Goal: Information Seeking & Learning: Learn about a topic

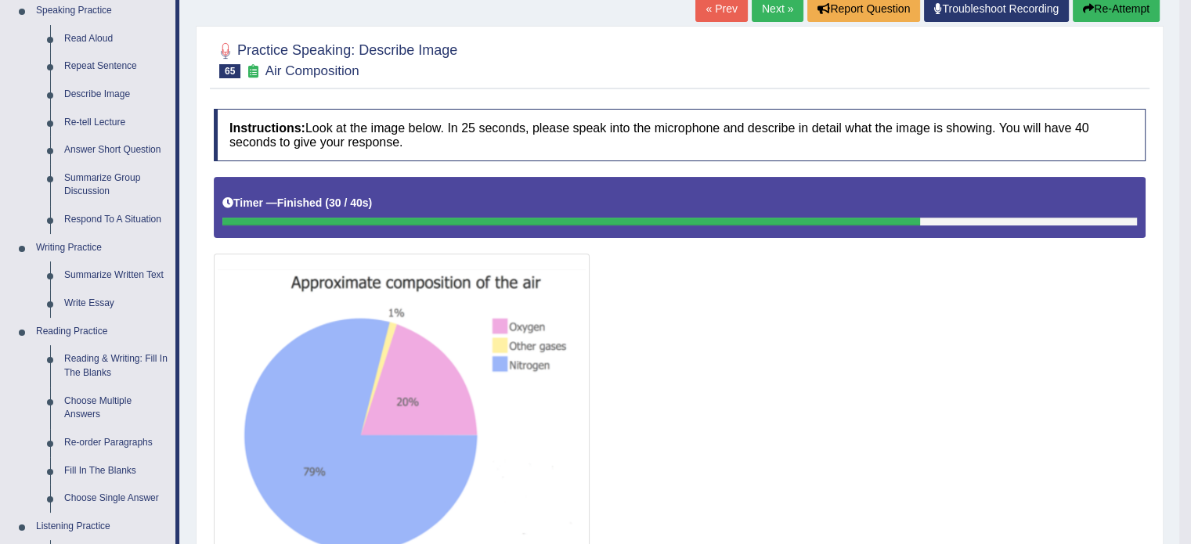
scroll to position [171, 0]
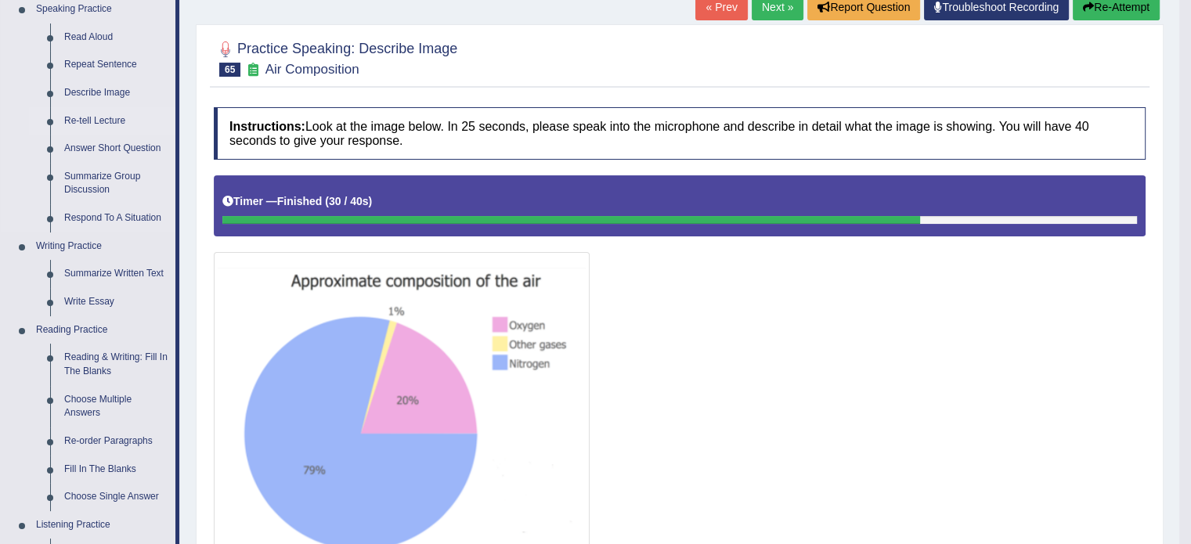
click at [103, 118] on link "Re-tell Lecture" at bounding box center [116, 121] width 118 height 28
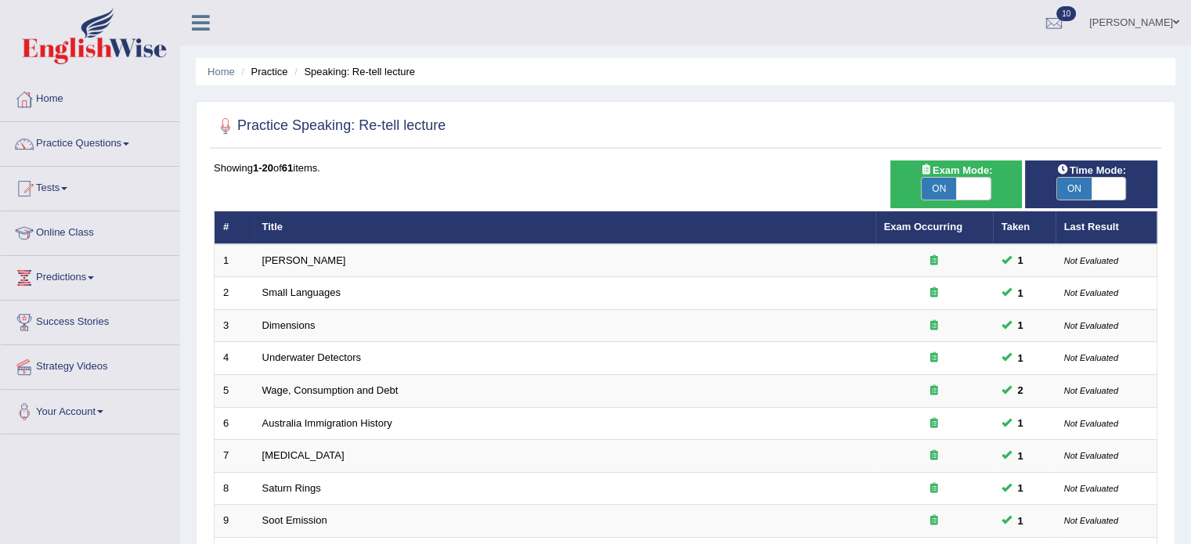
scroll to position [488, 0]
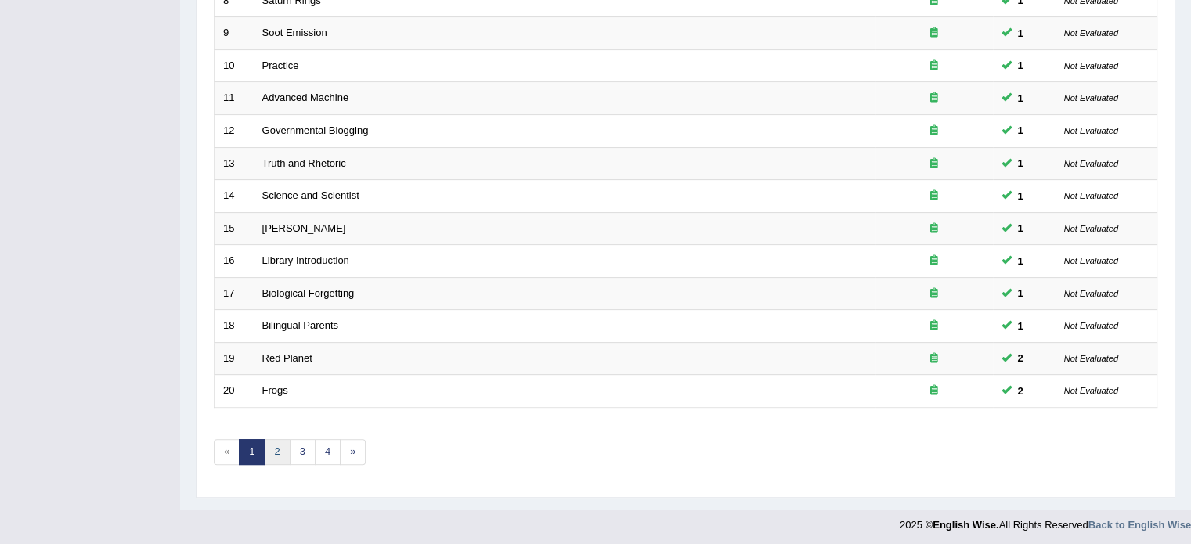
click at [282, 442] on link "2" at bounding box center [277, 452] width 26 height 26
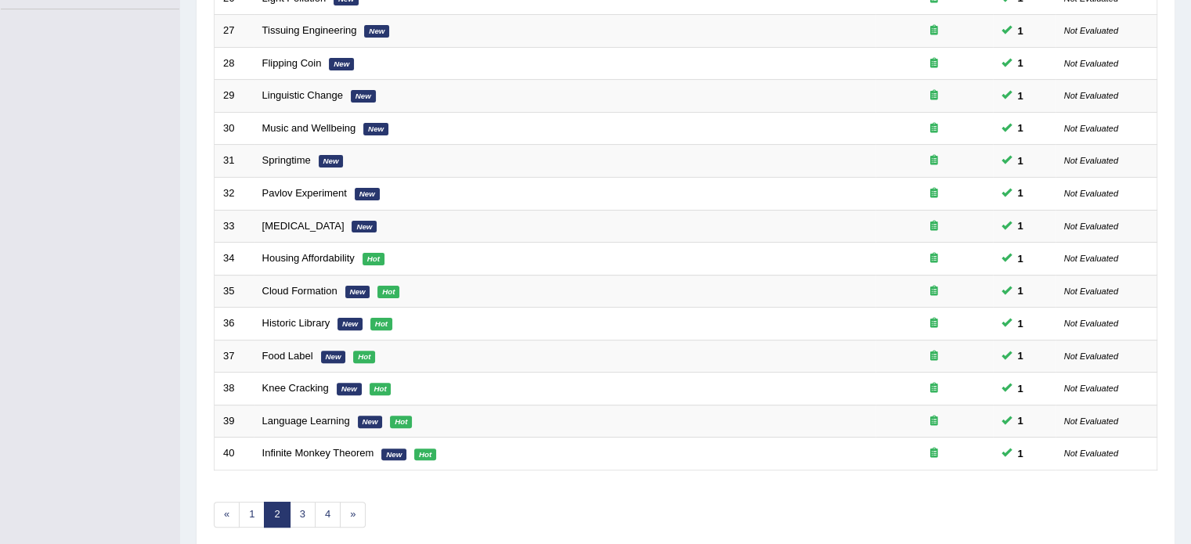
scroll to position [488, 0]
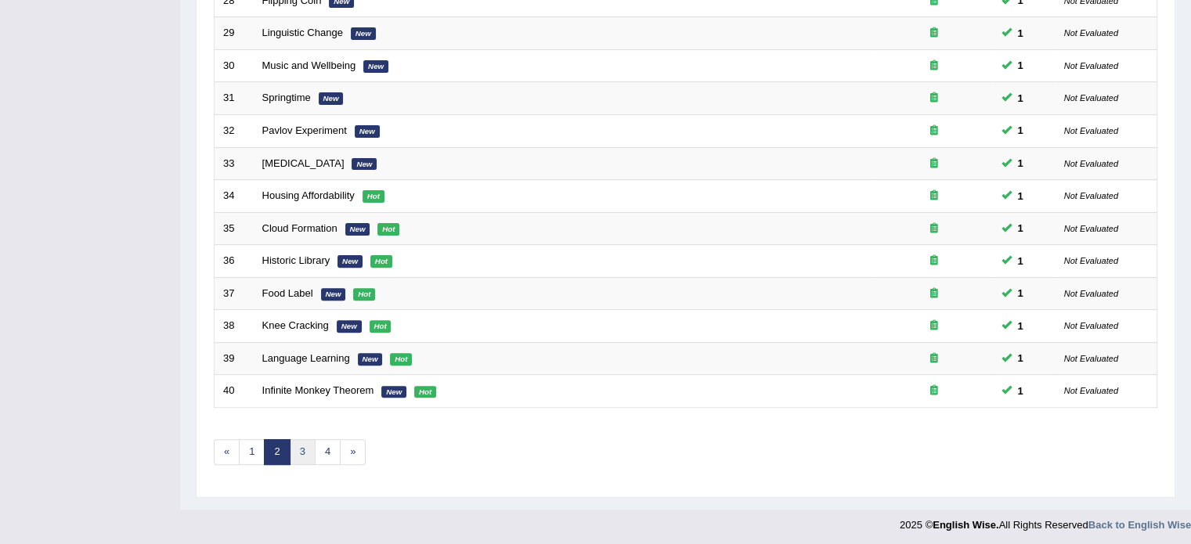
click at [305, 457] on link "3" at bounding box center [303, 452] width 26 height 26
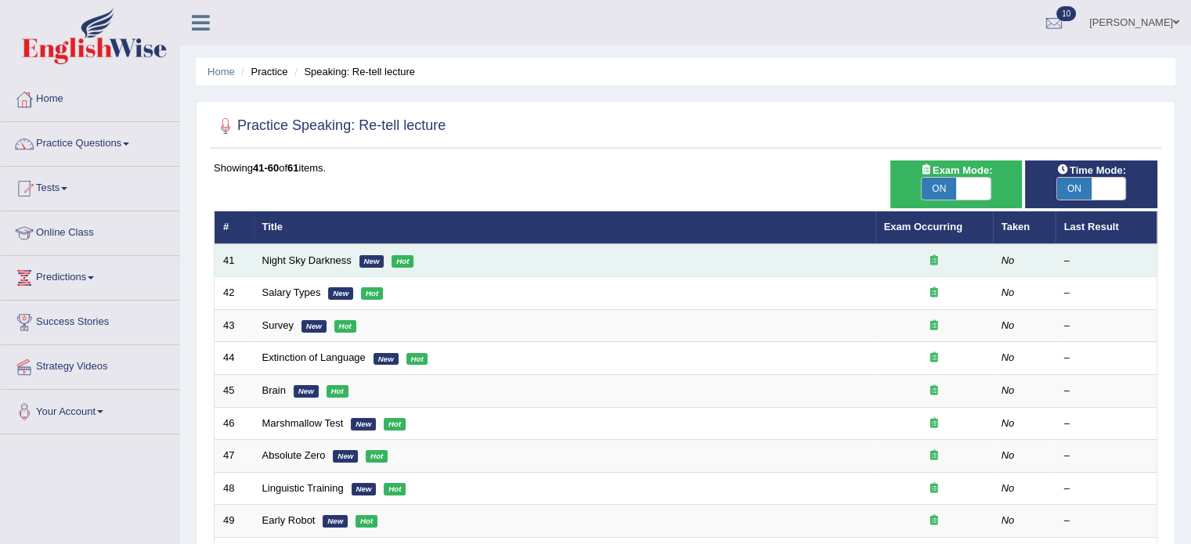
click at [294, 265] on td "Night Sky Darkness New Hot" at bounding box center [565, 260] width 622 height 33
click at [298, 264] on link "Night Sky Darkness" at bounding box center [306, 260] width 89 height 12
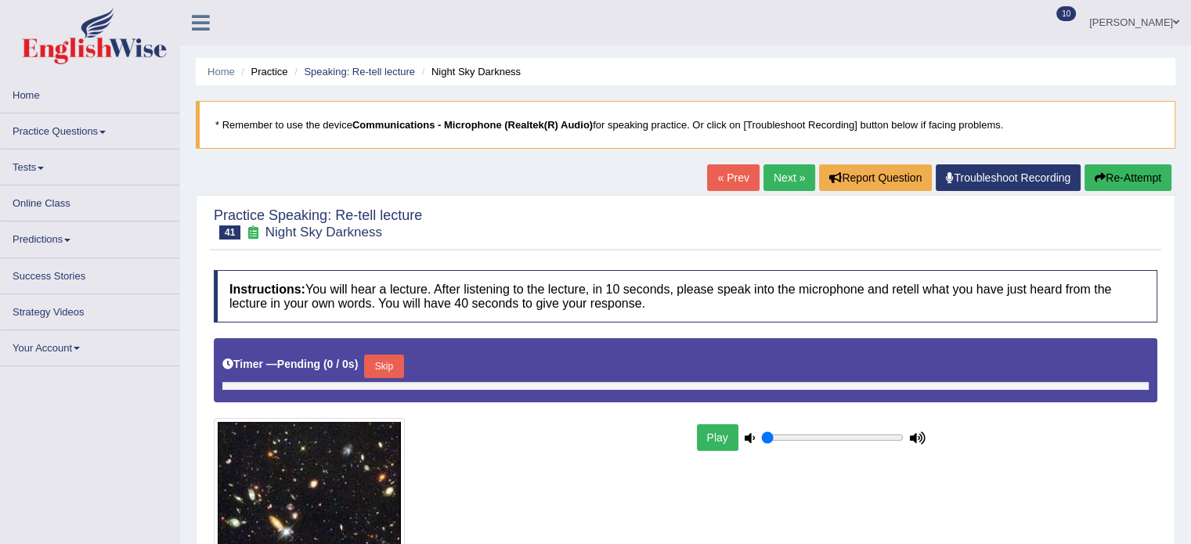
type input "0.35"
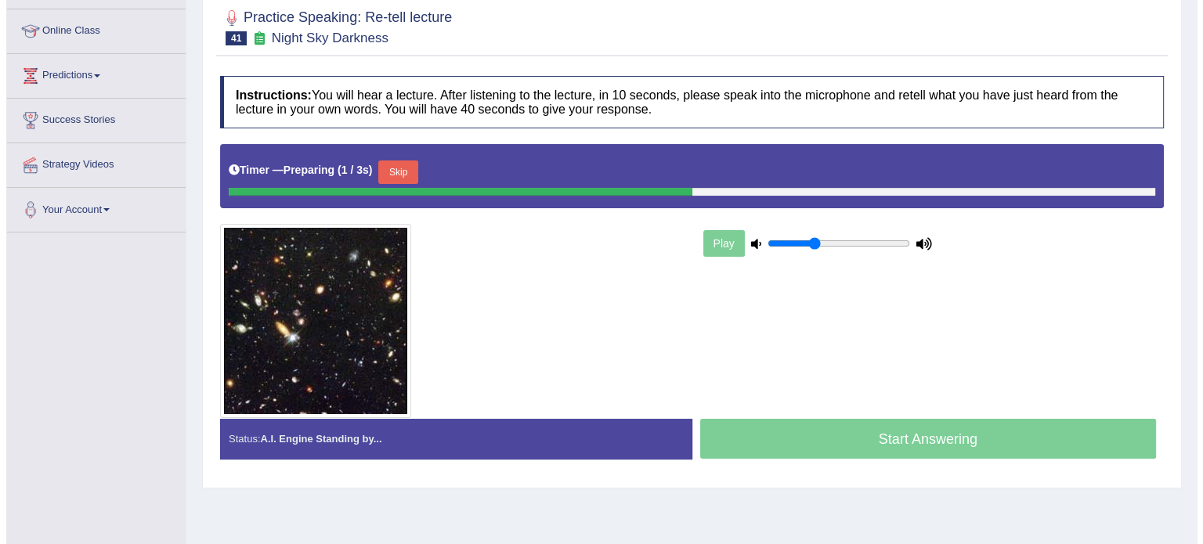
scroll to position [207, 0]
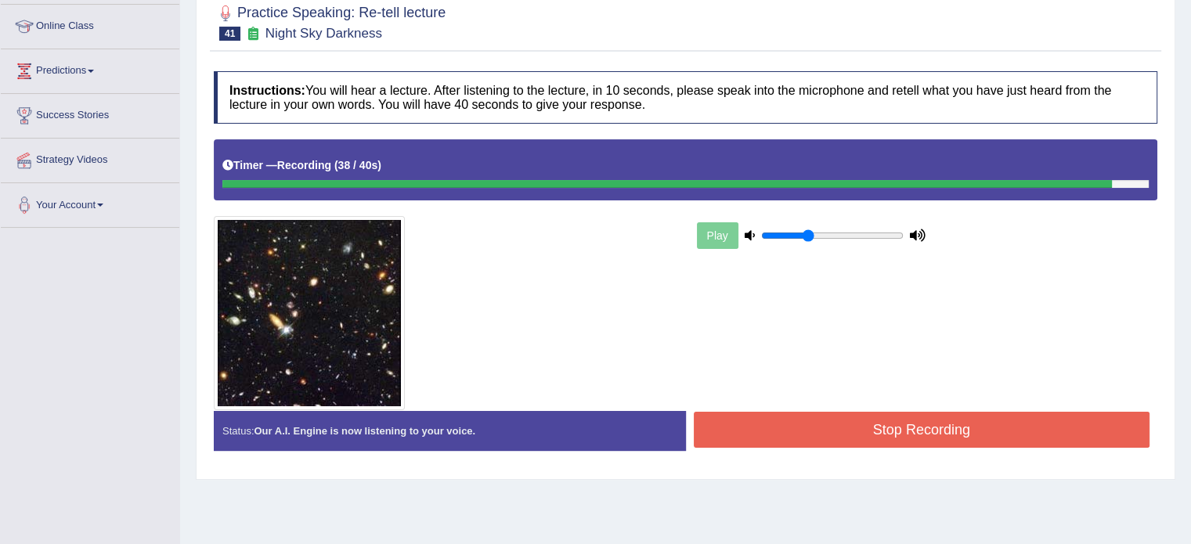
click at [829, 424] on button "Stop Recording" at bounding box center [922, 430] width 457 height 36
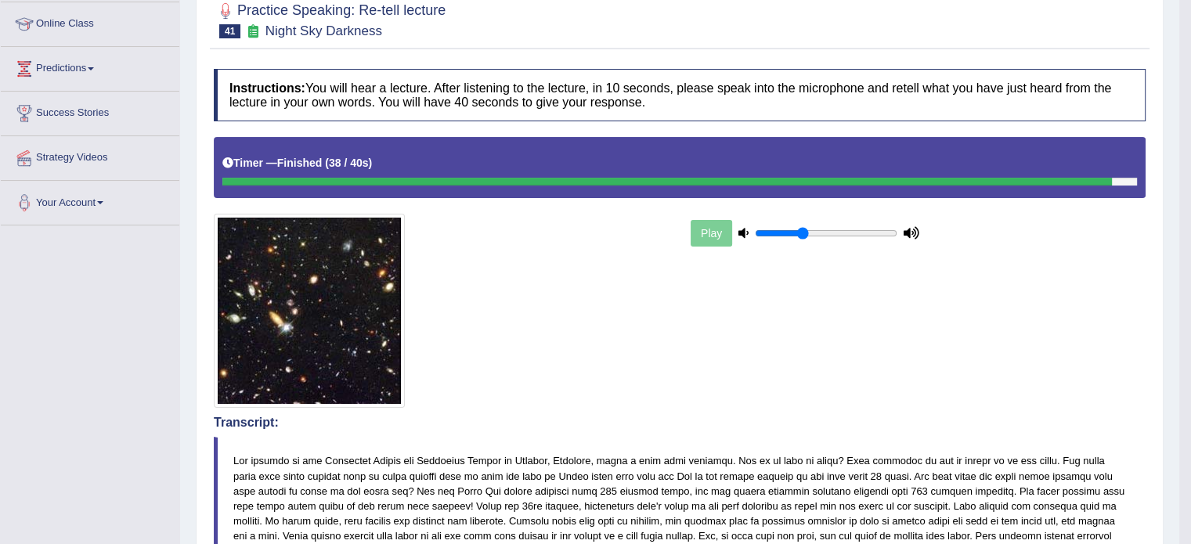
drag, startPoint x: 1202, startPoint y: 198, endPoint x: 1202, endPoint y: 336, distance: 137.8
click at [1190, 335] on html "Toggle navigation Home Practice Questions Speaking Practice Read Aloud Repeat S…" at bounding box center [595, 63] width 1191 height 544
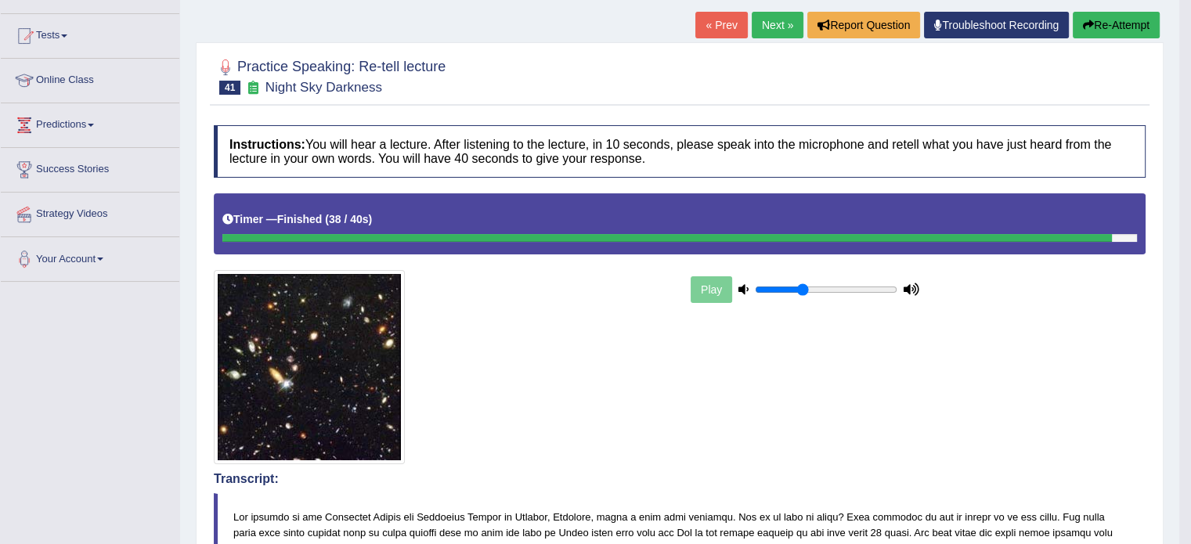
scroll to position [111, 0]
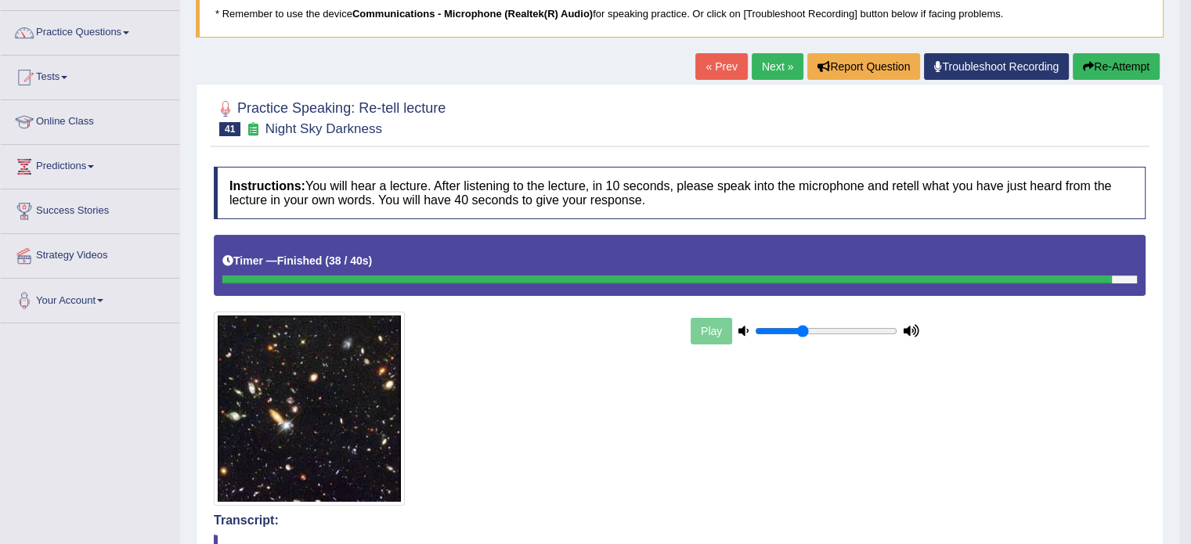
click at [767, 76] on link "Next »" at bounding box center [778, 66] width 52 height 27
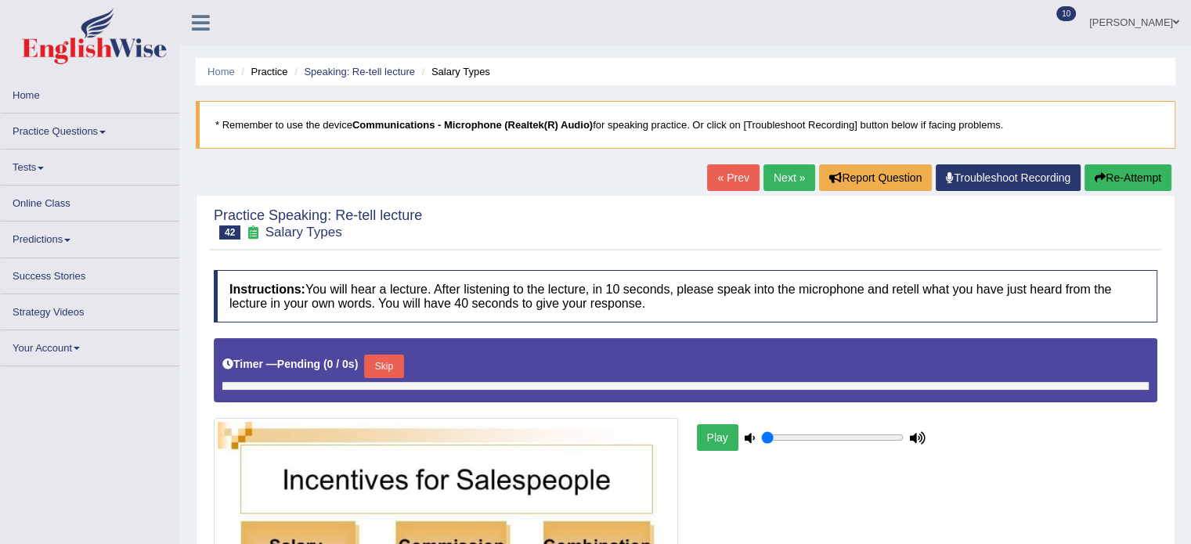
type input "0.35"
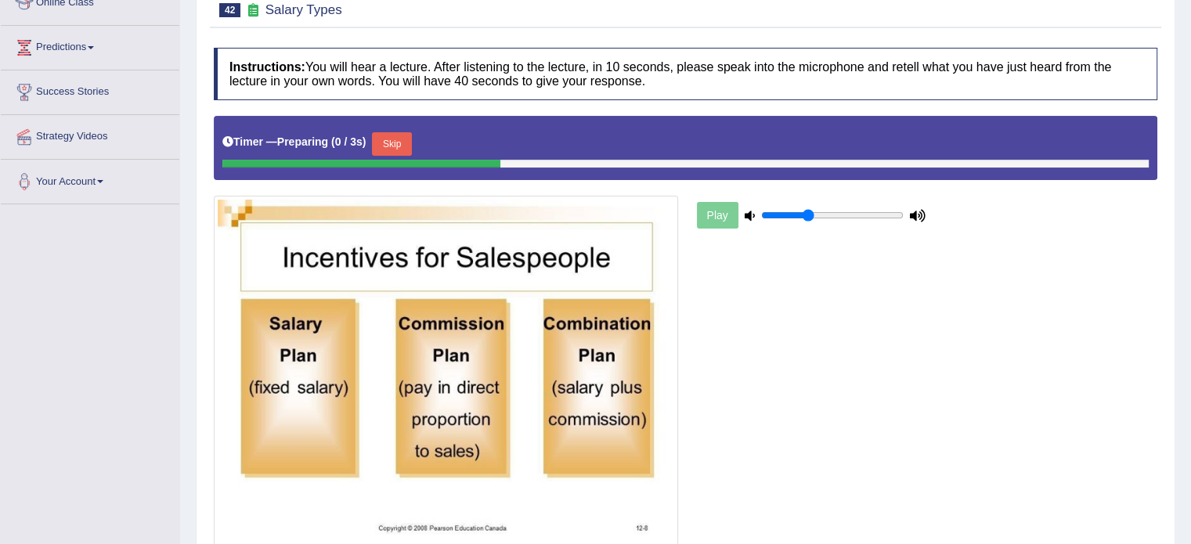
scroll to position [329, 0]
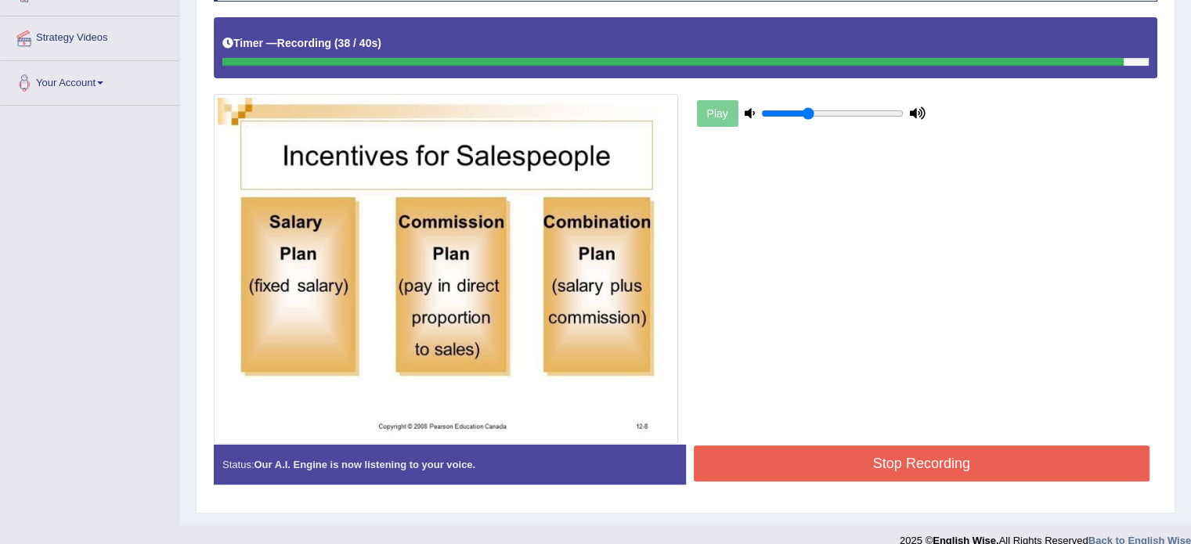
click at [955, 457] on button "Stop Recording" at bounding box center [922, 464] width 457 height 36
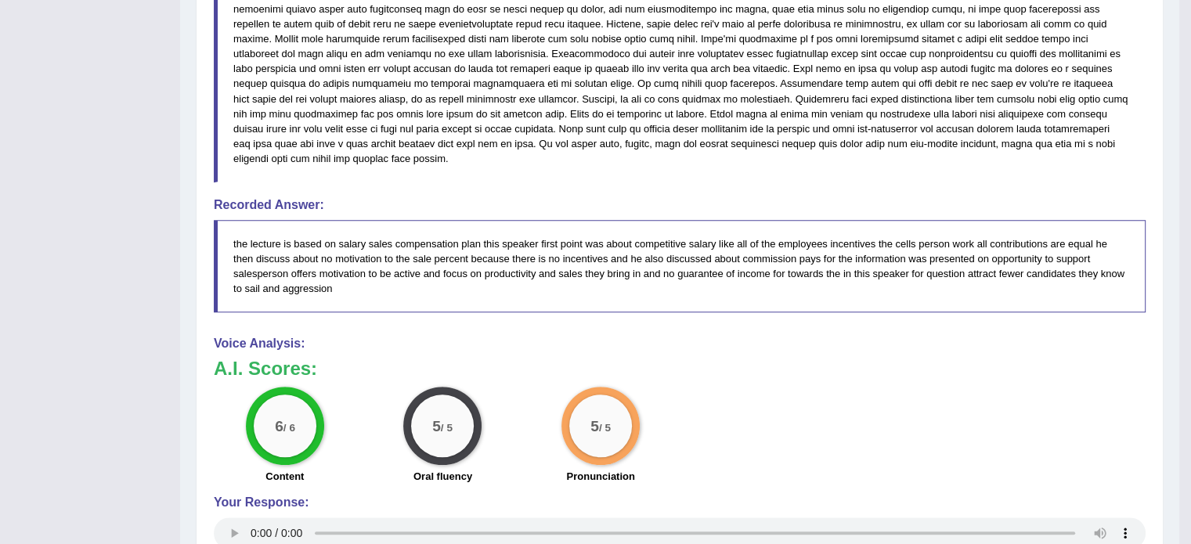
scroll to position [846, 0]
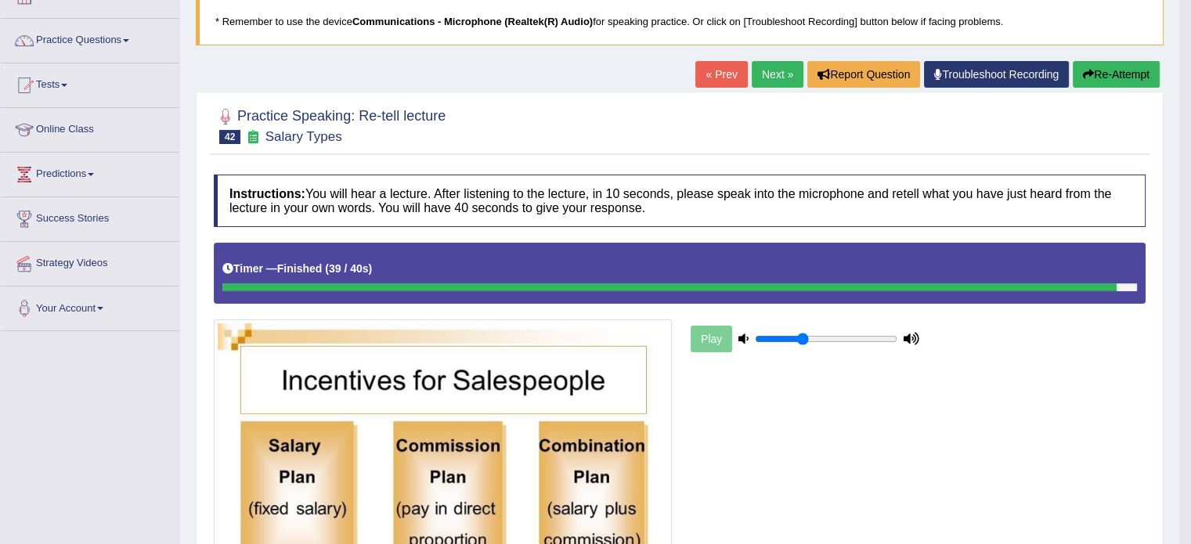
drag, startPoint x: 1202, startPoint y: 205, endPoint x: 1165, endPoint y: 197, distance: 37.8
click at [1165, 197] on html "Toggle navigation Home Practice Questions Speaking Practice Read Aloud Repeat S…" at bounding box center [595, 169] width 1191 height 544
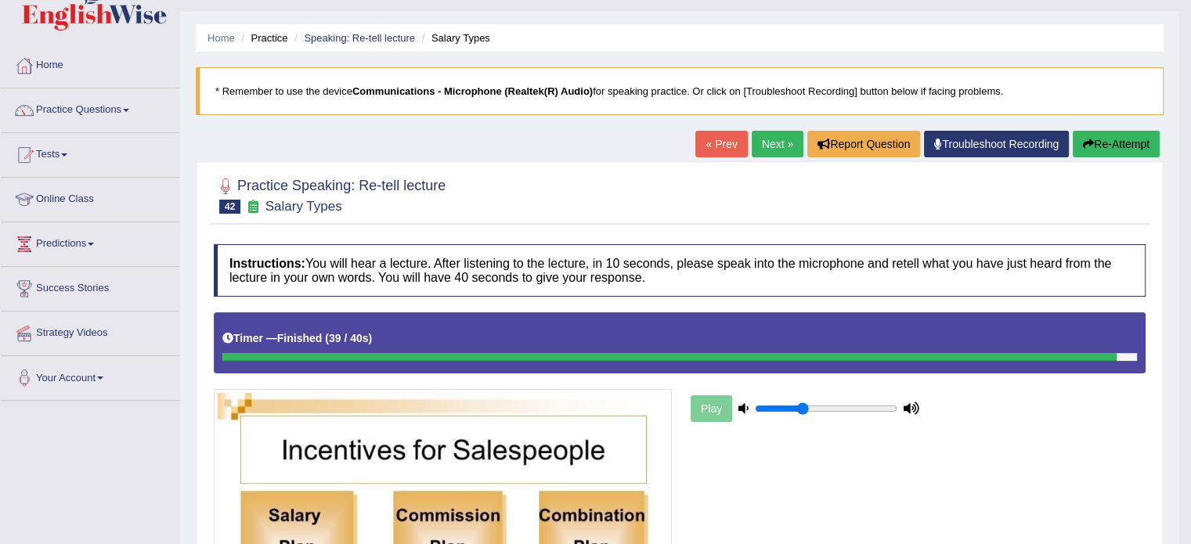
click at [55, 110] on link "Practice Questions" at bounding box center [90, 107] width 179 height 39
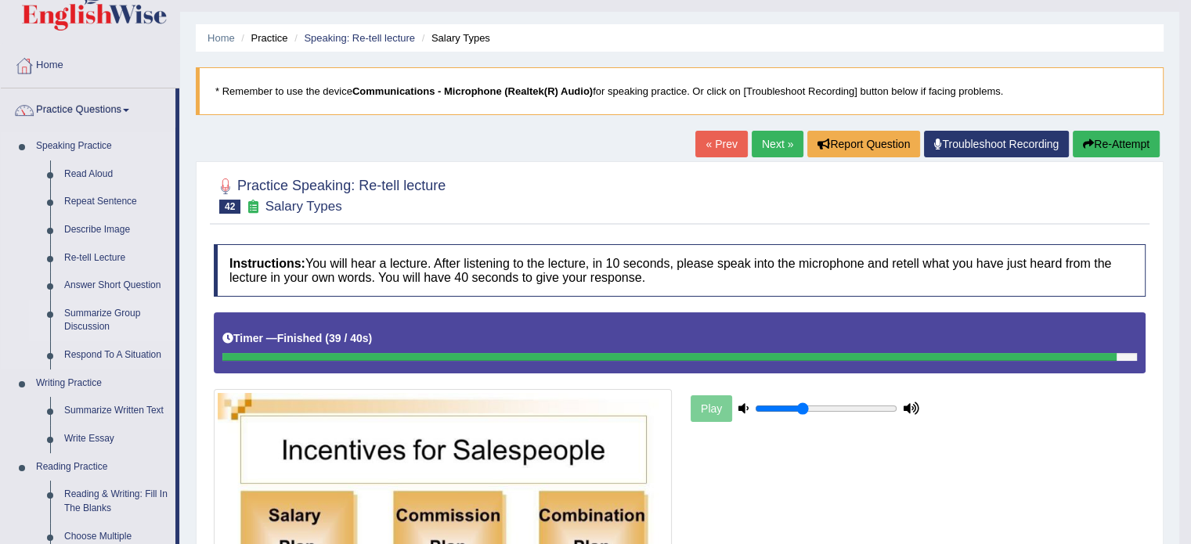
click at [114, 309] on link "Summarize Group Discussion" at bounding box center [116, 321] width 118 height 42
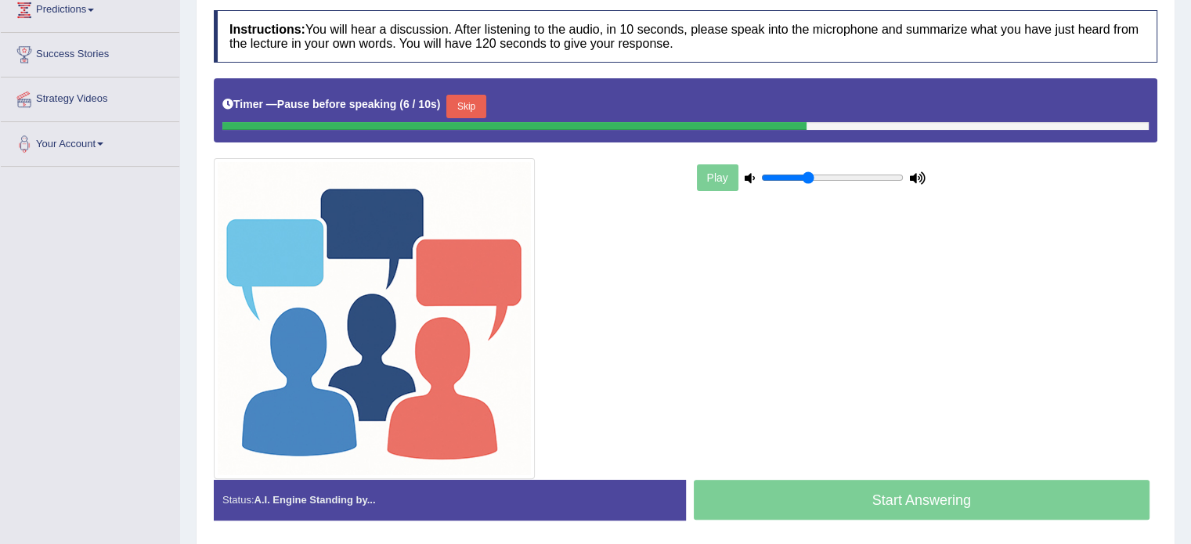
scroll to position [282, 0]
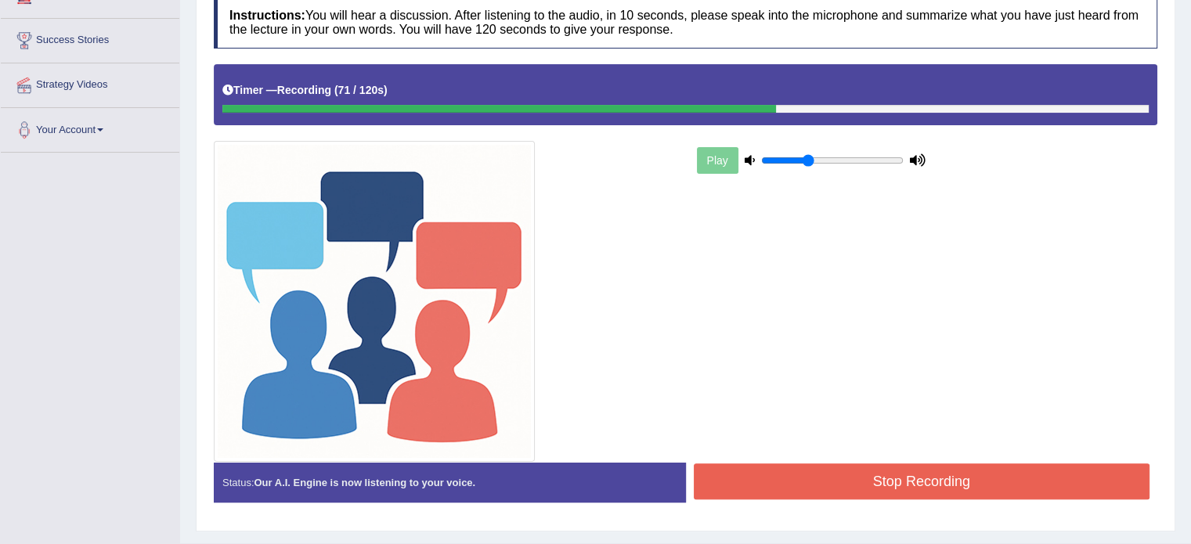
click at [821, 473] on button "Stop Recording" at bounding box center [922, 482] width 457 height 36
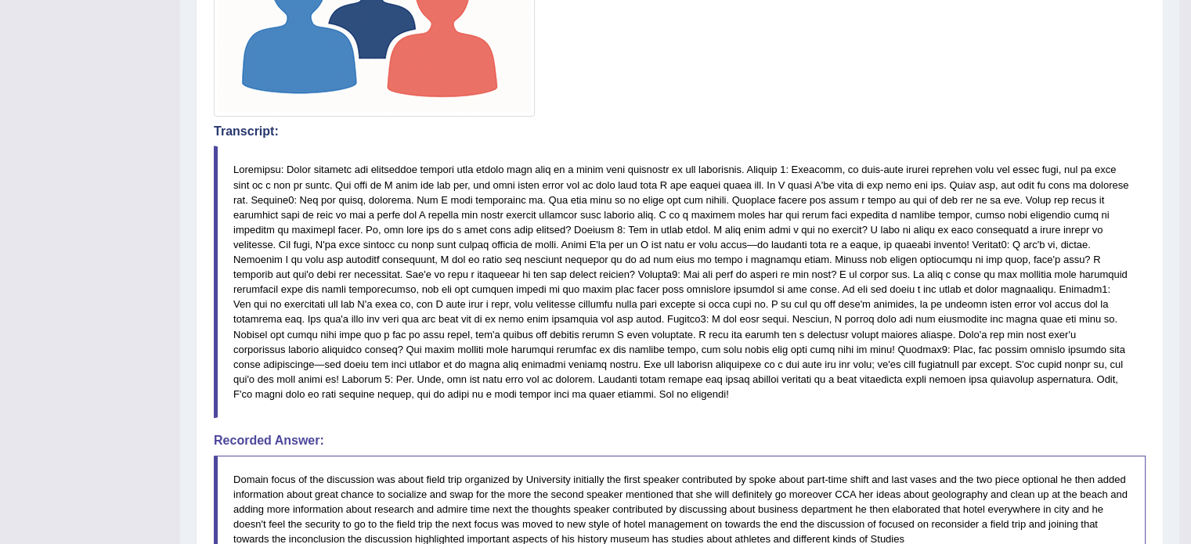
drag, startPoint x: 1200, startPoint y: 157, endPoint x: 1201, endPoint y: 431, distance: 274.1
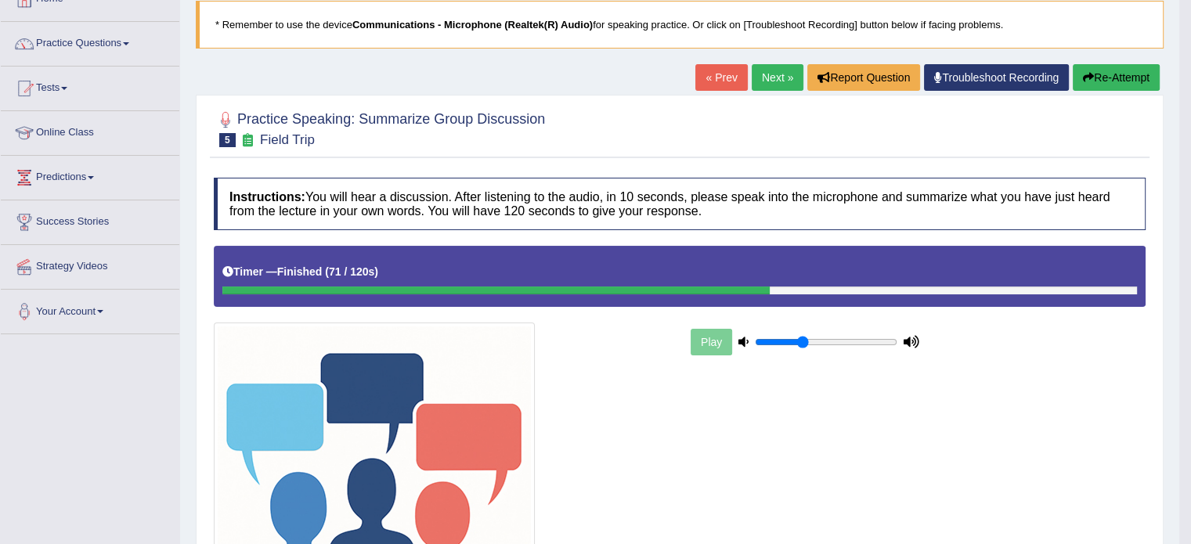
scroll to position [0, 0]
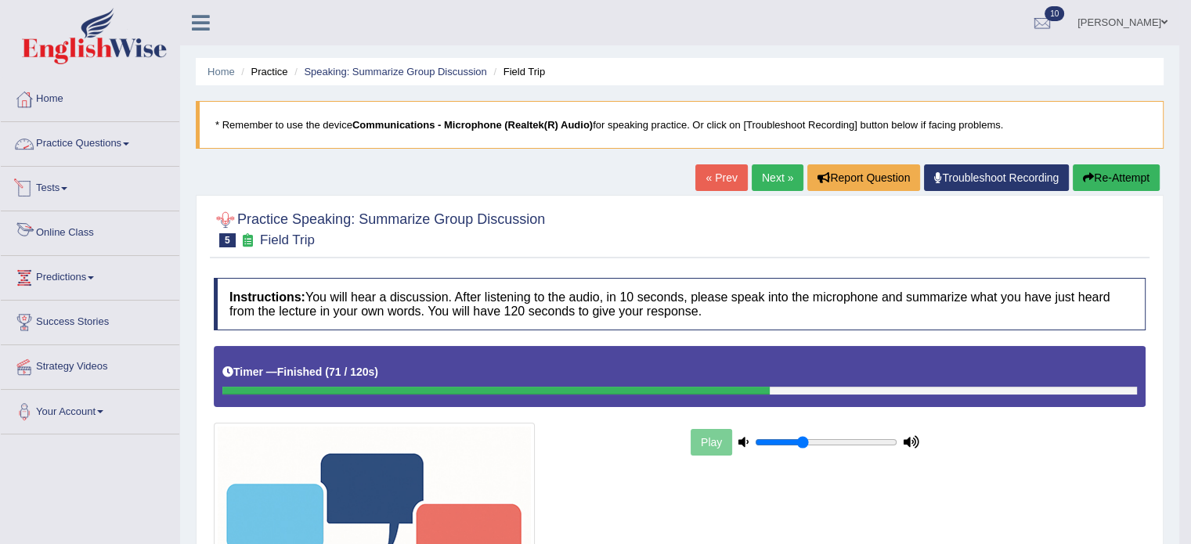
click at [68, 137] on link "Practice Questions" at bounding box center [90, 141] width 179 height 39
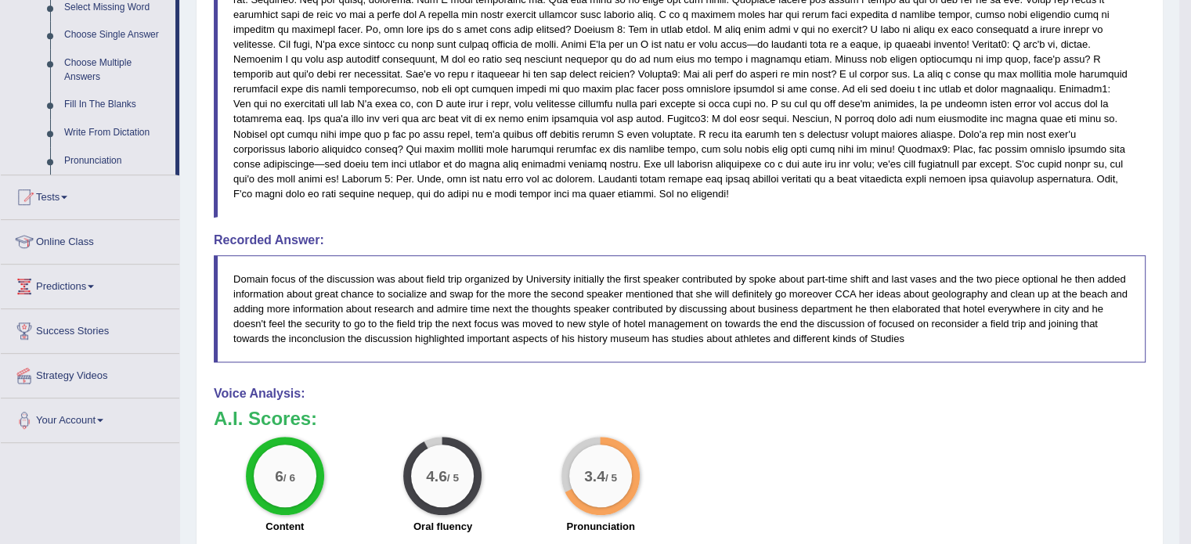
scroll to position [830, 0]
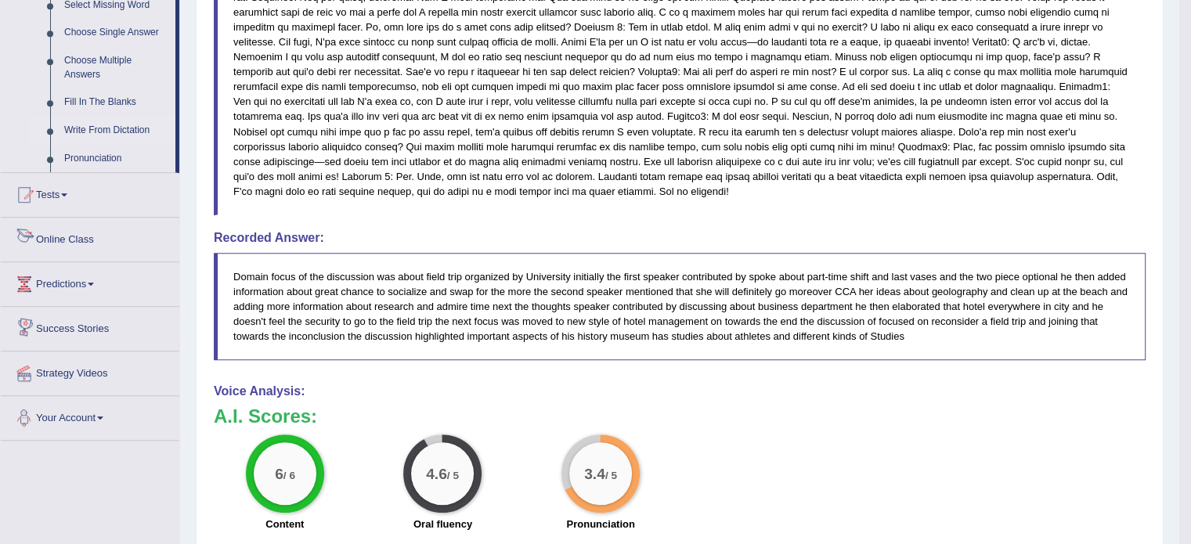
click at [89, 131] on link "Write From Dictation" at bounding box center [116, 131] width 118 height 28
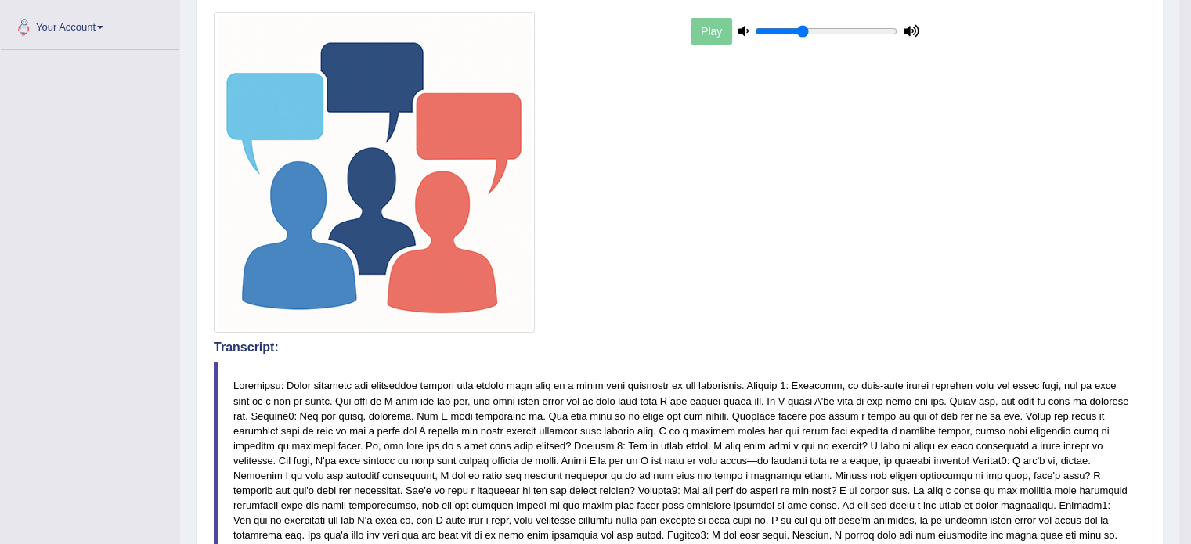
scroll to position [179, 0]
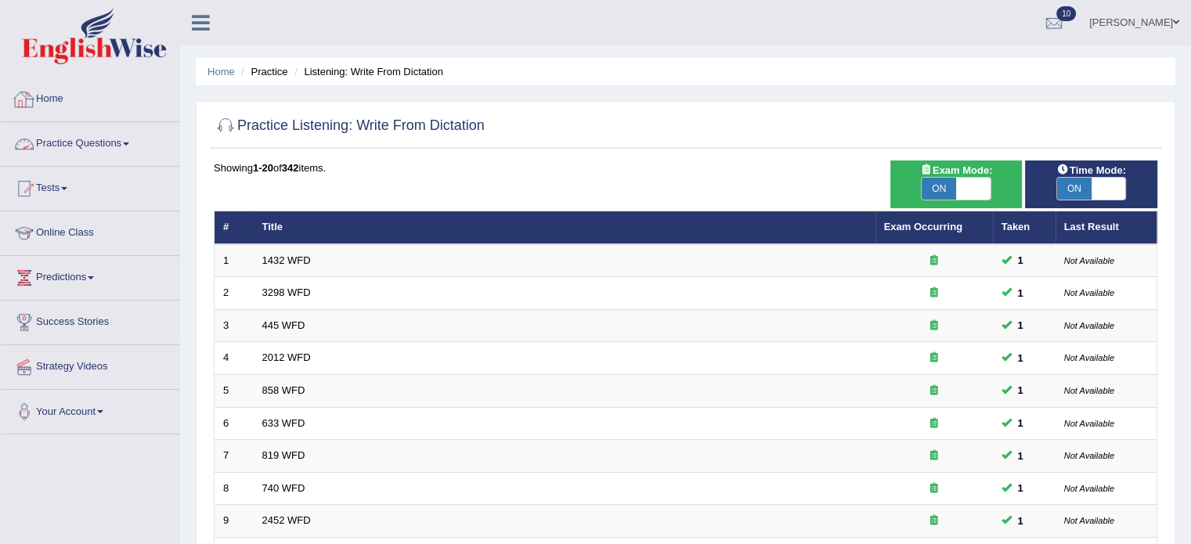
click at [121, 143] on link "Practice Questions" at bounding box center [90, 141] width 179 height 39
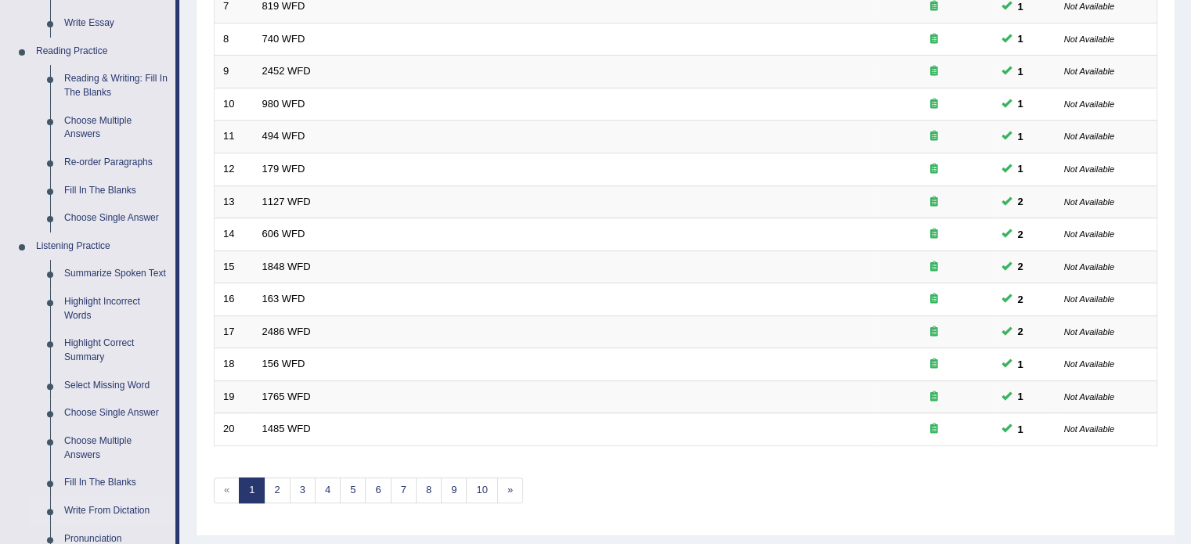
scroll to position [481, 0]
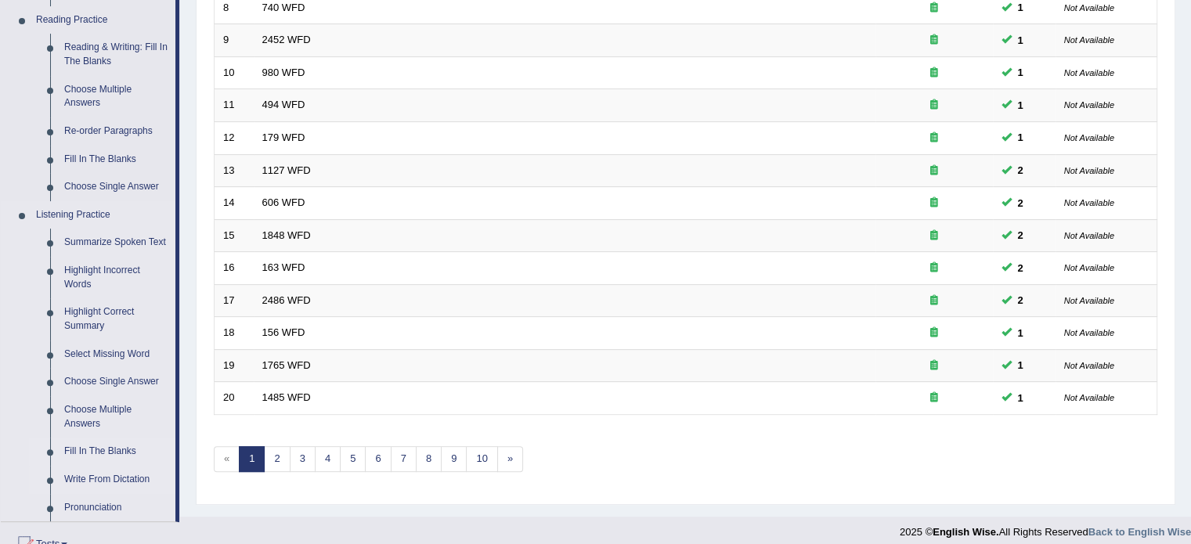
click at [104, 454] on link "Fill In The Blanks" at bounding box center [116, 452] width 118 height 28
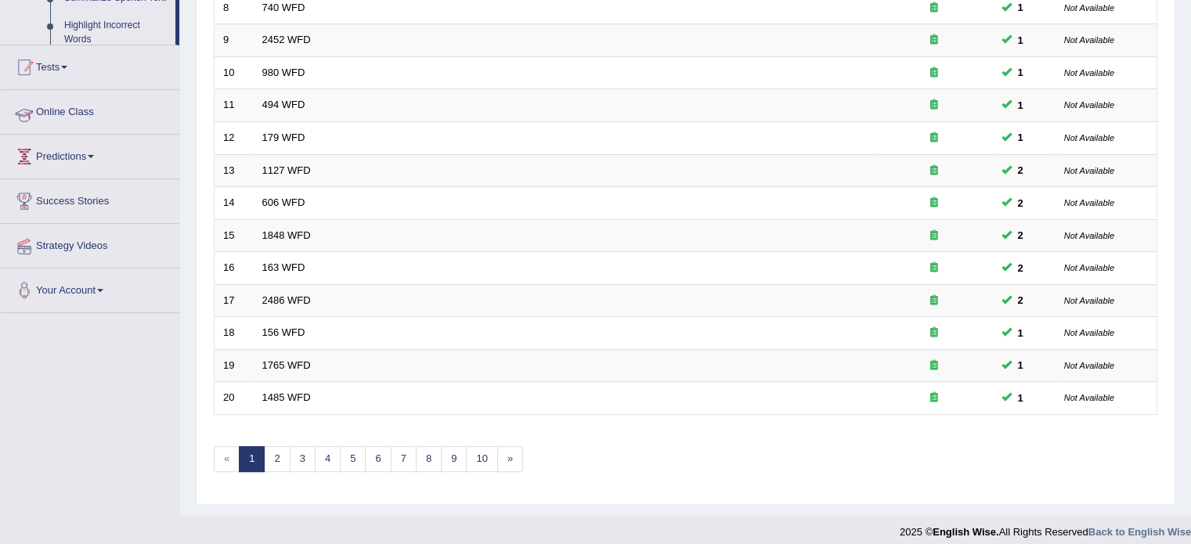
scroll to position [382, 0]
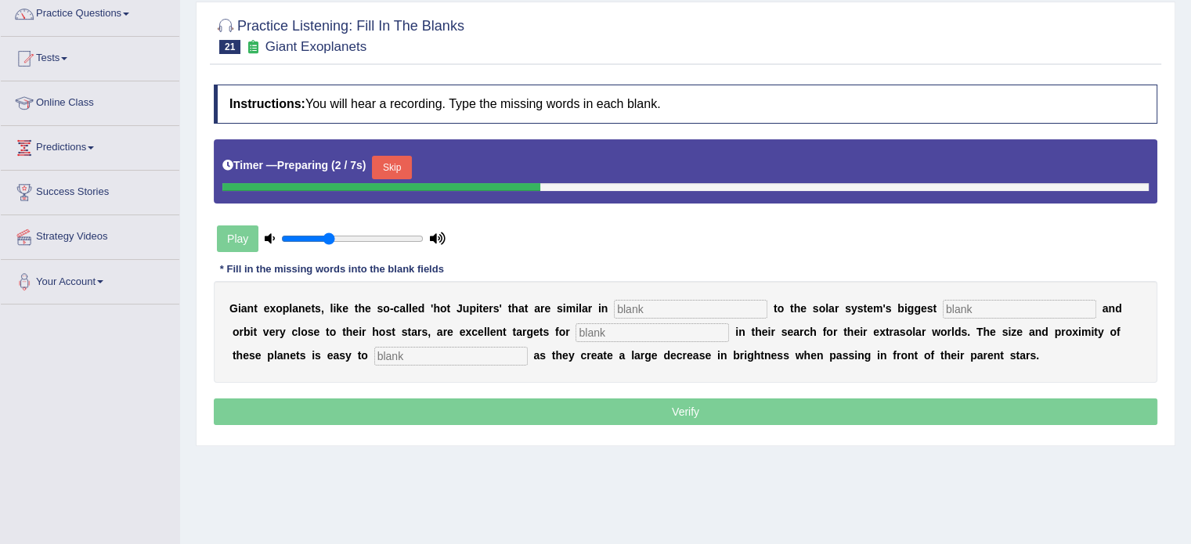
scroll to position [144, 0]
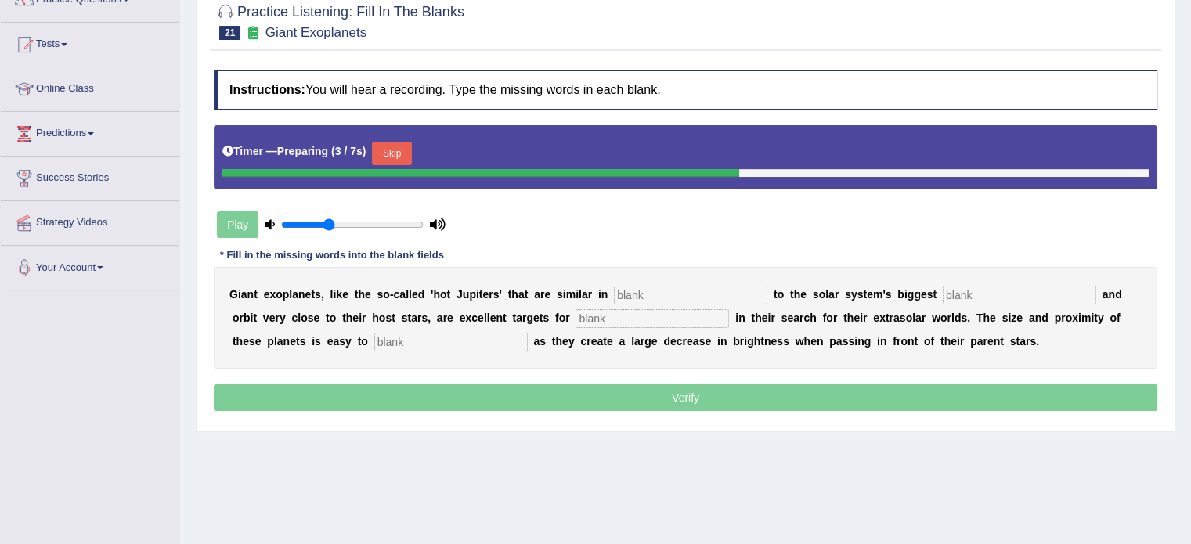
click at [714, 289] on input "text" at bounding box center [690, 295] width 153 height 19
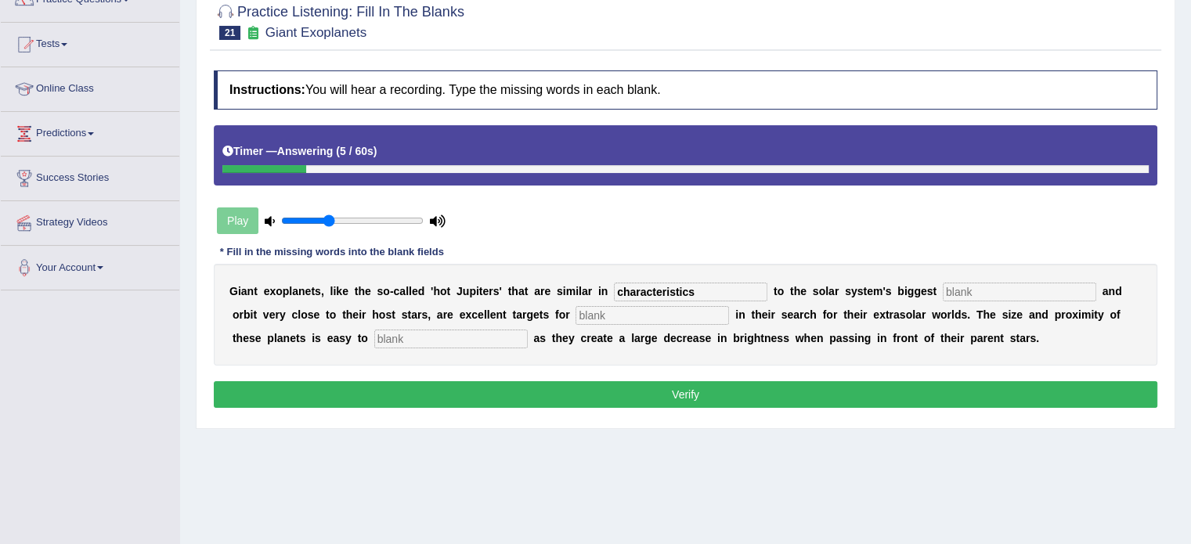
type input "characteristics"
type input "planet"
type input "astronomers"
type input "detect"
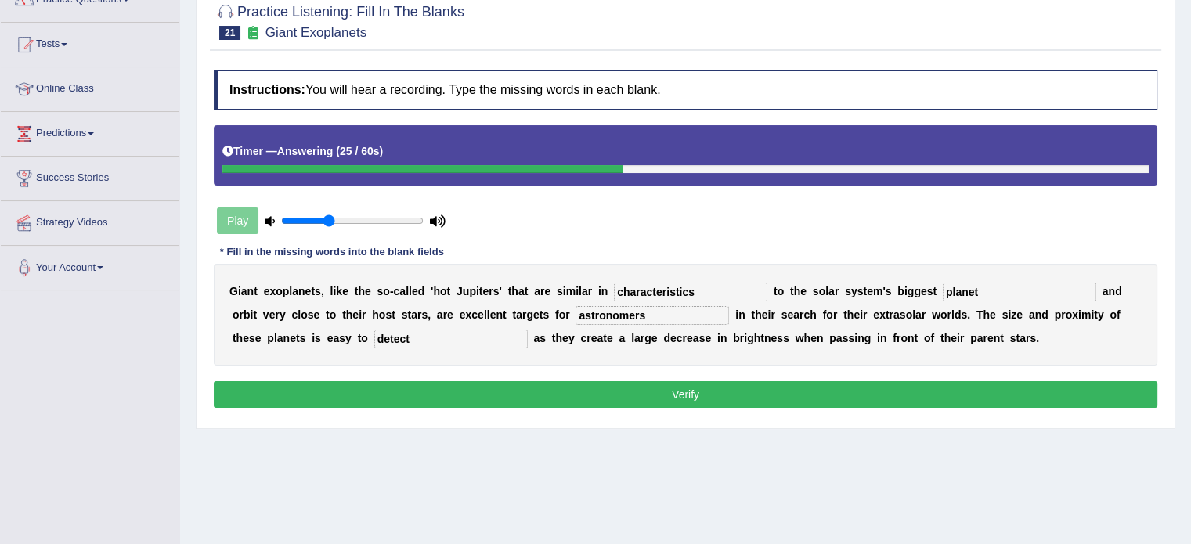
click at [631, 405] on button "Verify" at bounding box center [686, 394] width 944 height 27
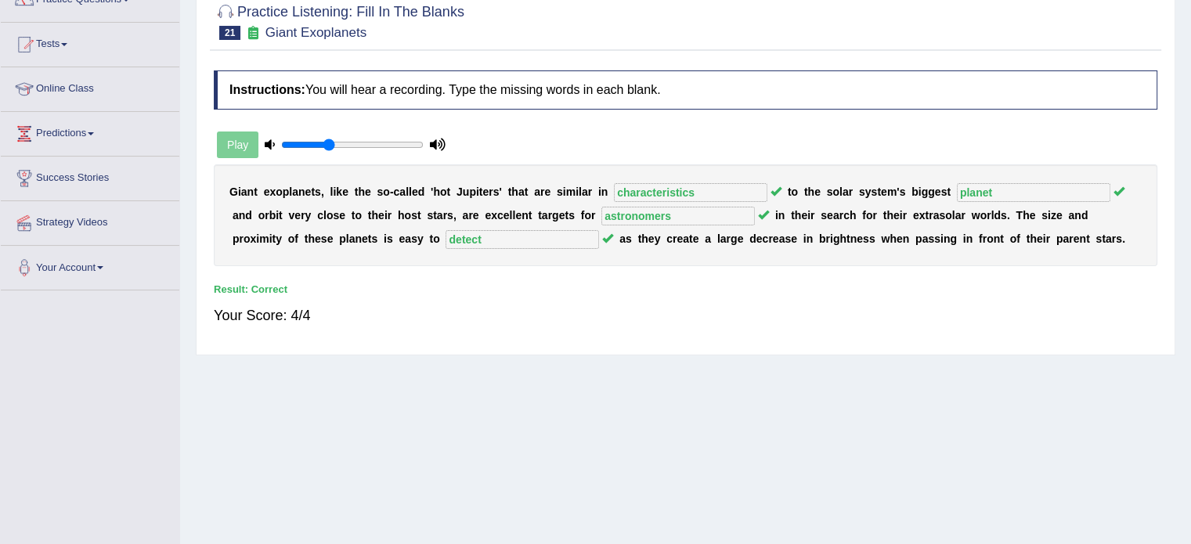
scroll to position [0, 0]
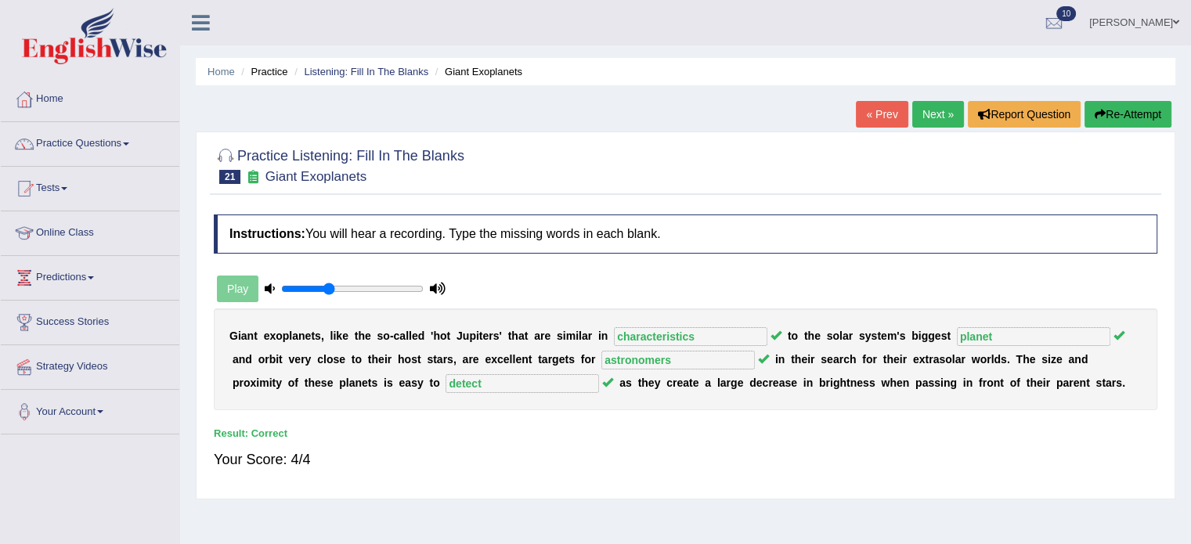
click at [921, 109] on link "Next »" at bounding box center [938, 114] width 52 height 27
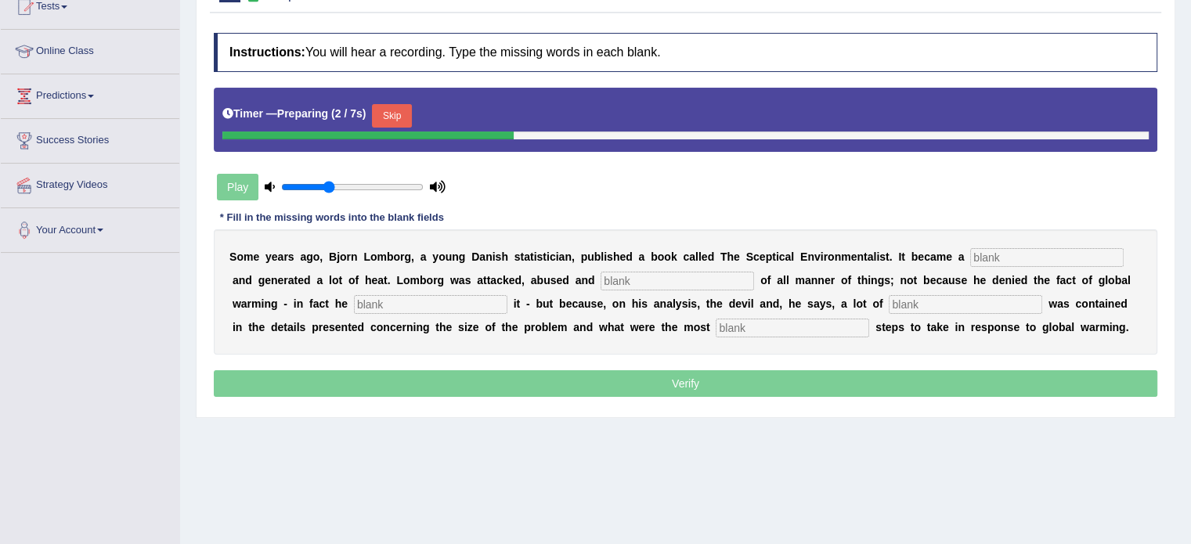
scroll to position [233, 0]
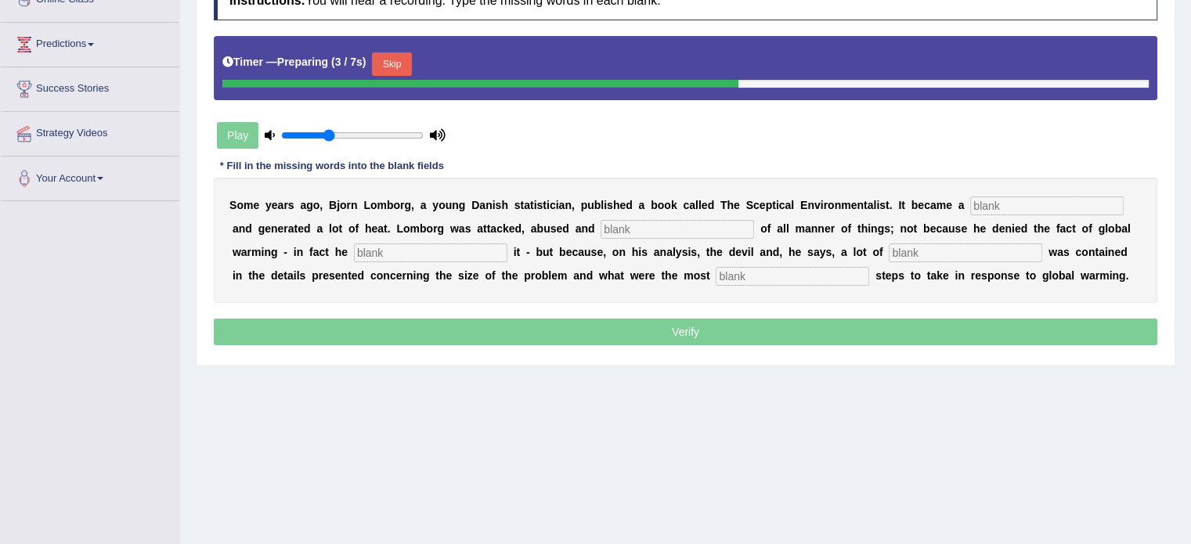
click at [991, 208] on input "text" at bounding box center [1046, 206] width 153 height 19
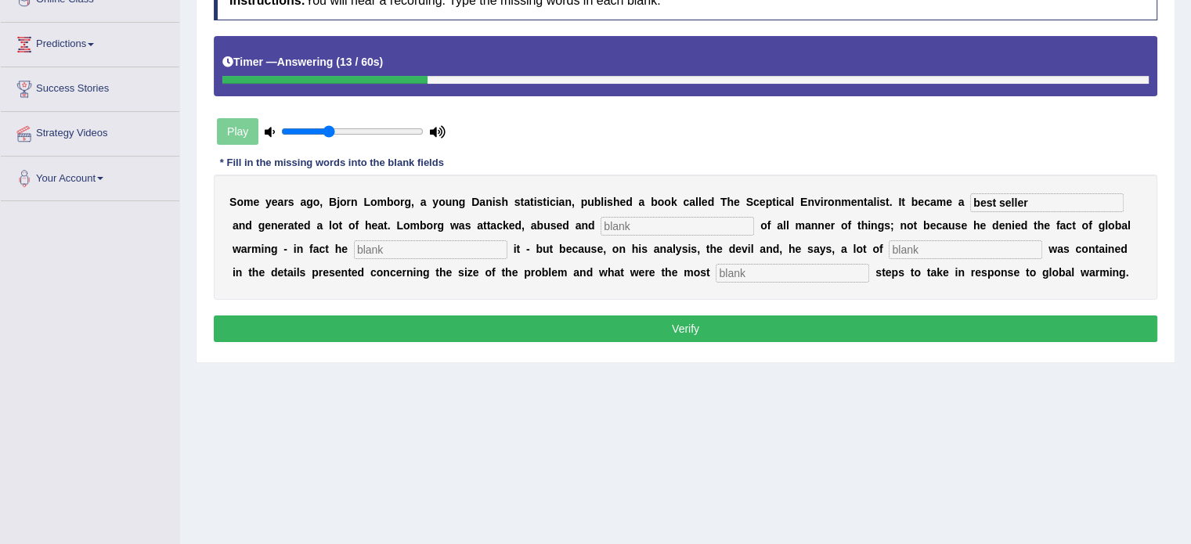
type input "best seller"
type input "accused"
type input "formed"
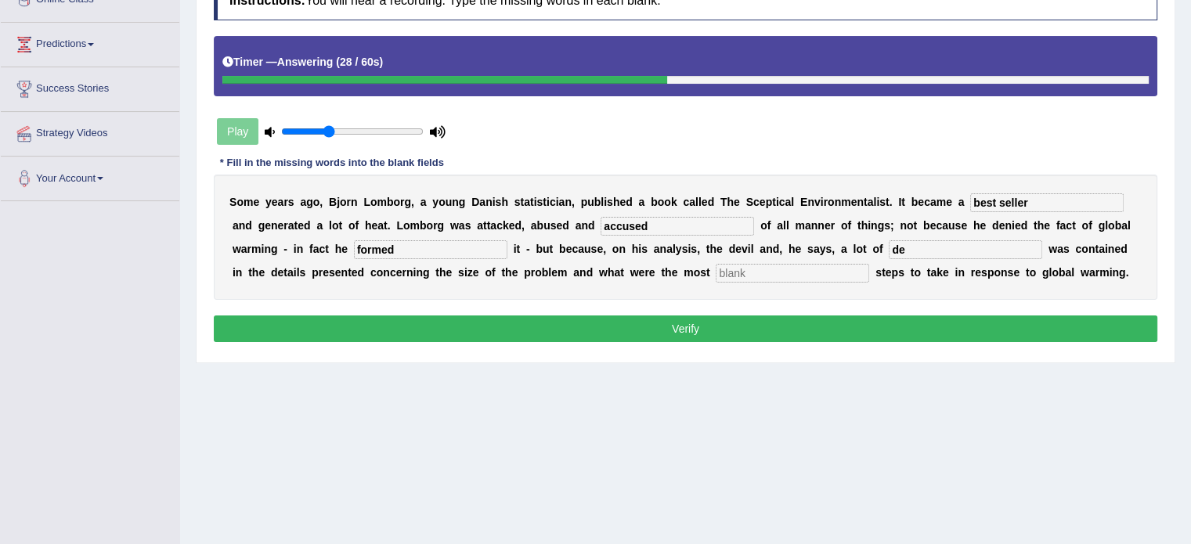
type input "d"
type input "devicousness"
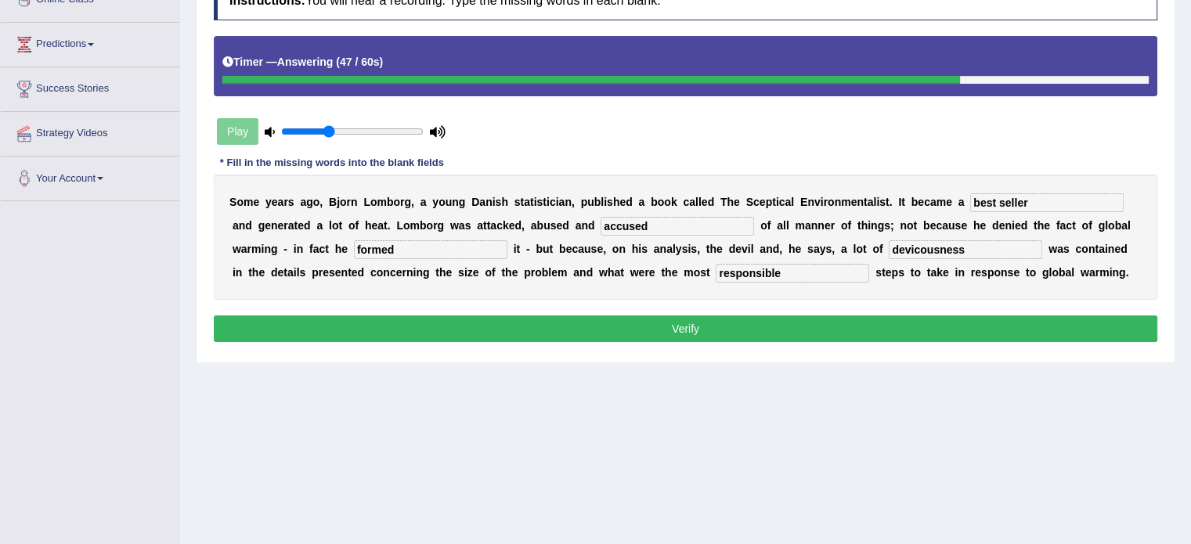
type input "responsible"
click at [896, 334] on button "Verify" at bounding box center [686, 329] width 944 height 27
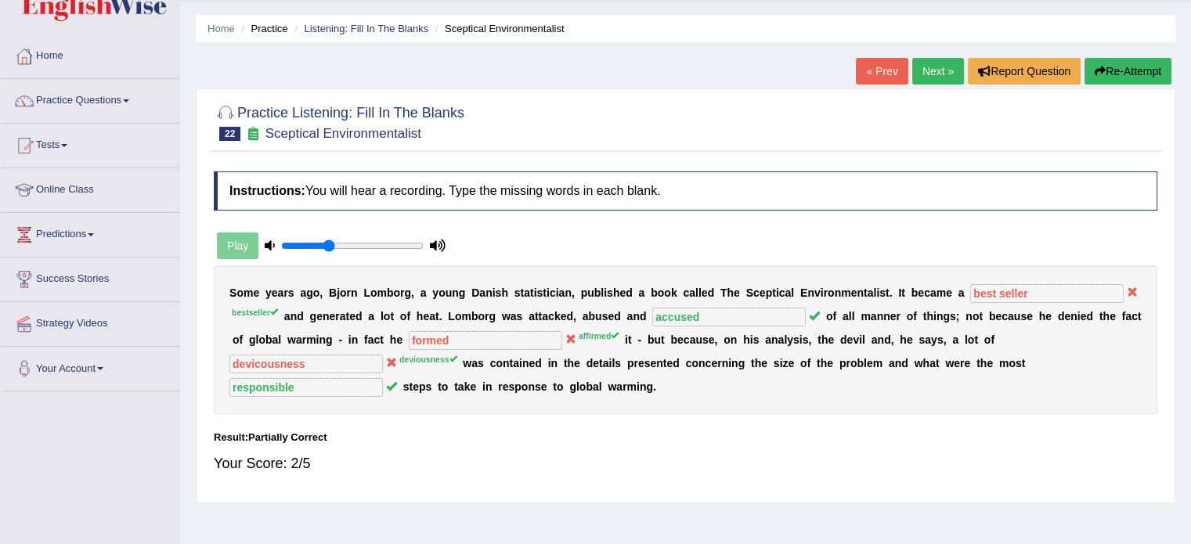
scroll to position [0, 0]
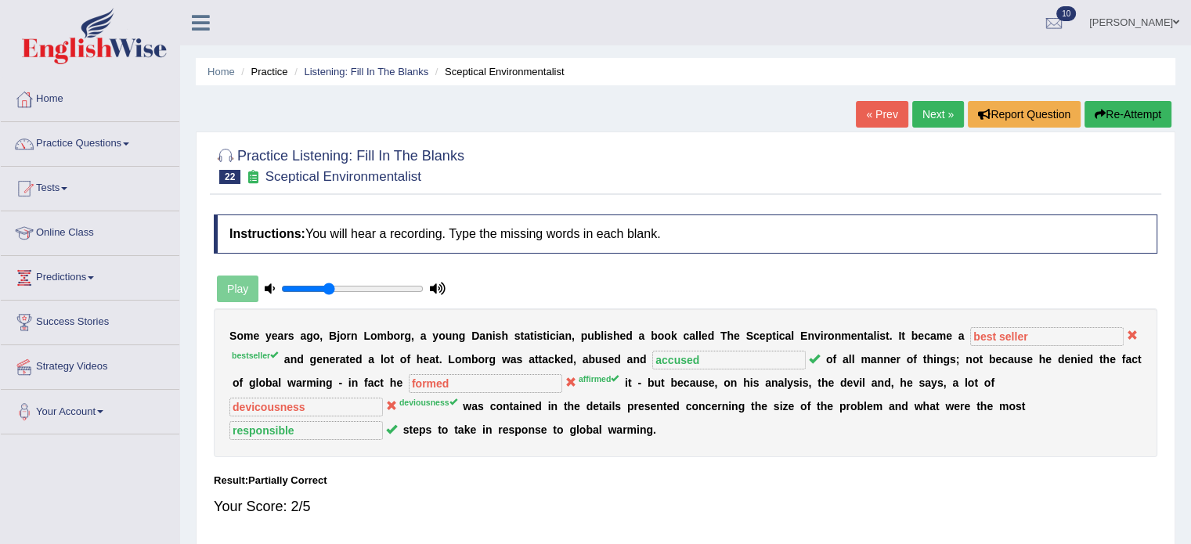
click at [939, 112] on link "Next »" at bounding box center [938, 114] width 52 height 27
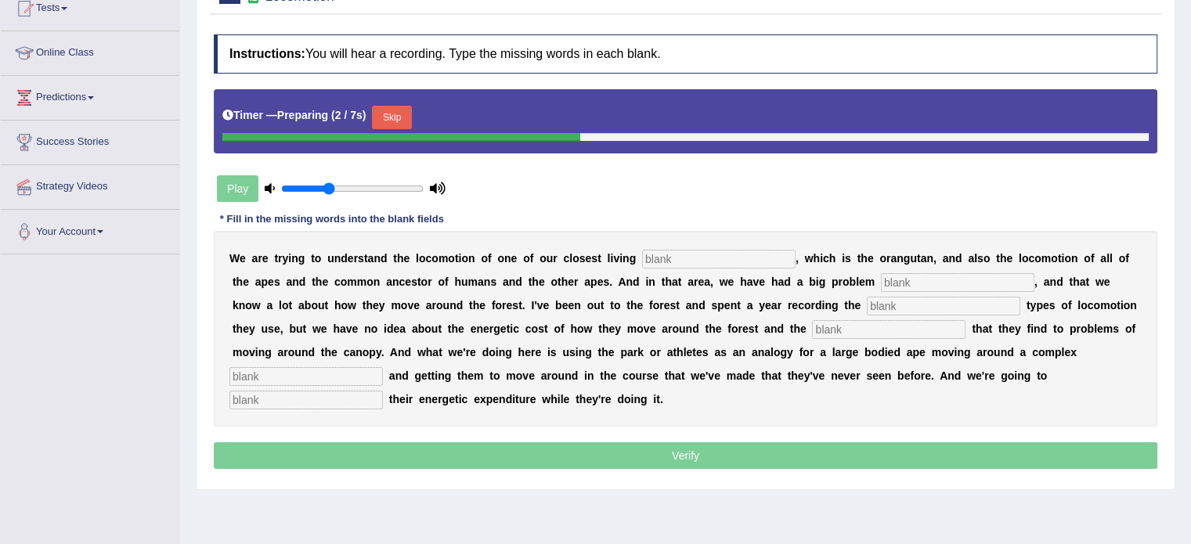
scroll to position [196, 0]
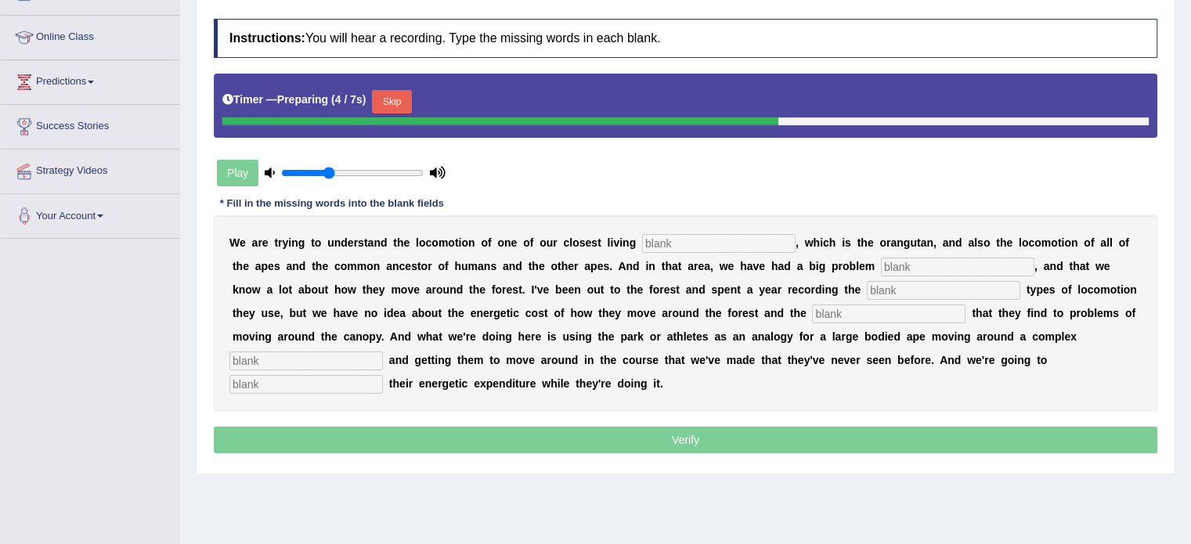
click at [713, 247] on input "text" at bounding box center [718, 243] width 153 height 19
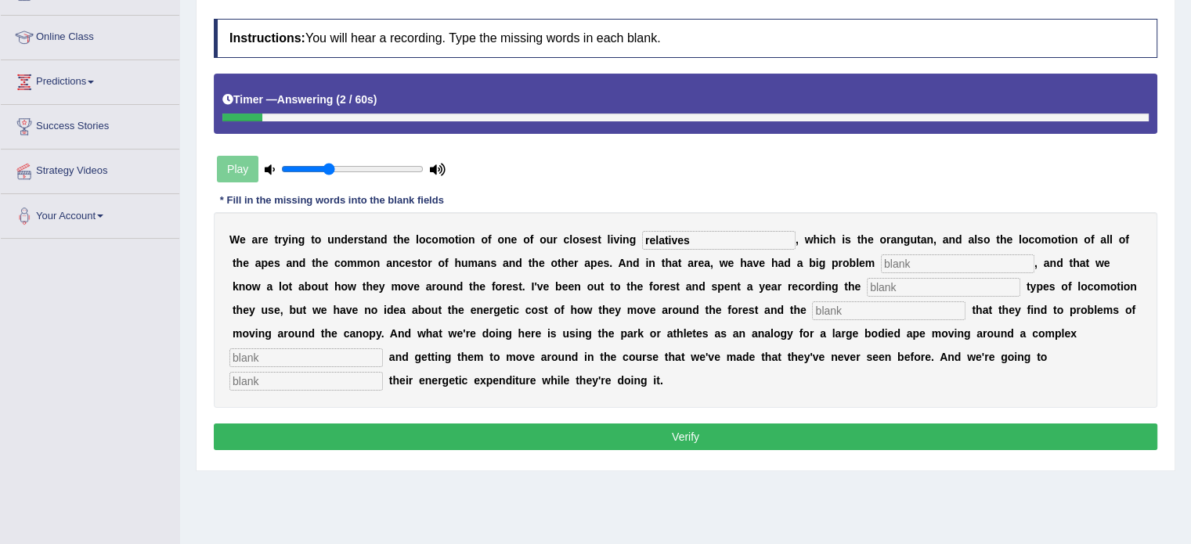
type input "relatives"
type input "traditionally"
type input "different"
type input "solutions"
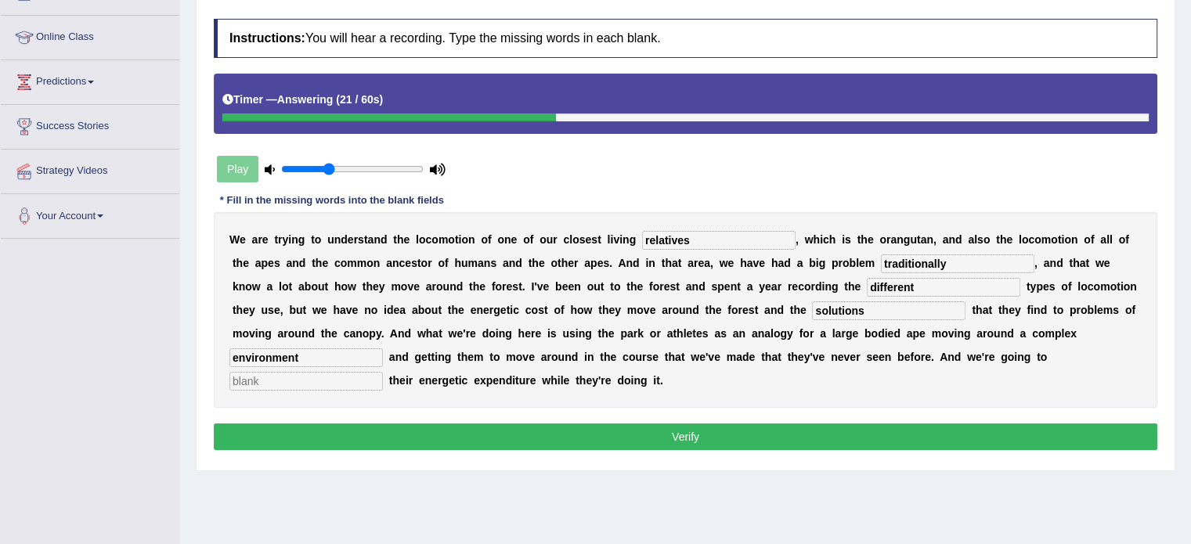
type input "environment"
type input "record"
click at [738, 442] on button "Verify" at bounding box center [686, 437] width 944 height 27
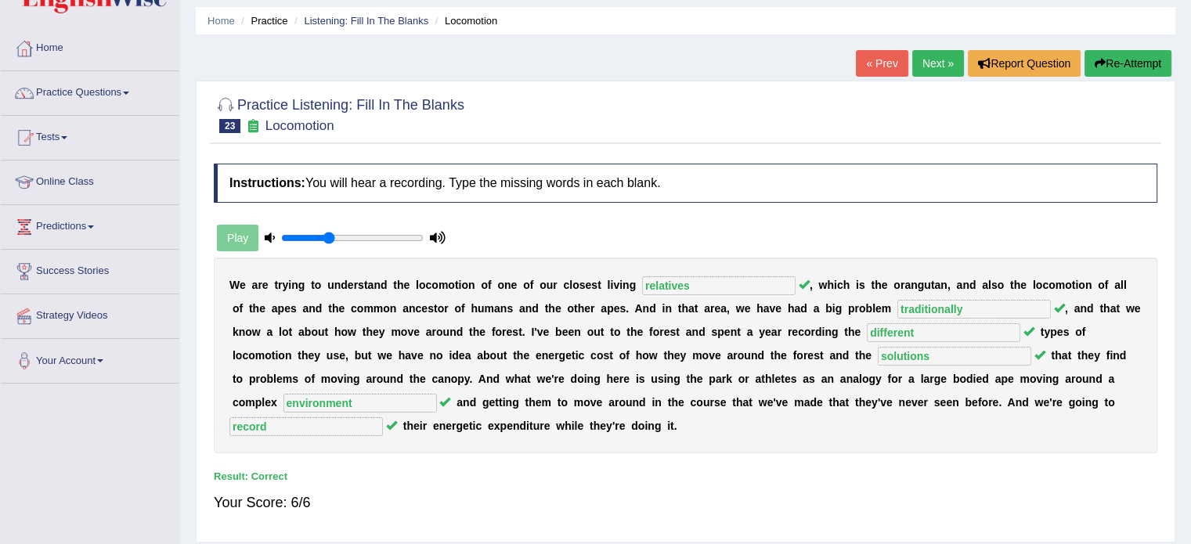
scroll to position [0, 0]
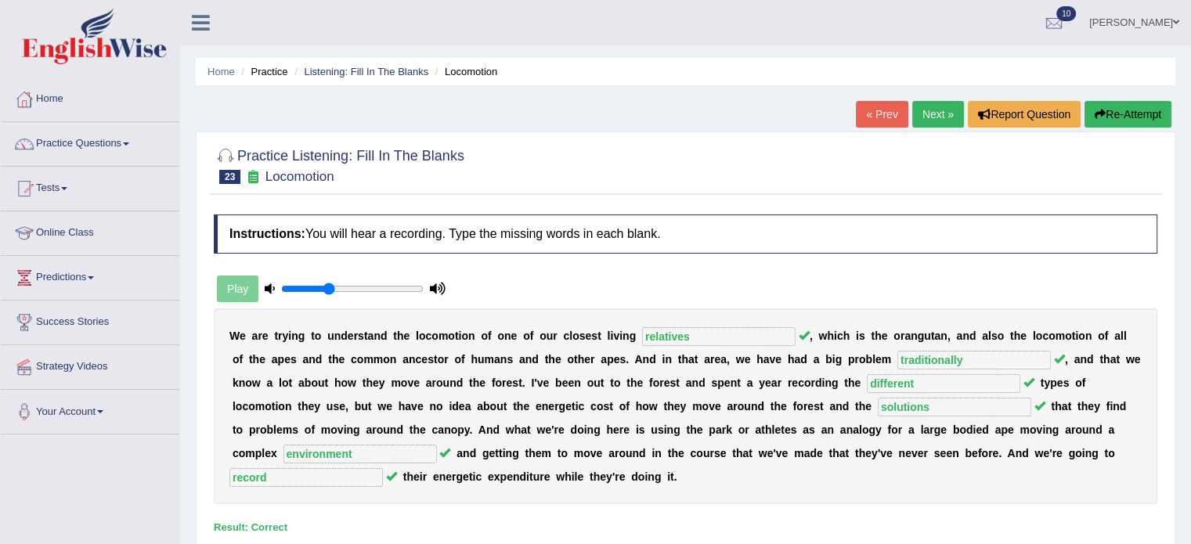
click at [940, 118] on link "Next »" at bounding box center [938, 114] width 52 height 27
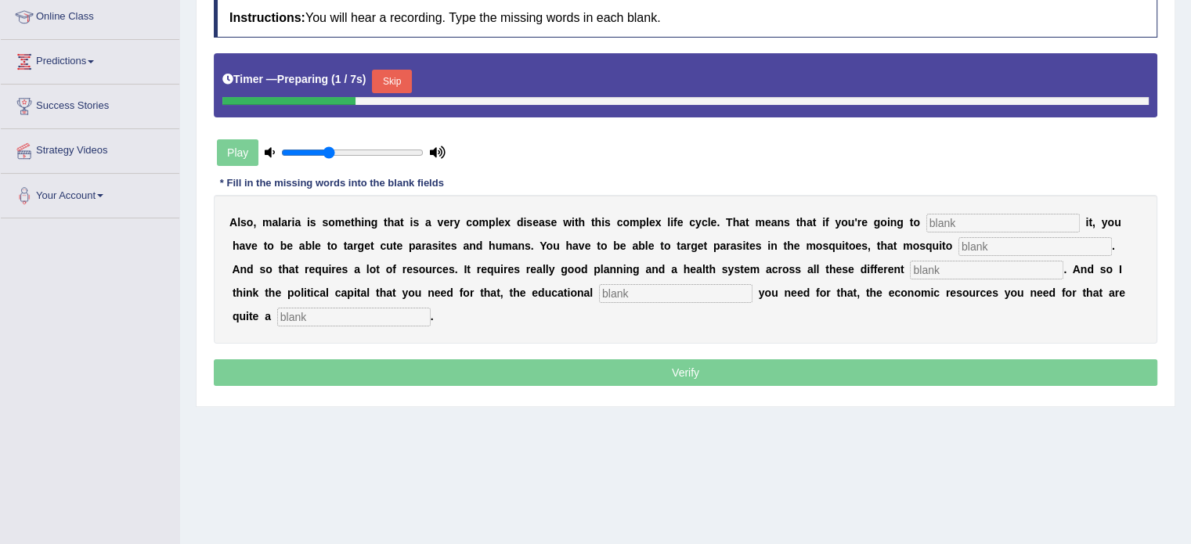
scroll to position [216, 0]
click at [940, 223] on input "text" at bounding box center [1002, 223] width 153 height 19
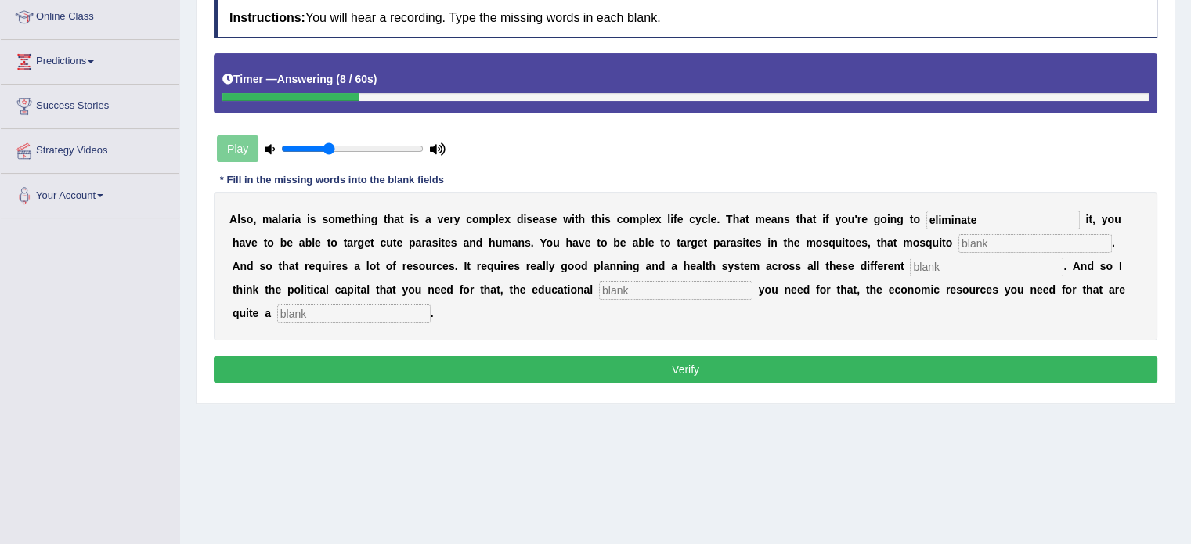
type input "eliminate"
type input "population"
type input "levels"
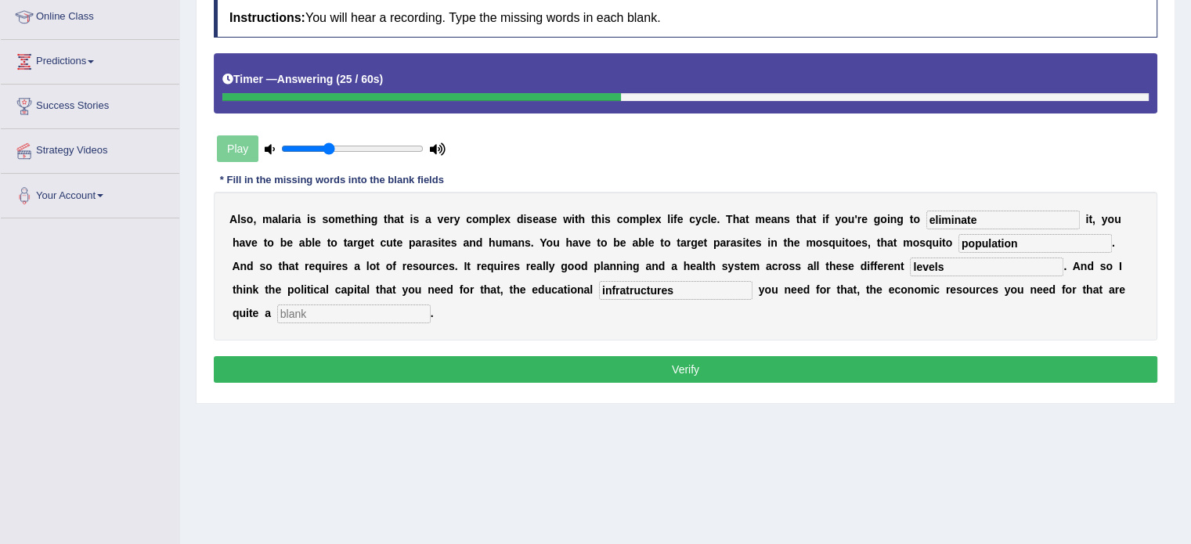
type input "infratructures"
type input "challenge"
click at [701, 375] on button "Verify" at bounding box center [686, 369] width 944 height 27
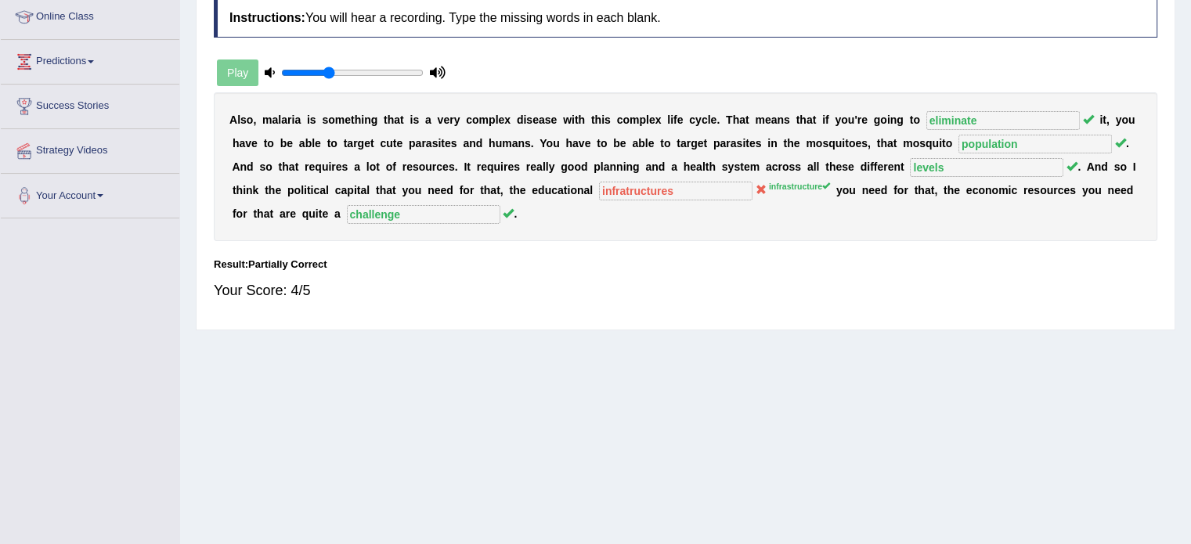
scroll to position [0, 0]
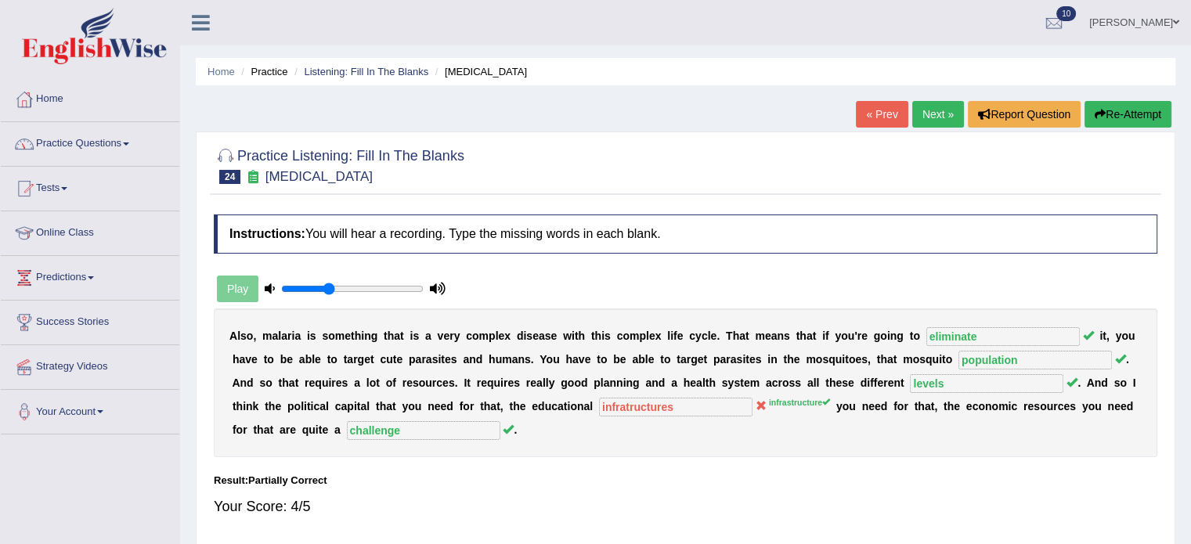
click at [935, 132] on div "Practice Listening: Fill In The Blanks 24 [MEDICAL_DATA] Instructions: You will…" at bounding box center [686, 339] width 980 height 415
click at [933, 124] on link "Next »" at bounding box center [938, 114] width 52 height 27
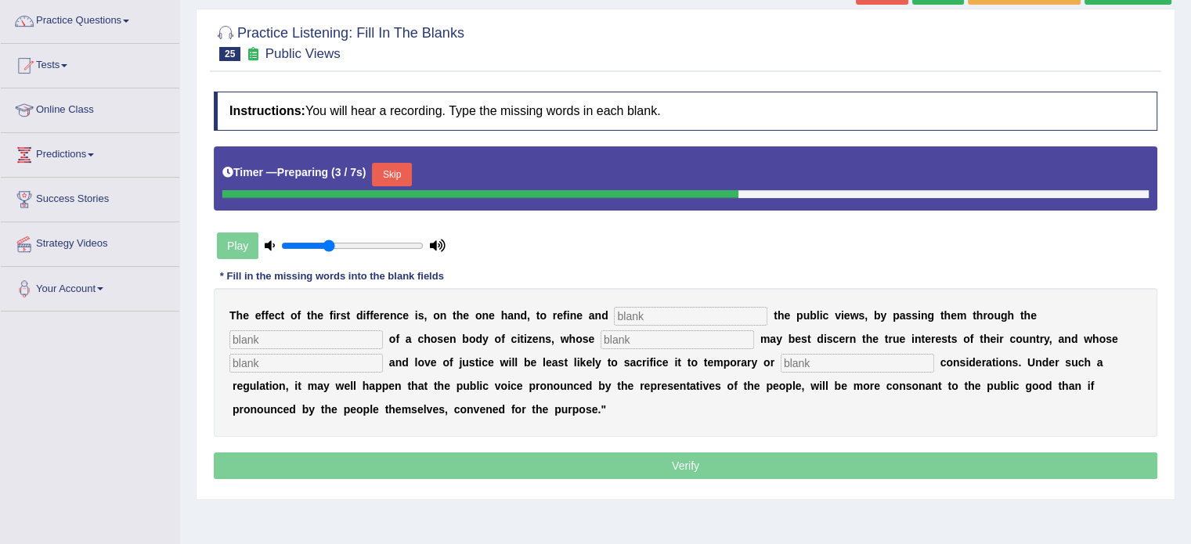
scroll to position [139, 0]
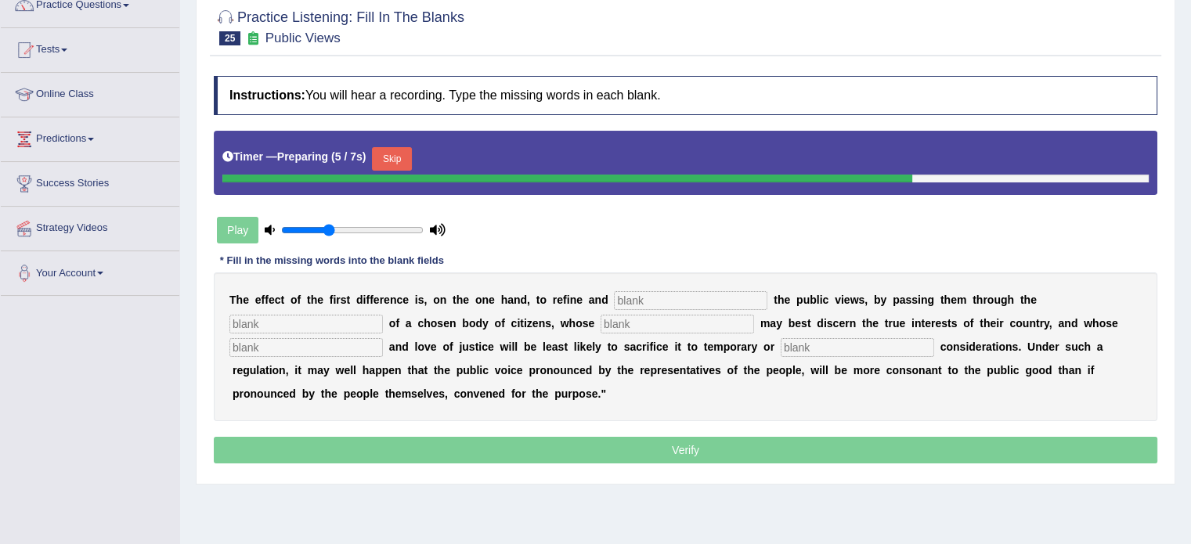
click at [622, 297] on input "text" at bounding box center [690, 300] width 153 height 19
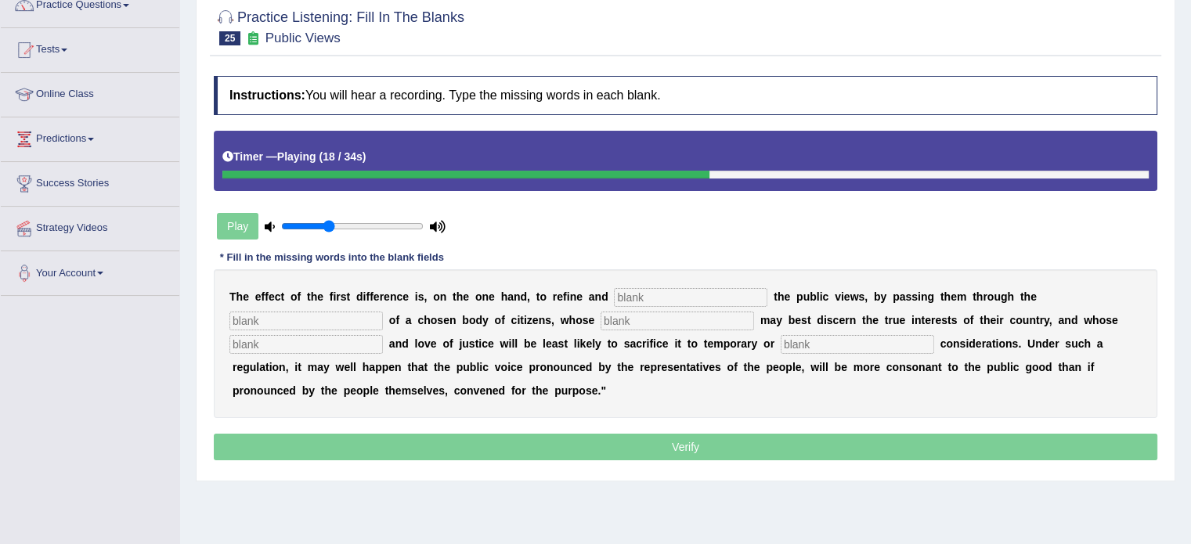
drag, startPoint x: 771, startPoint y: 365, endPoint x: 876, endPoint y: 215, distance: 183.8
click at [876, 215] on div "Instructions: You will hear a recording. Type the missing words in each blank. …" at bounding box center [685, 270] width 951 height 404
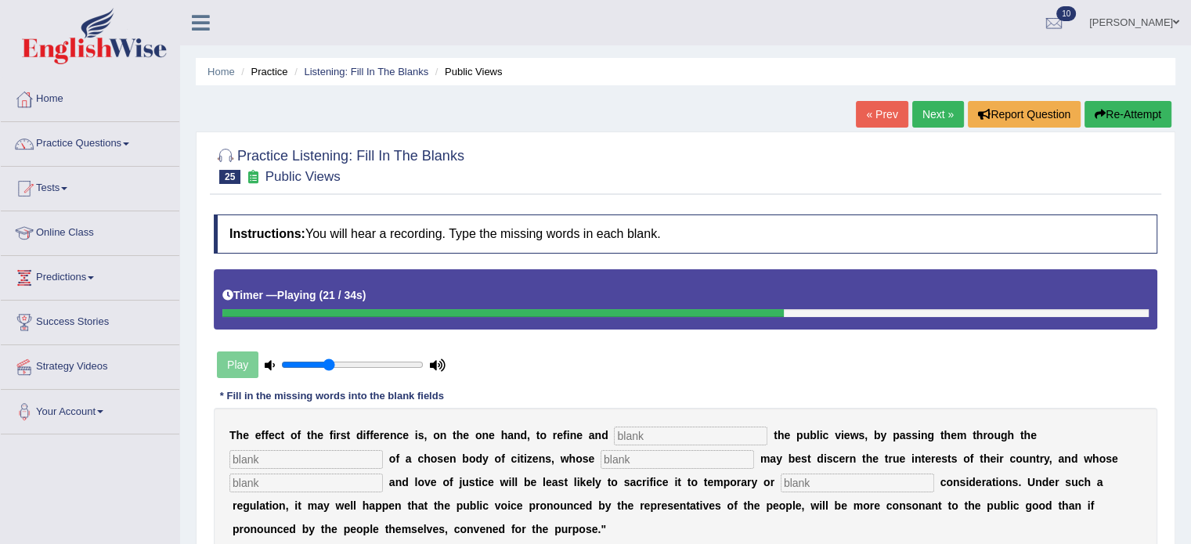
click at [1115, 118] on button "Re-Attempt" at bounding box center [1128, 114] width 87 height 27
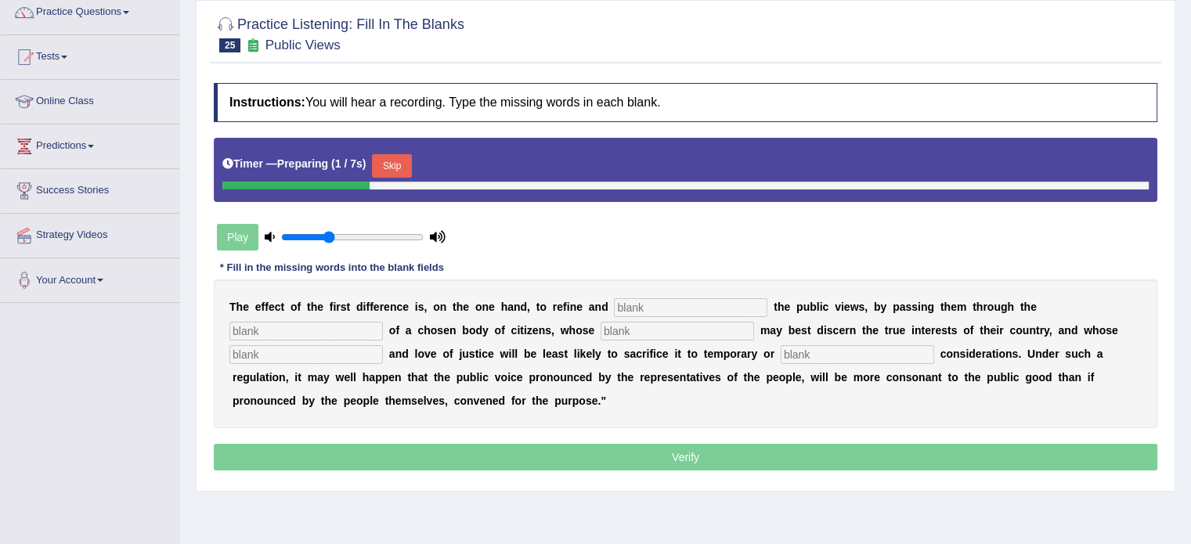
scroll to position [165, 0]
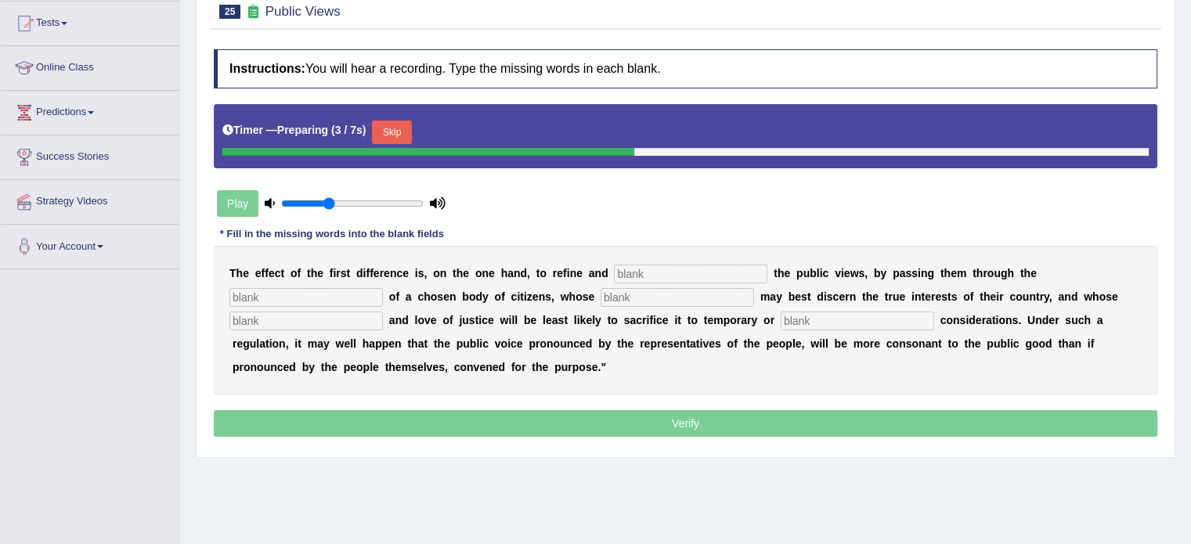
click at [648, 276] on input "text" at bounding box center [690, 274] width 153 height 19
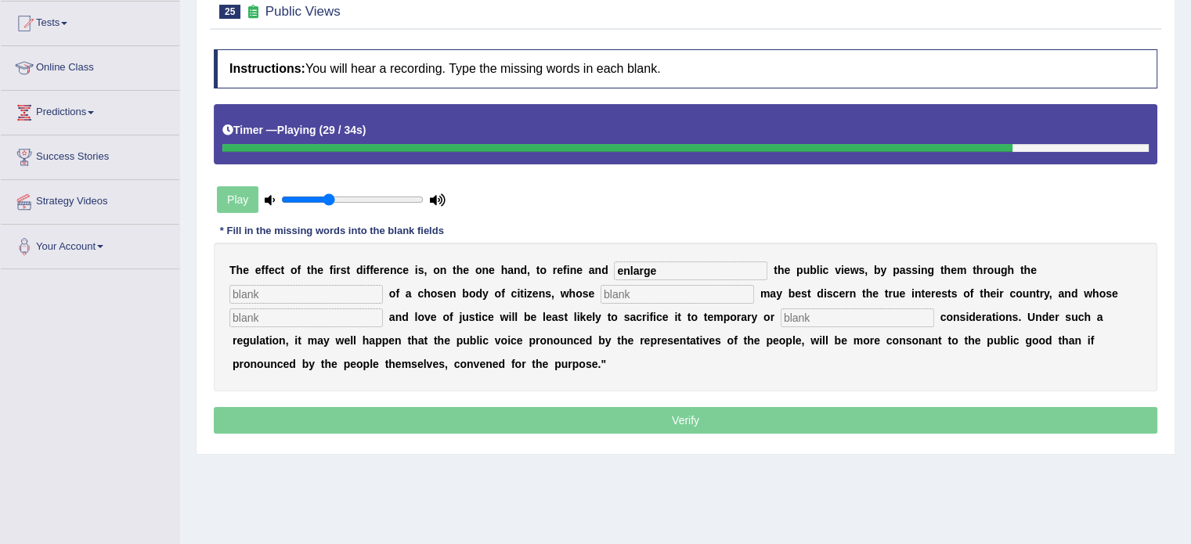
type input "enlarge"
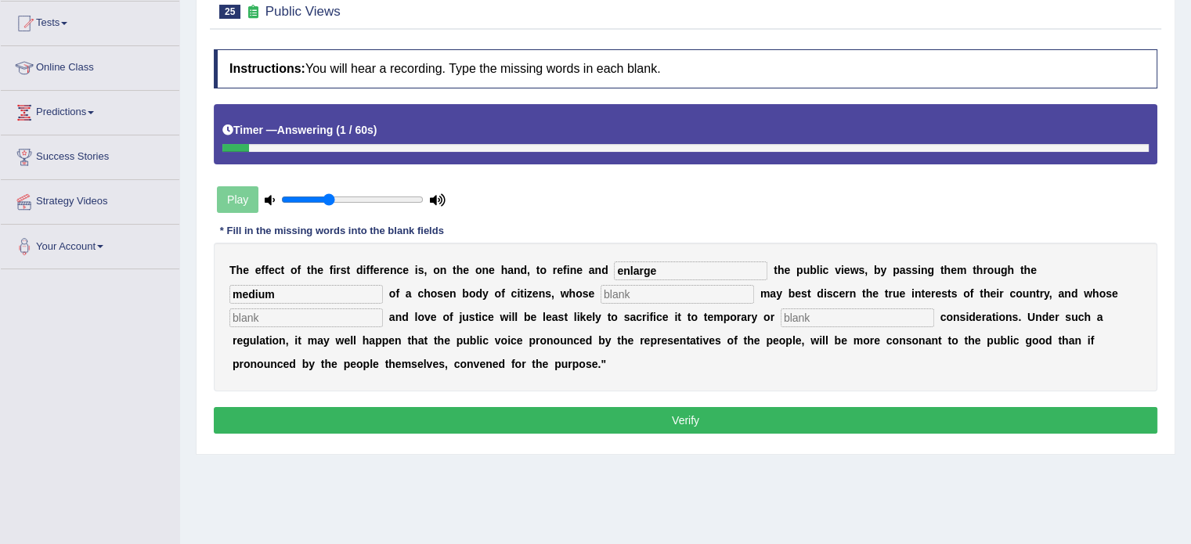
type input "medium"
type input "choosen"
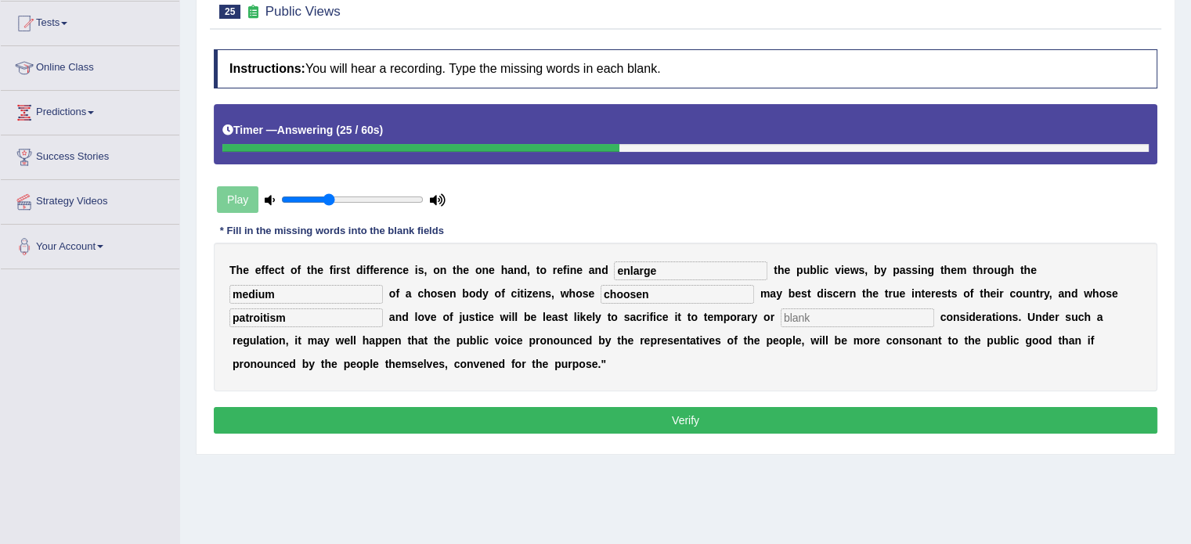
type input "patroitism"
type input "partial"
click at [630, 429] on button "Verify" at bounding box center [686, 420] width 944 height 27
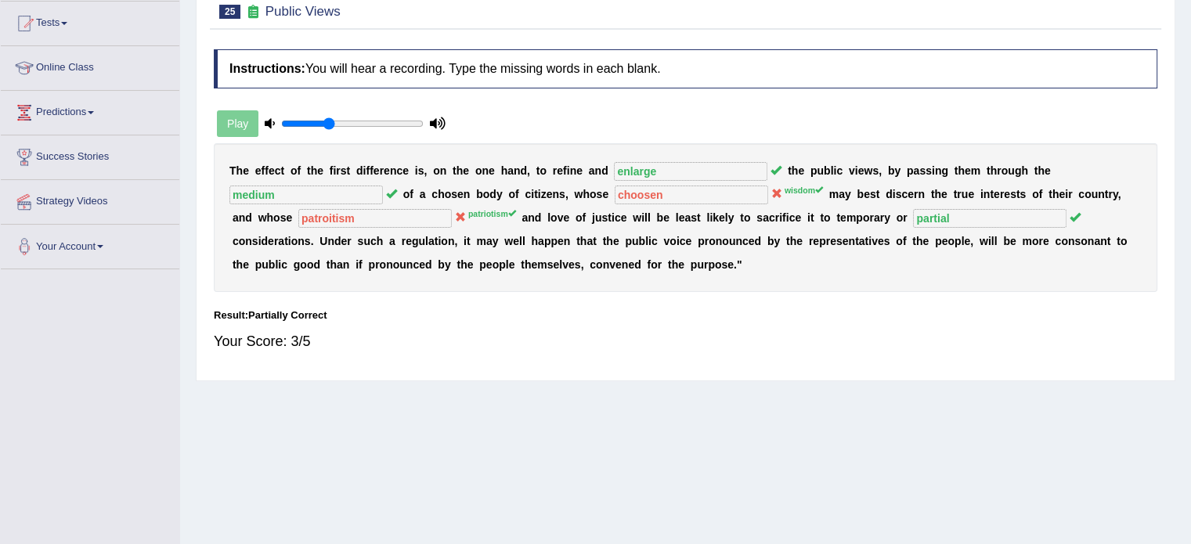
scroll to position [0, 0]
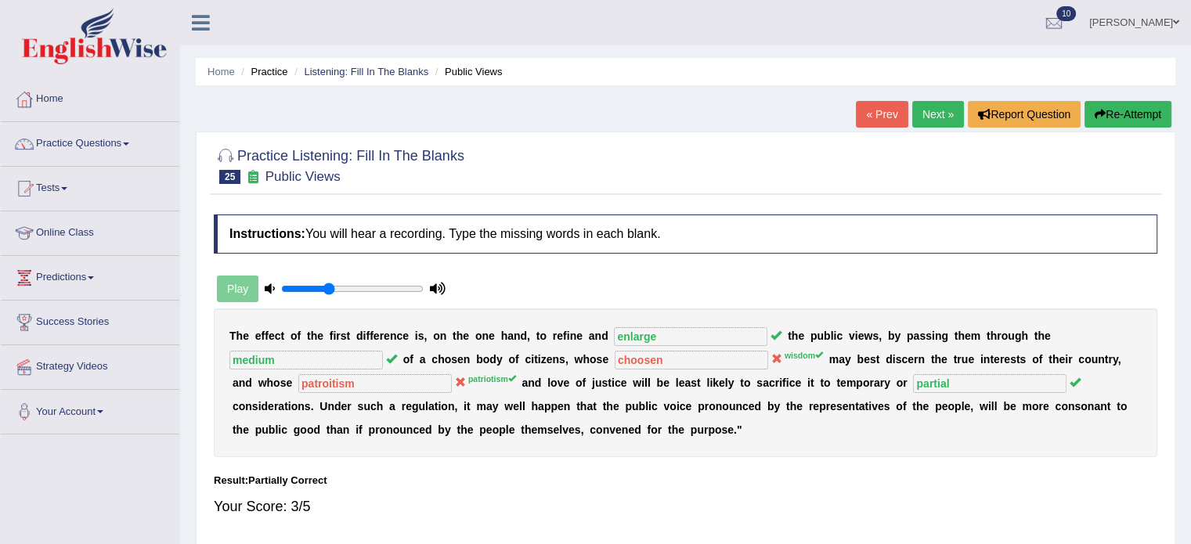
click at [912, 119] on link "Next »" at bounding box center [938, 114] width 52 height 27
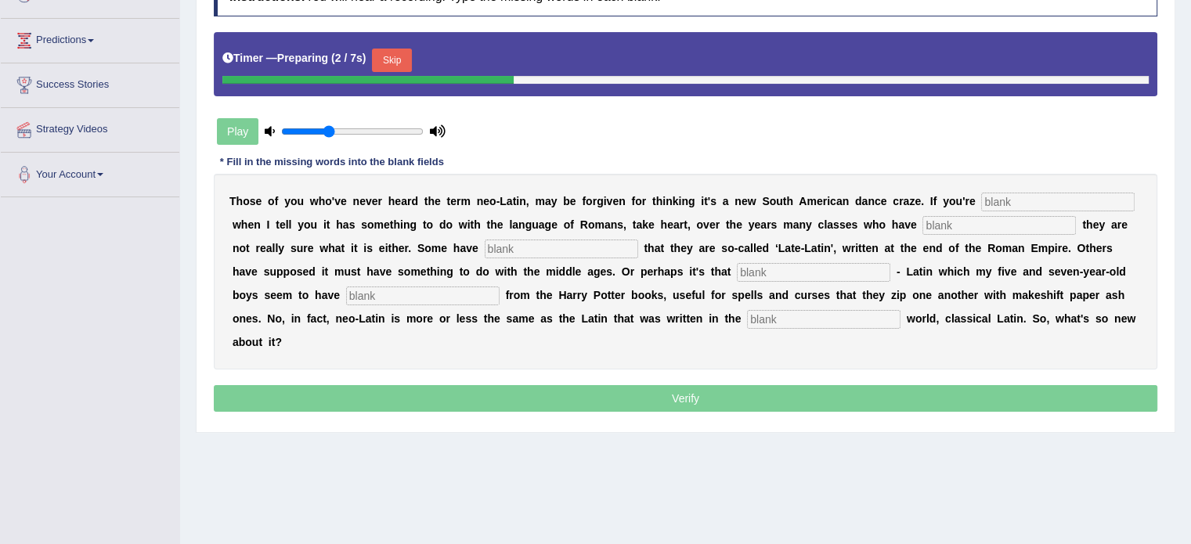
click at [1036, 193] on input "text" at bounding box center [1057, 202] width 153 height 19
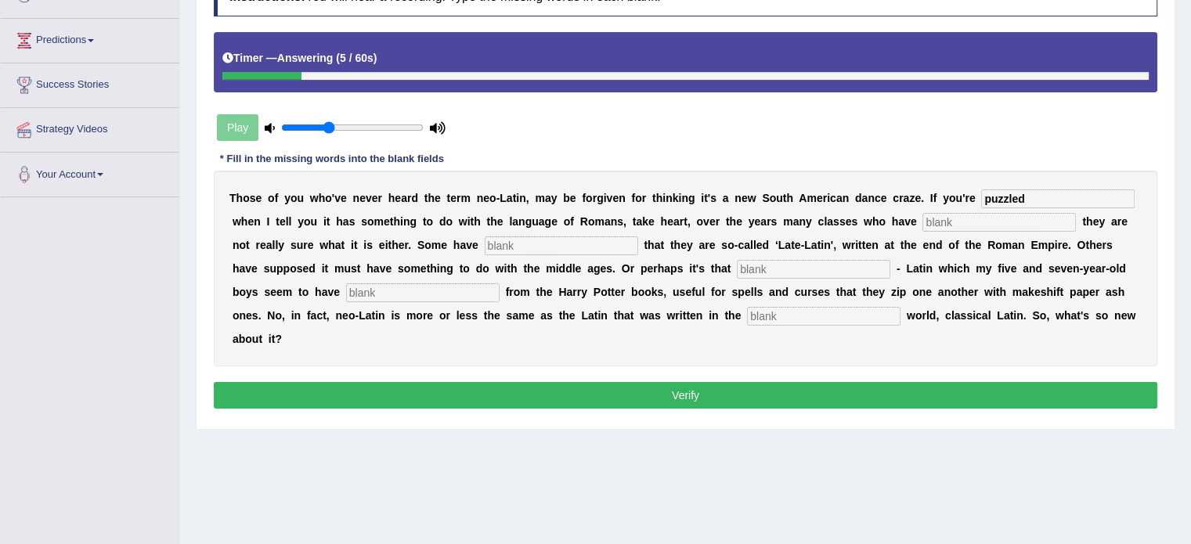
type input "puzzled"
type input "confessed"
type input "assumed"
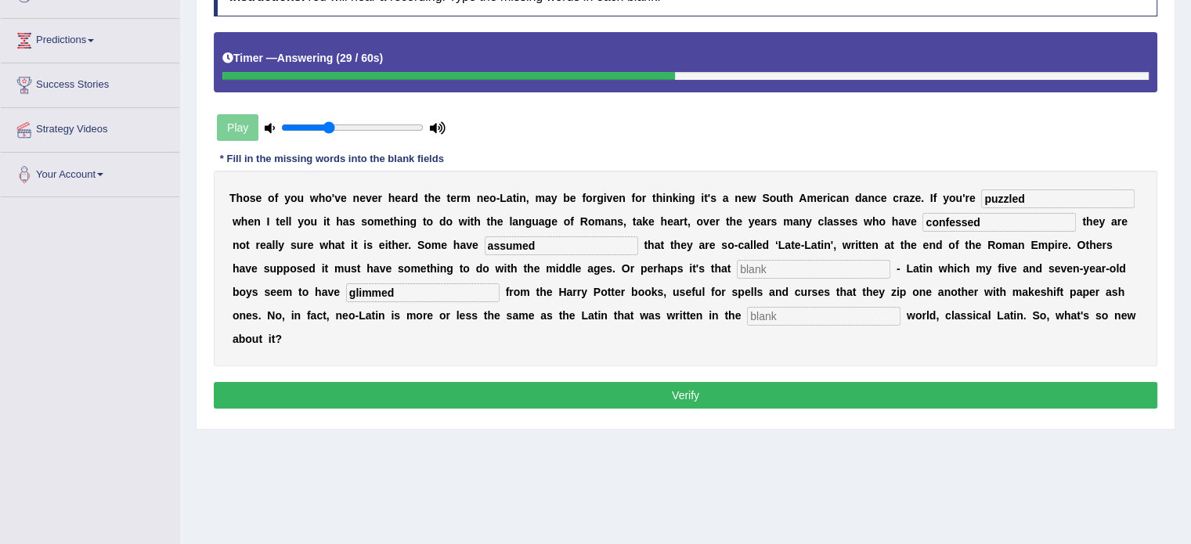
type input "glimmed"
type input "ancient"
click at [855, 276] on div "T h o s e o f y o u w h o ' v e n e v e r h e a r d t h e t e r m n e o - L a t…" at bounding box center [686, 269] width 944 height 196
click at [847, 268] on input "text" at bounding box center [813, 269] width 153 height 19
type input "sudo"
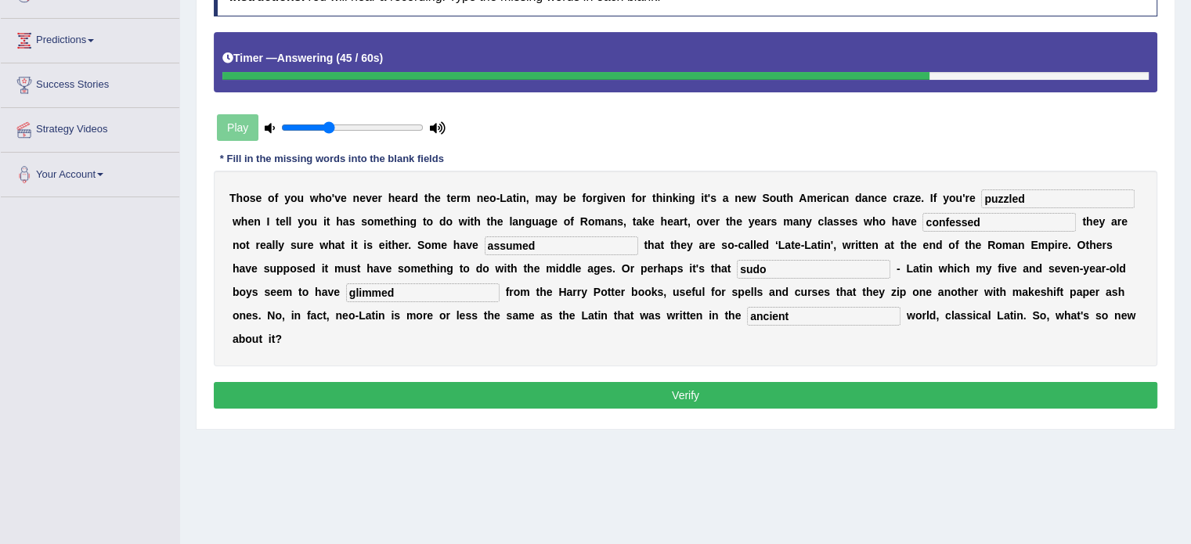
click at [828, 382] on button "Verify" at bounding box center [686, 395] width 944 height 27
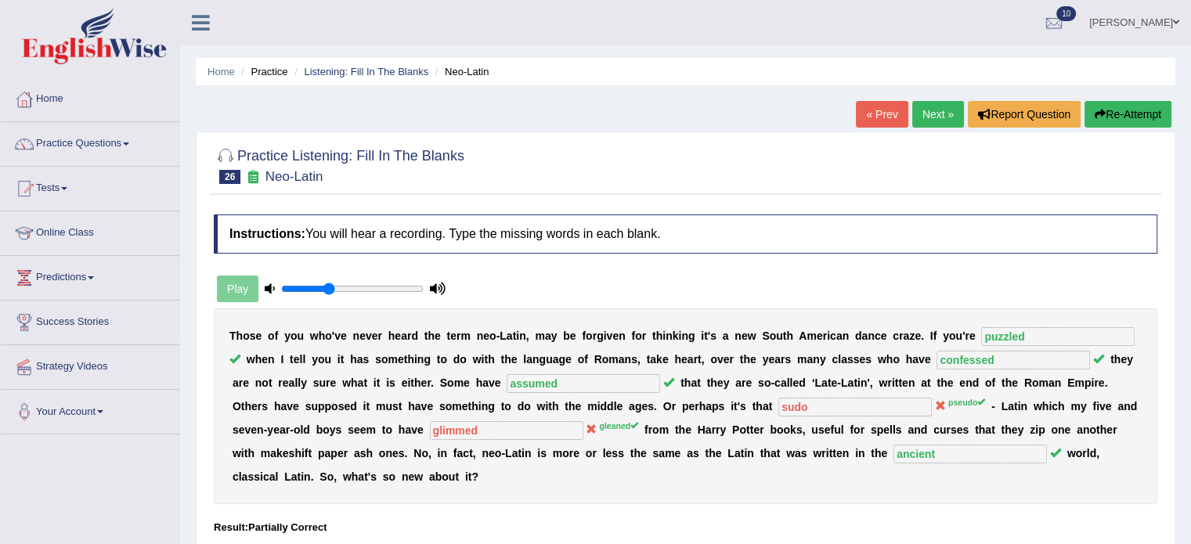
click at [927, 114] on link "Next »" at bounding box center [938, 114] width 52 height 27
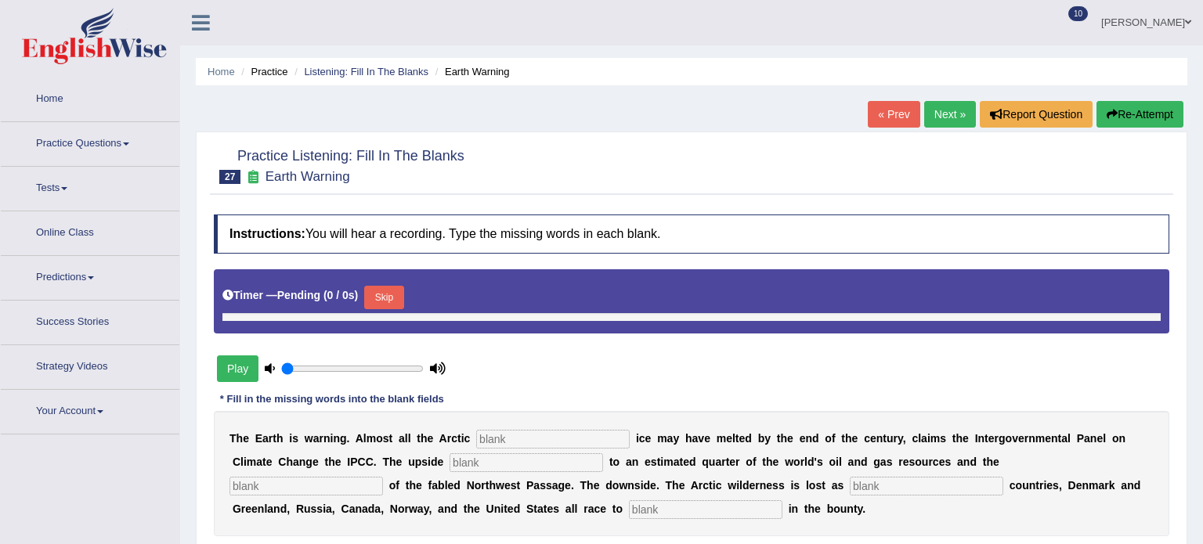
type input "0.35"
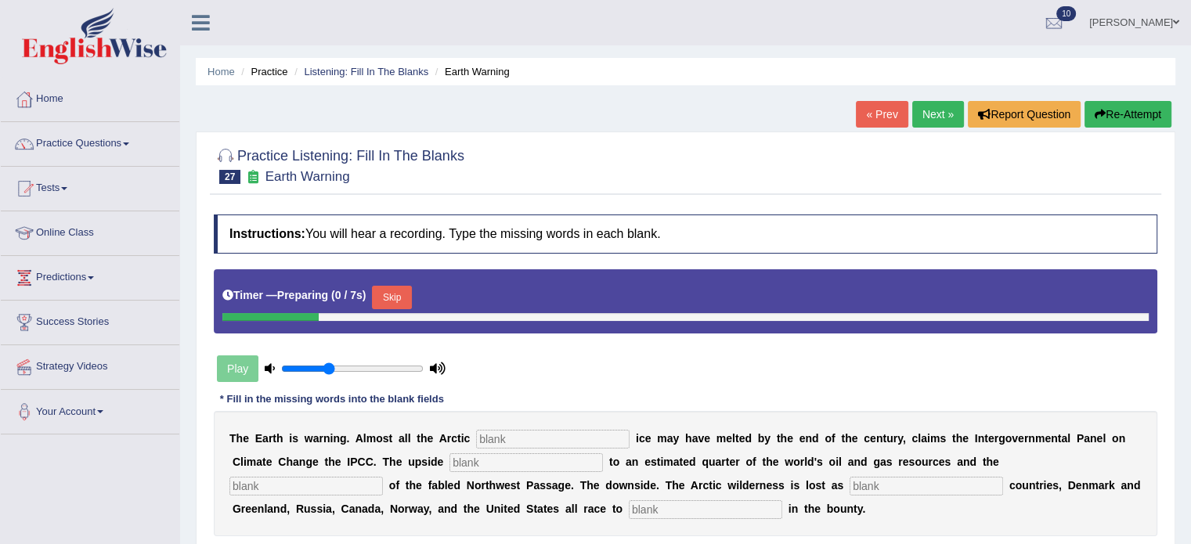
scroll to position [151, 0]
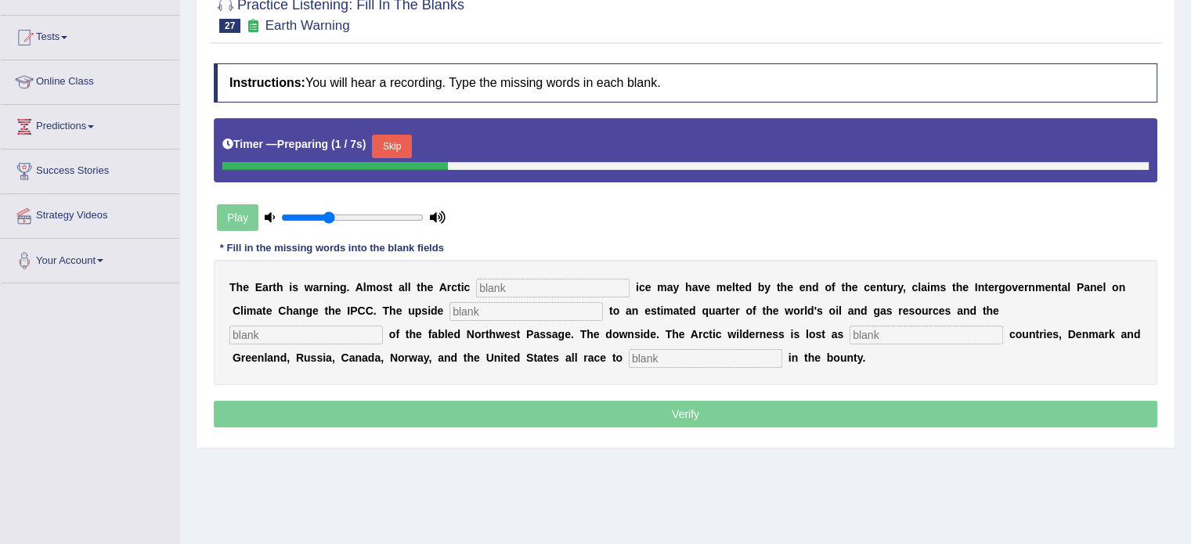
click at [572, 284] on input "text" at bounding box center [552, 288] width 153 height 19
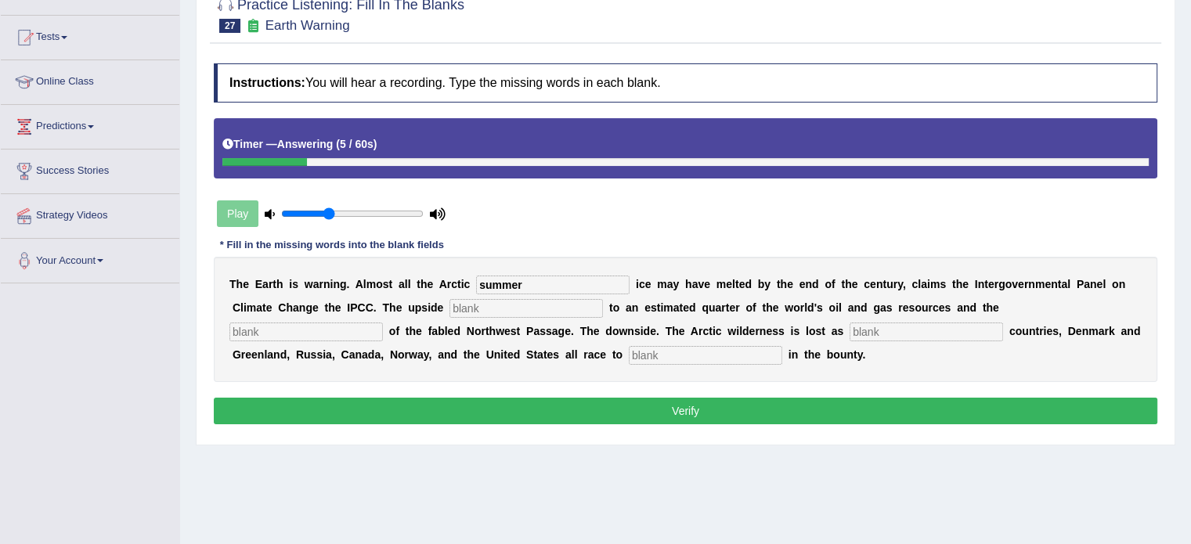
type input "summer"
type input "access"
type input "opening"
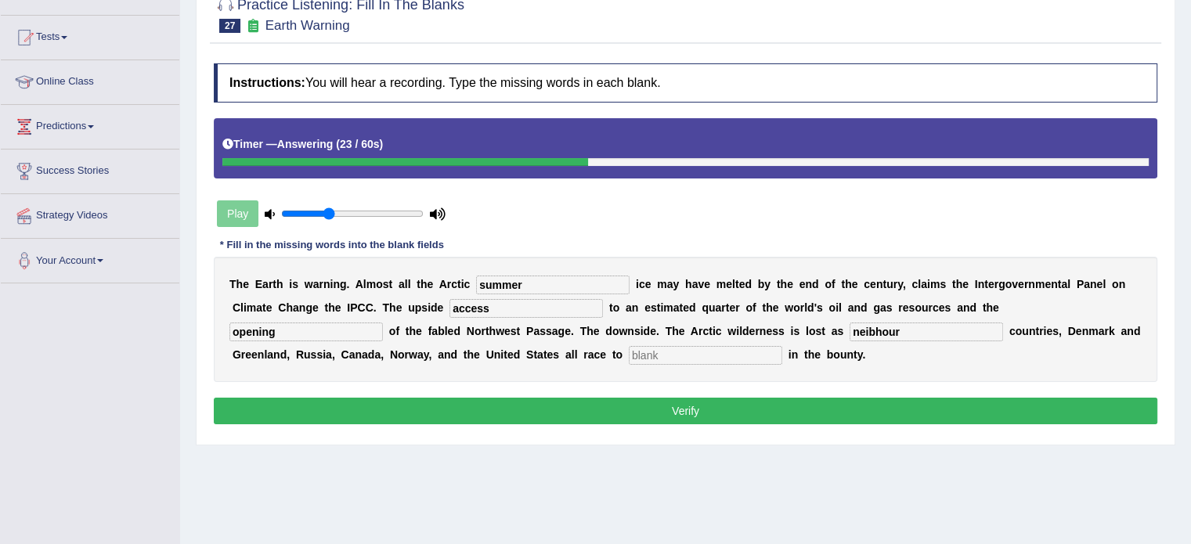
type input "neibhour"
type input "share"
click at [933, 327] on input "neibhour" at bounding box center [926, 332] width 153 height 19
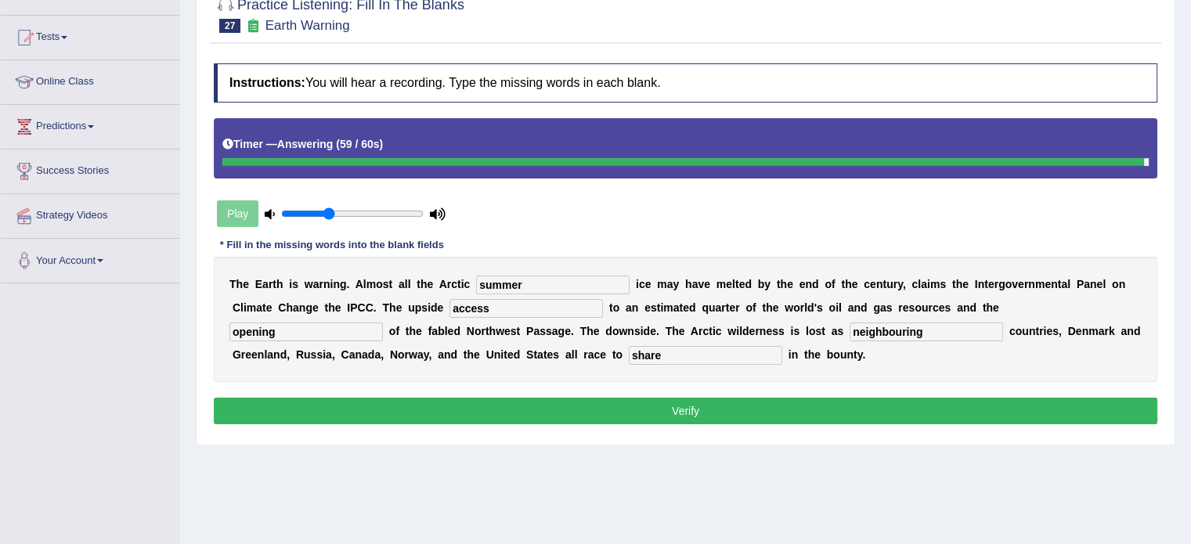
type input "neighbouring"
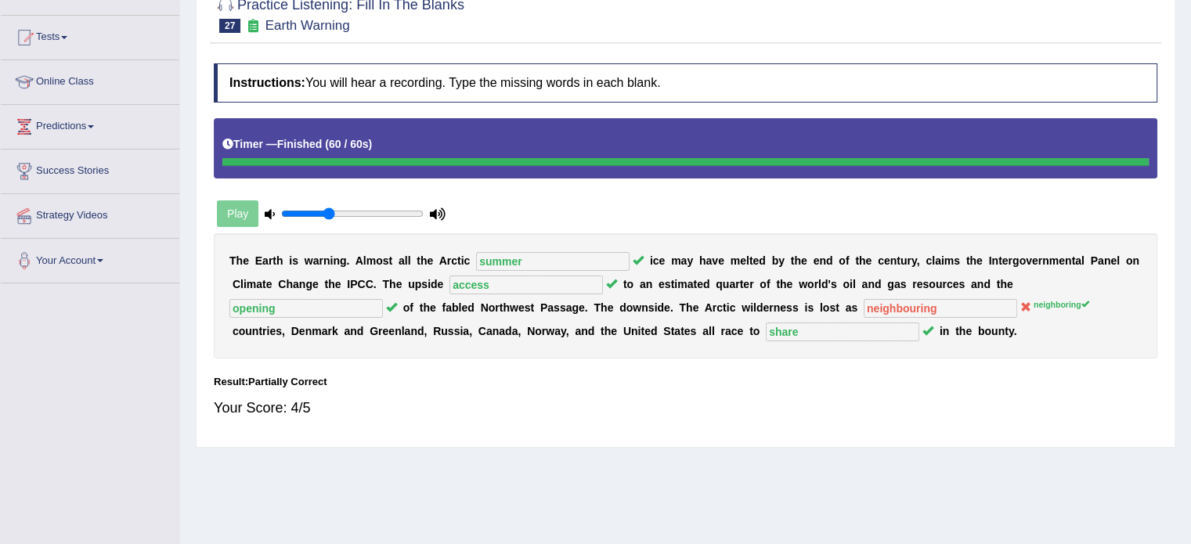
scroll to position [0, 0]
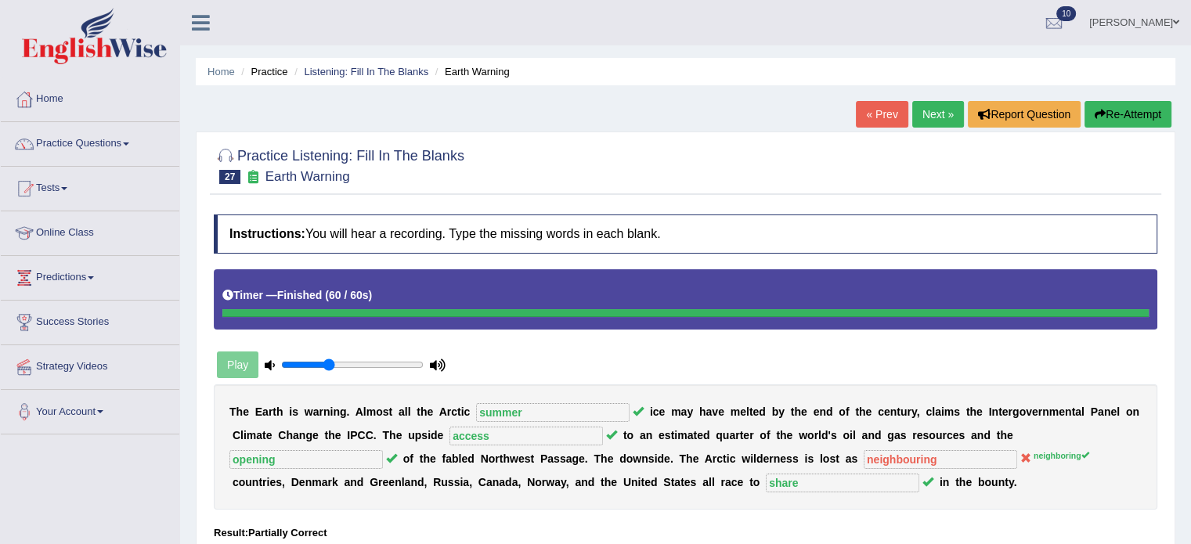
click at [927, 118] on link "Next »" at bounding box center [938, 114] width 52 height 27
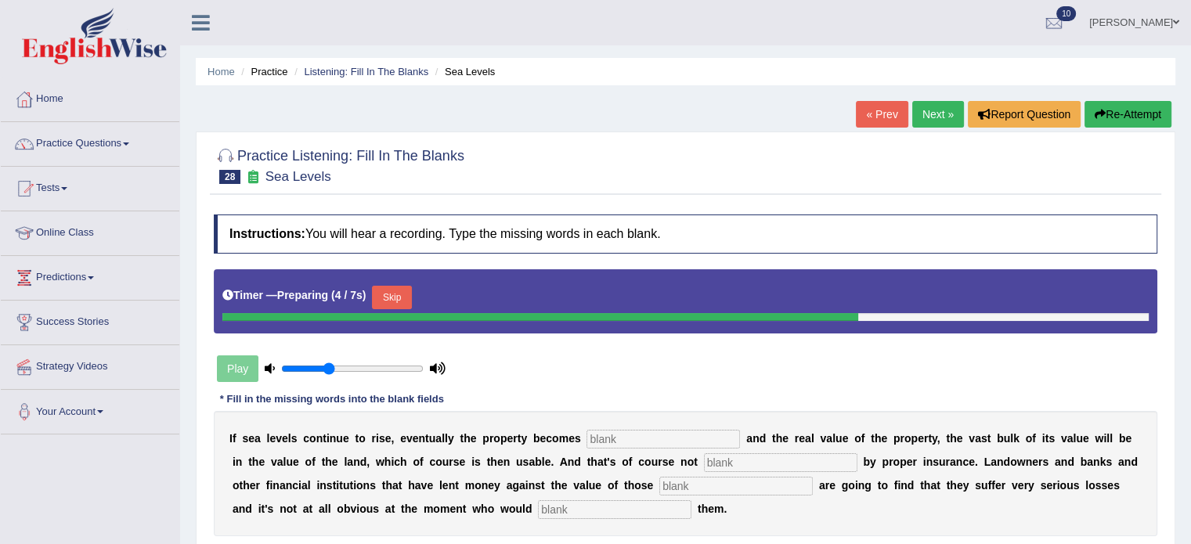
click at [668, 441] on input "text" at bounding box center [663, 439] width 153 height 19
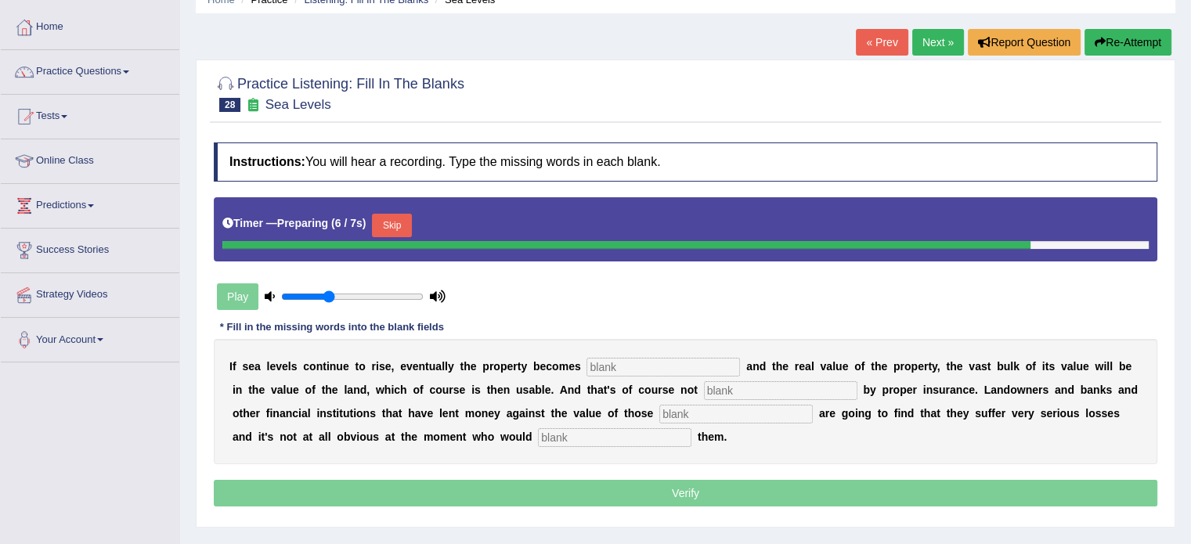
scroll to position [73, 0]
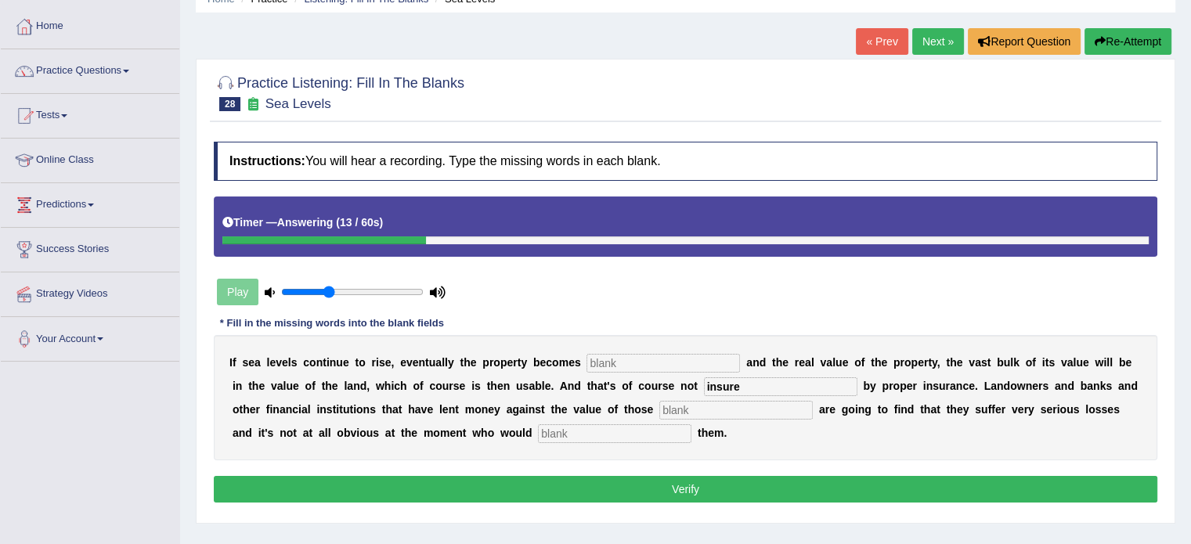
type input "insure"
type input "properties"
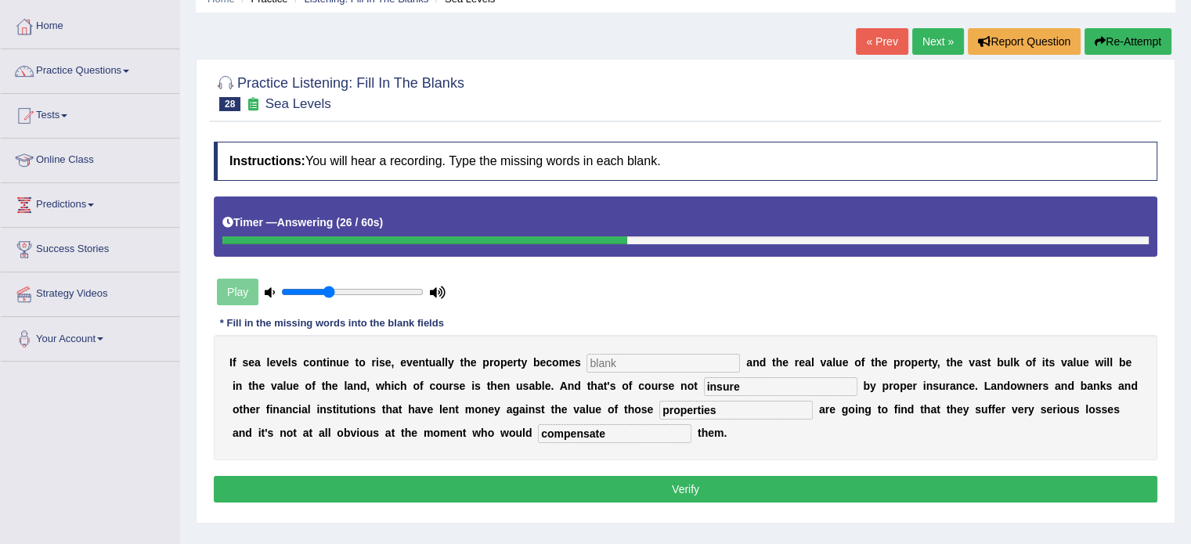
type input "compensate"
click at [640, 361] on input "text" at bounding box center [663, 363] width 153 height 19
type input "in"
click at [733, 485] on button "Verify" at bounding box center [686, 489] width 944 height 27
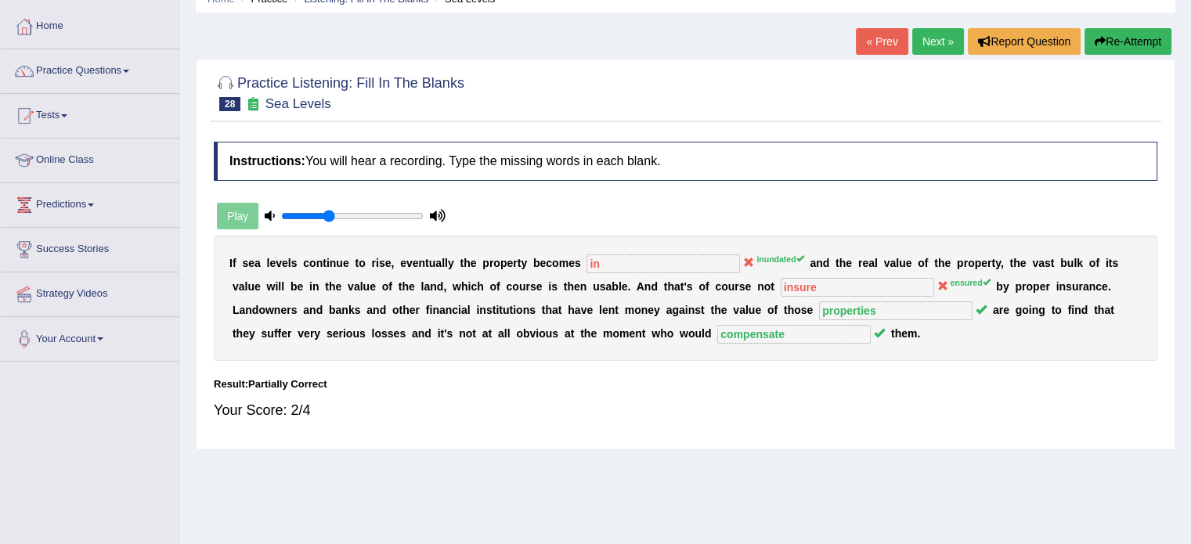
scroll to position [0, 0]
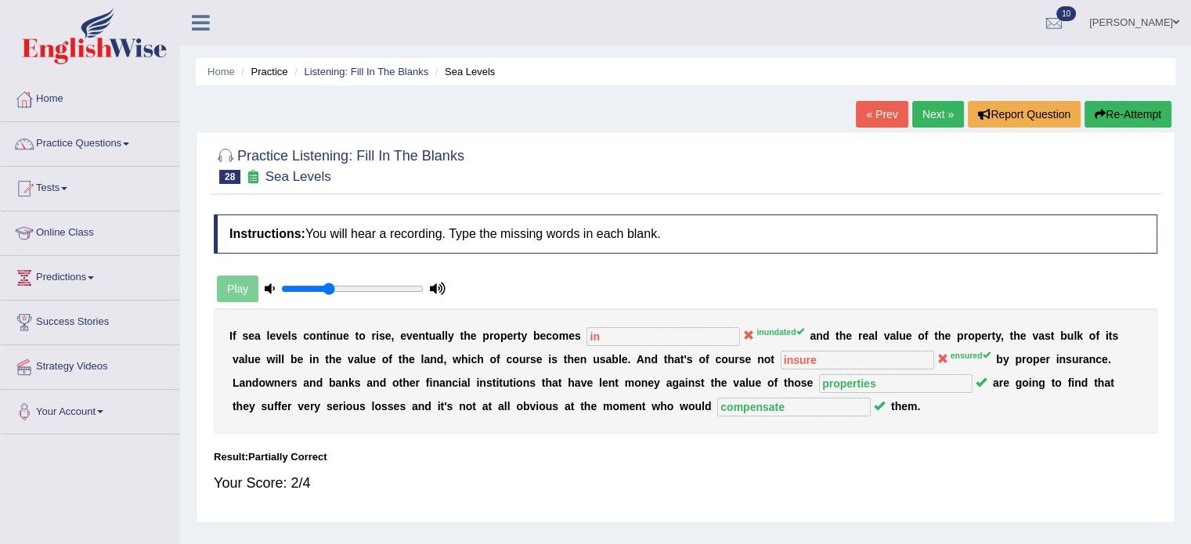
click at [937, 110] on link "Next »" at bounding box center [938, 114] width 52 height 27
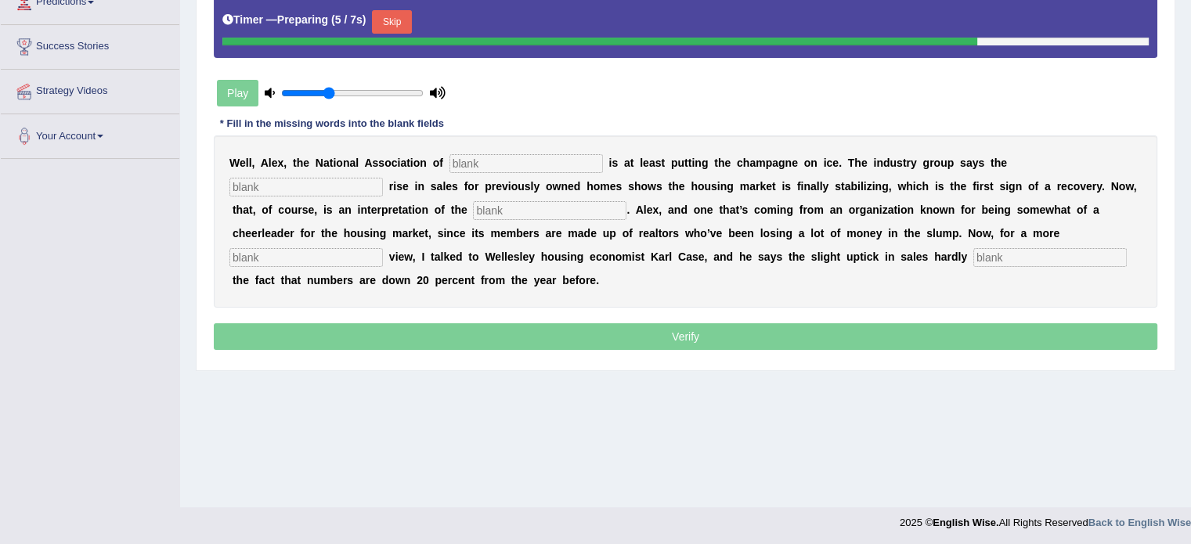
scroll to position [278, 0]
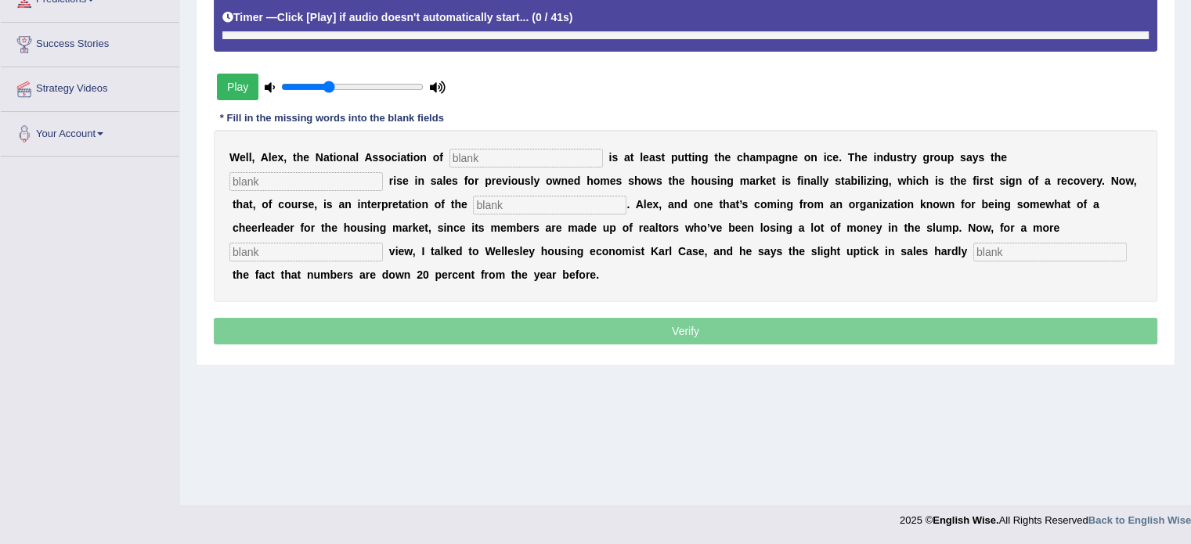
click at [526, 165] on div "W e l l , A l e x , t h e N a t i o n a l A s s o c i a t i o n o f i s a t l e…" at bounding box center [686, 216] width 944 height 172
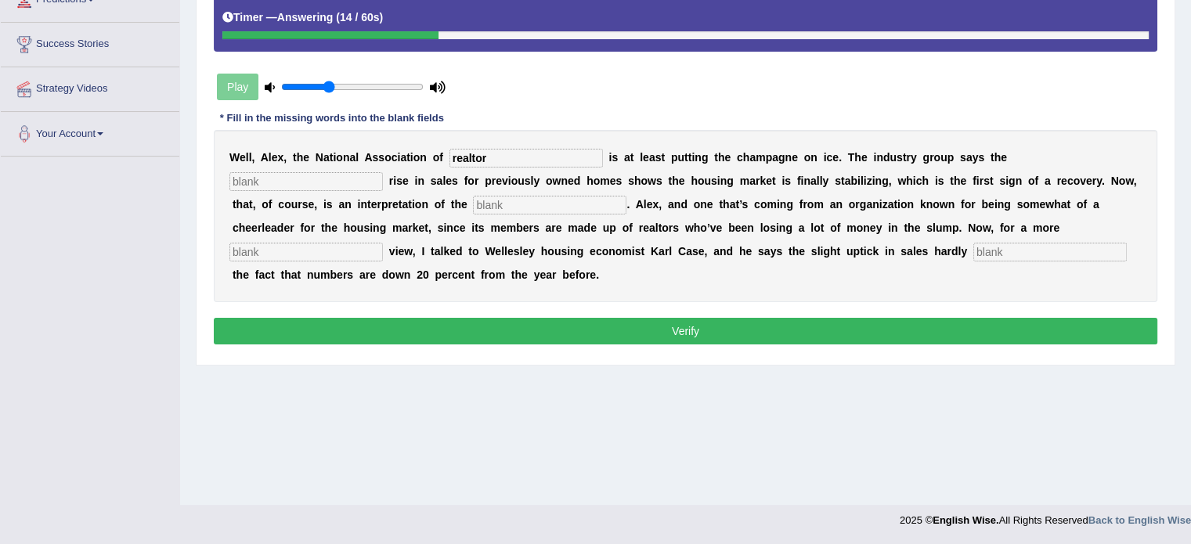
type input "realtor"
type input "slight"
type input "numbers"
type input "sober"
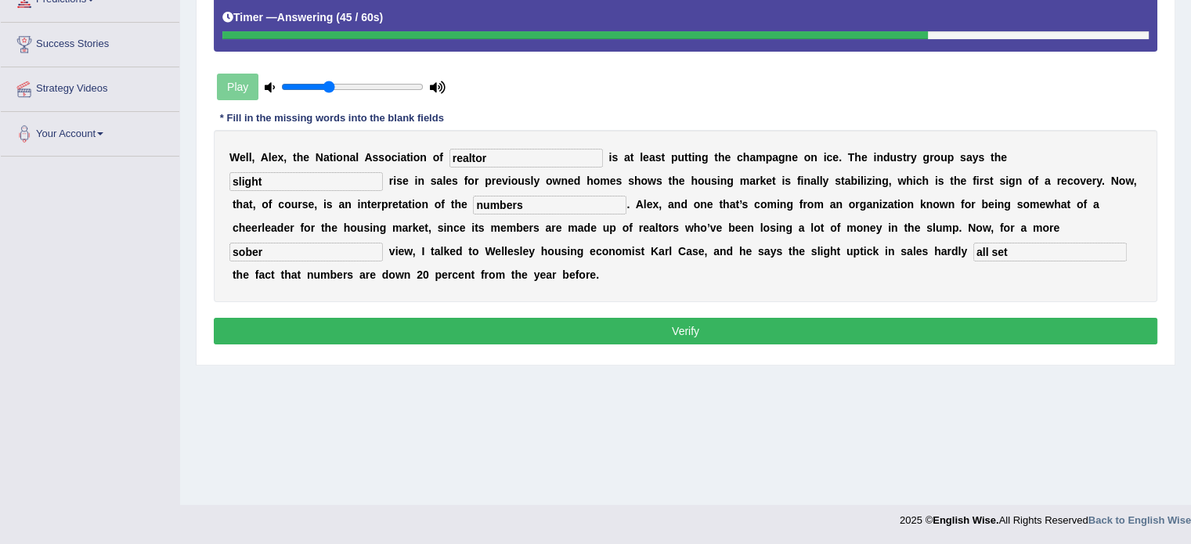
type input "all set"
click at [543, 331] on button "Verify" at bounding box center [686, 331] width 944 height 27
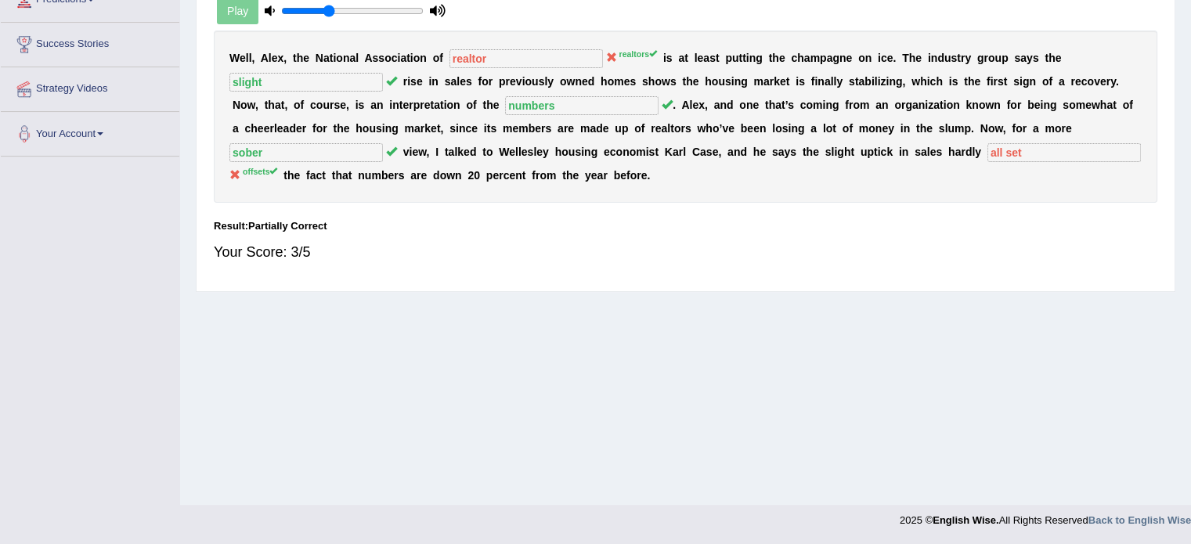
scroll to position [0, 0]
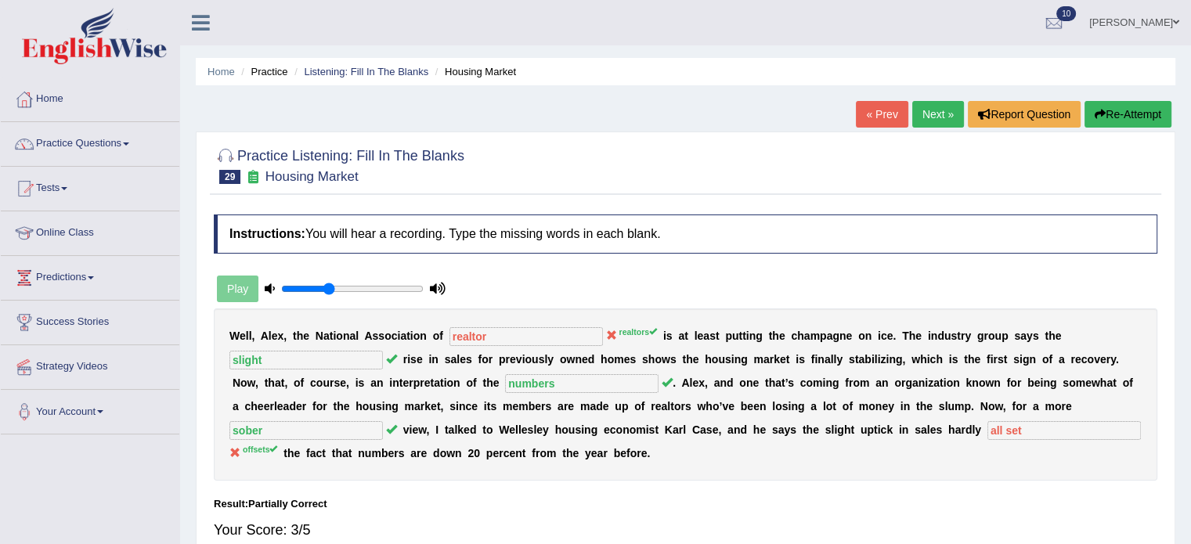
click at [918, 117] on link "Next »" at bounding box center [938, 114] width 52 height 27
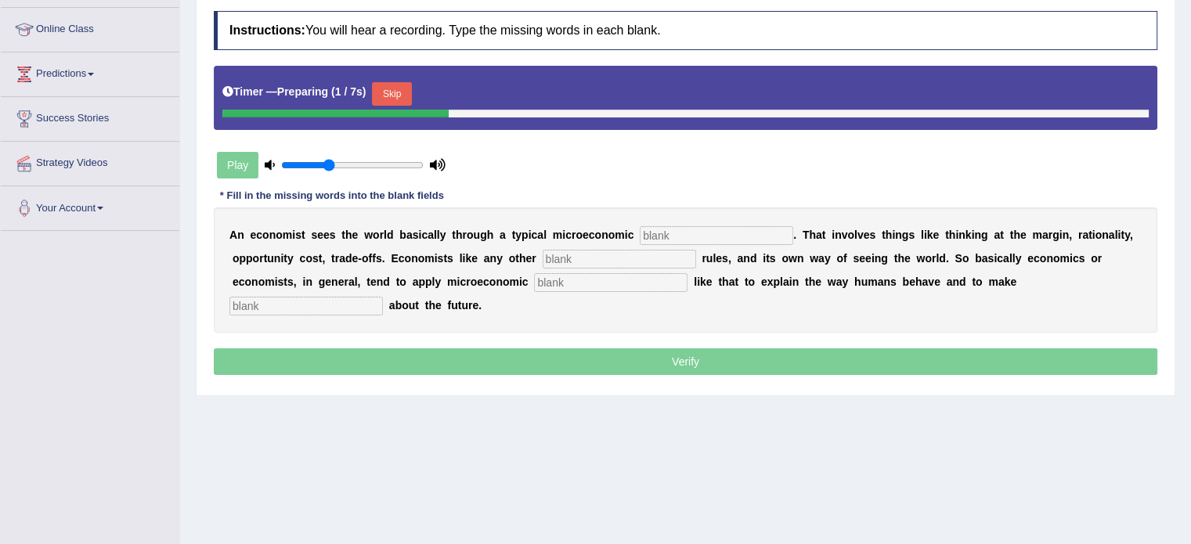
click at [720, 239] on input "text" at bounding box center [716, 235] width 153 height 19
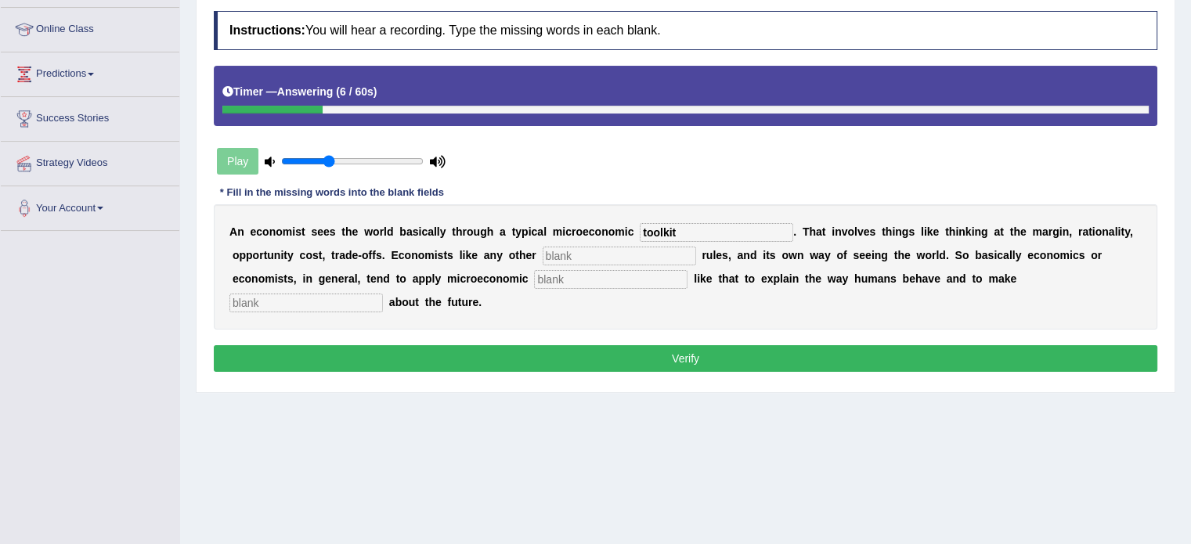
type input "toolkit"
type input "discipline"
type input "concepts"
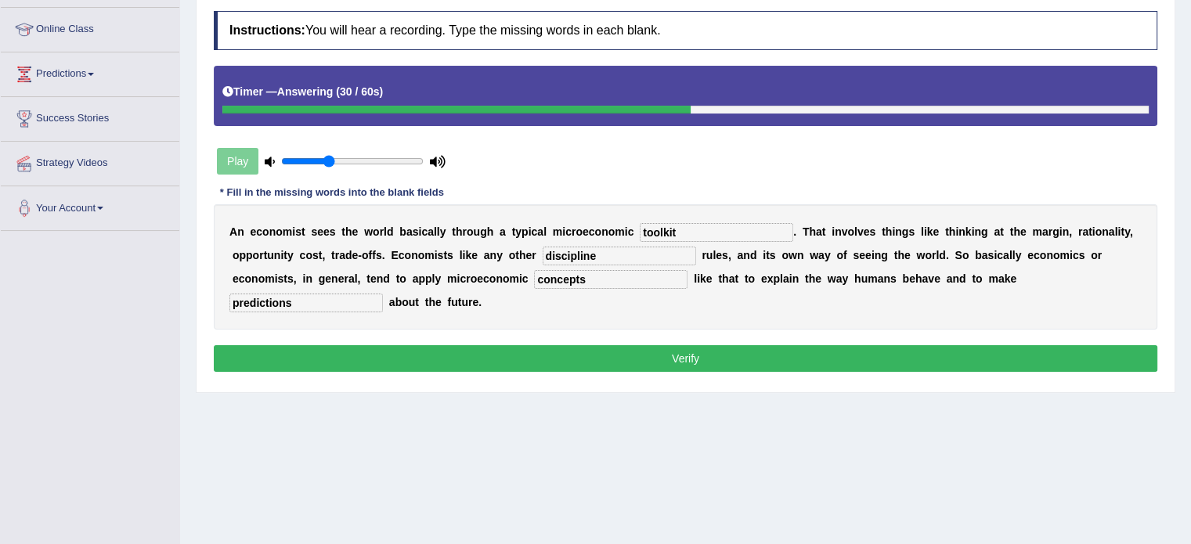
type input "predictions"
click at [760, 354] on button "Verify" at bounding box center [686, 358] width 944 height 27
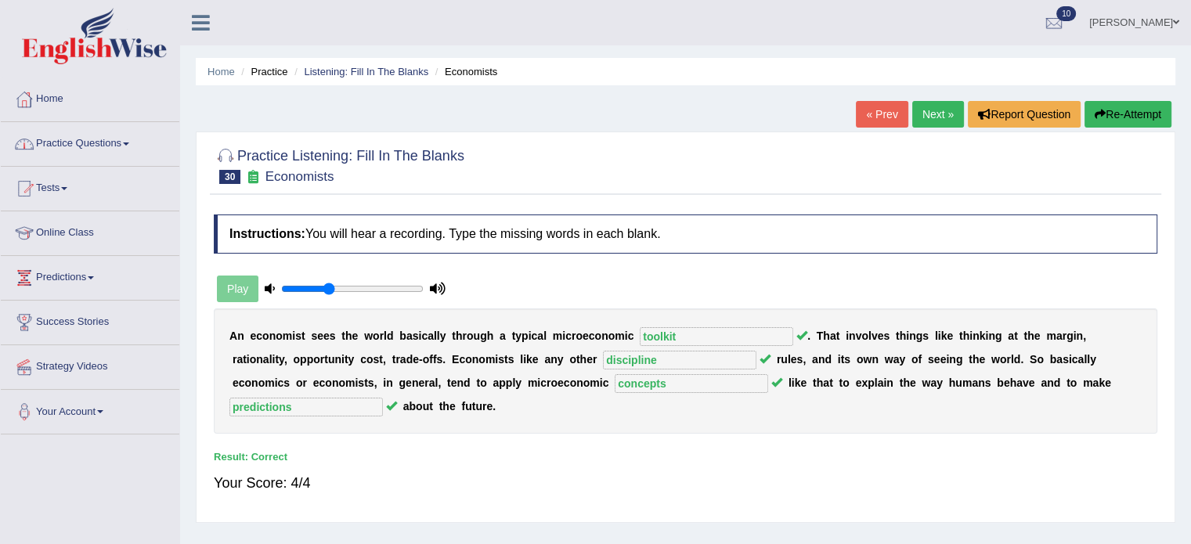
click at [88, 158] on link "Practice Questions" at bounding box center [90, 141] width 179 height 39
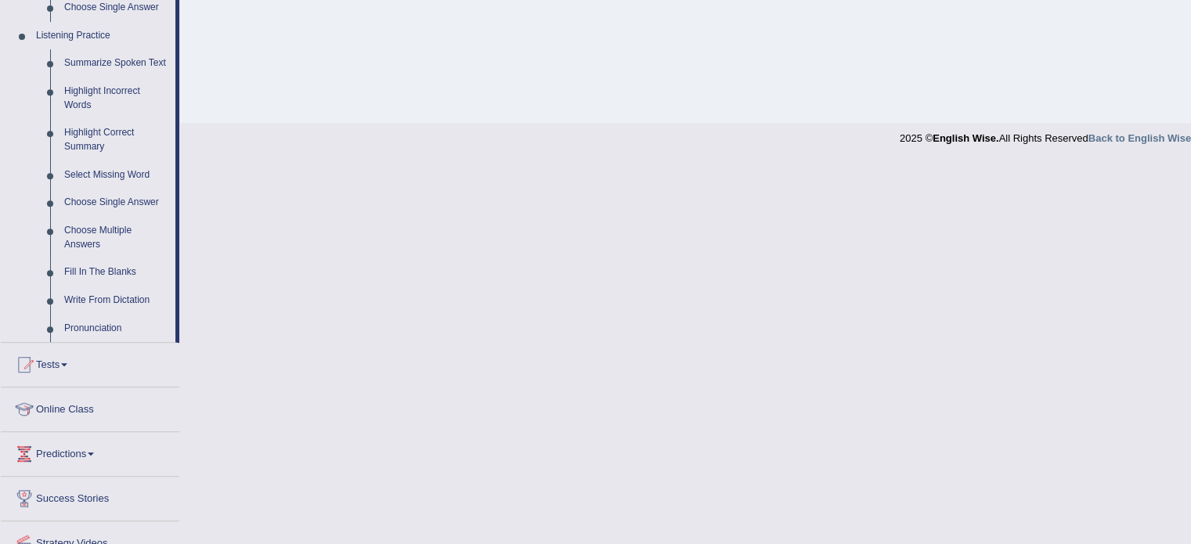
scroll to position [700, 0]
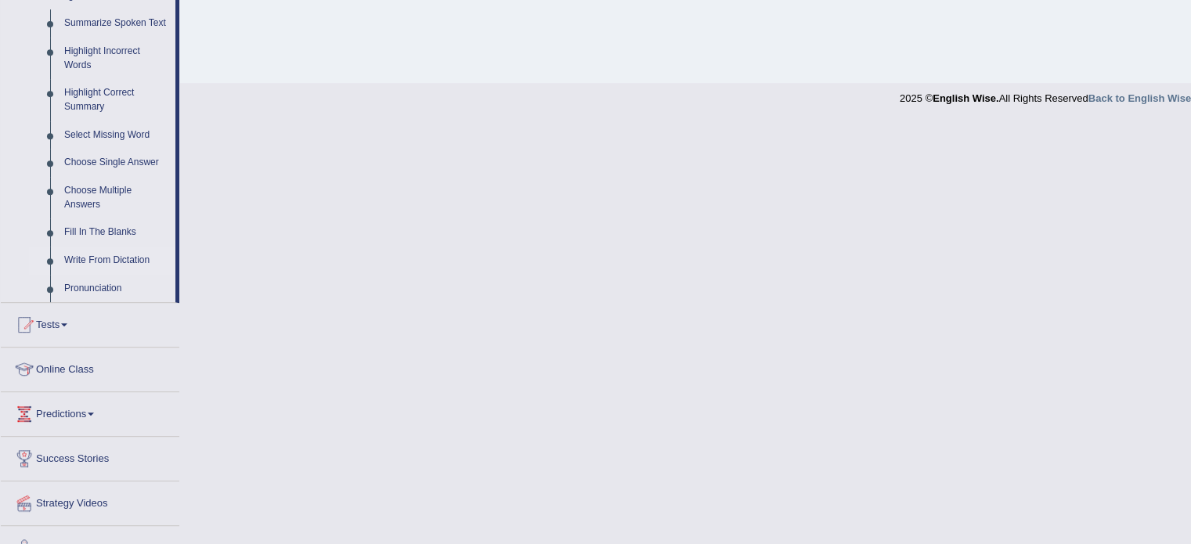
click at [129, 261] on link "Write From Dictation" at bounding box center [116, 261] width 118 height 28
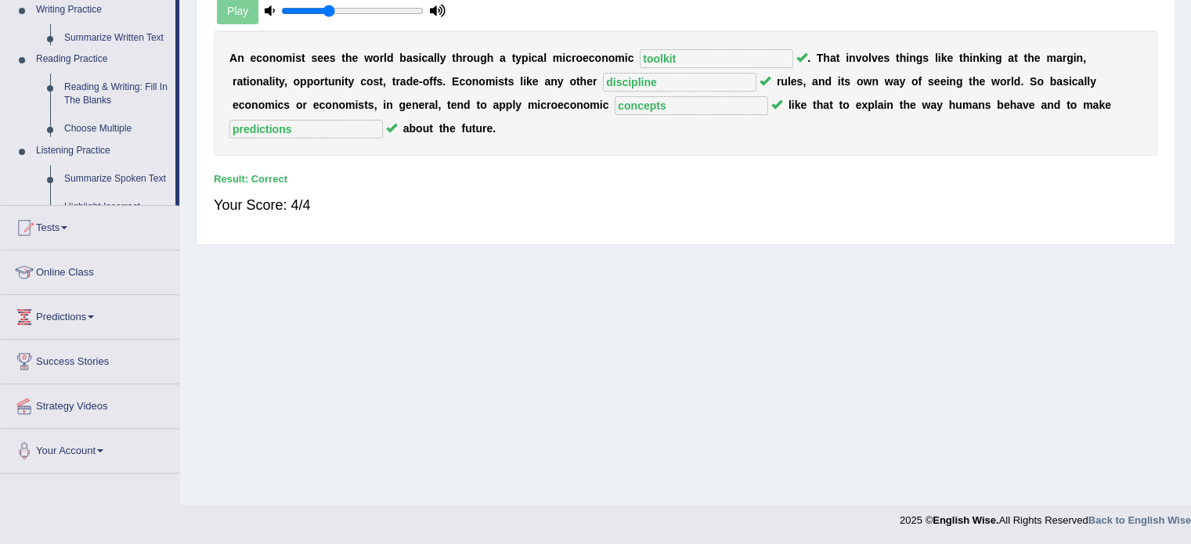
scroll to position [278, 0]
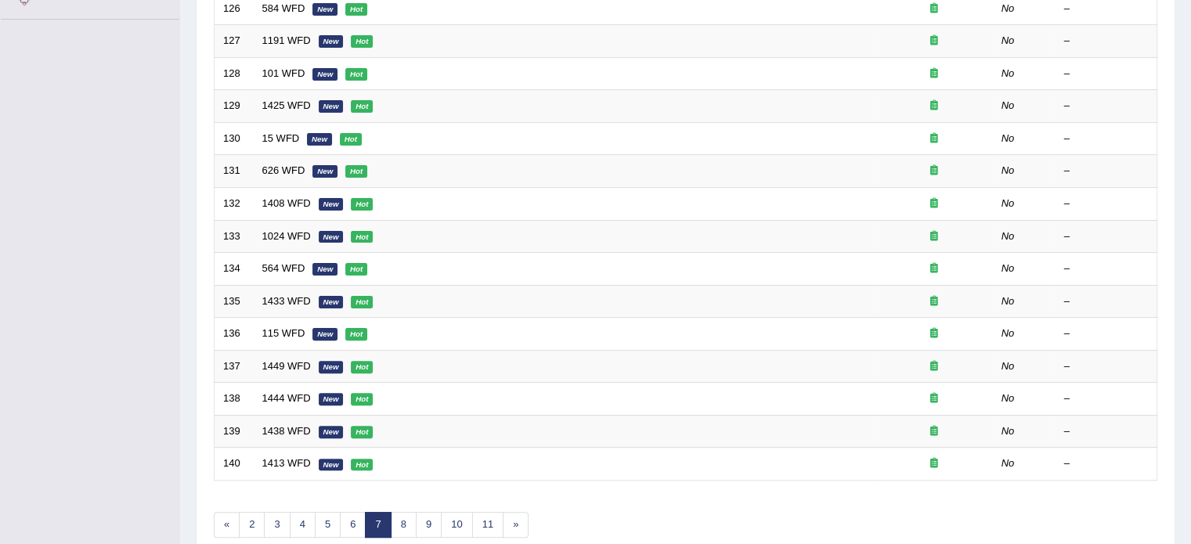
scroll to position [419, 0]
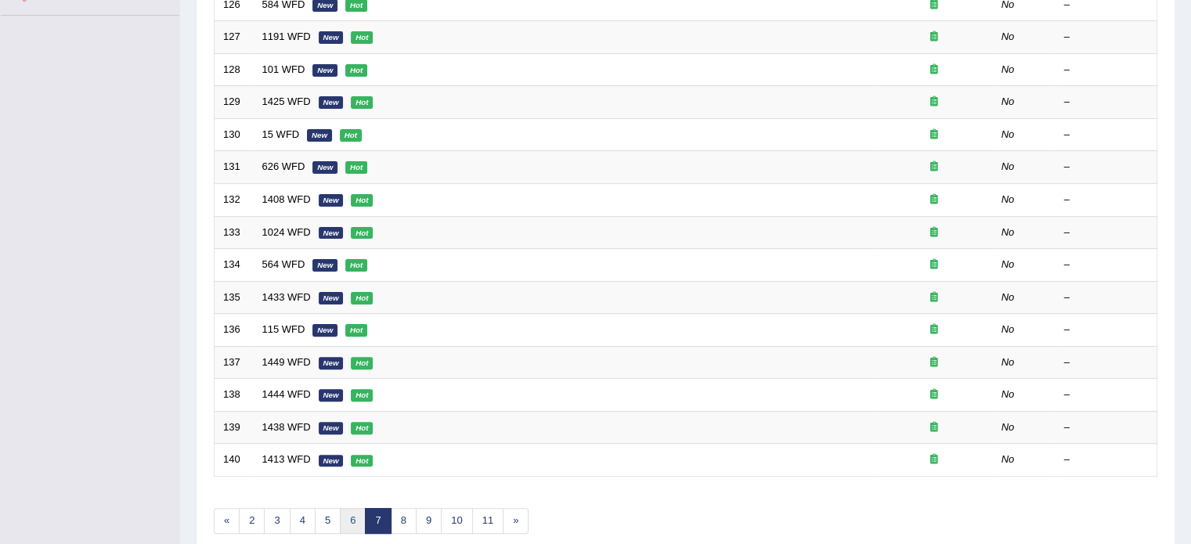
click at [348, 511] on link "6" at bounding box center [353, 521] width 26 height 26
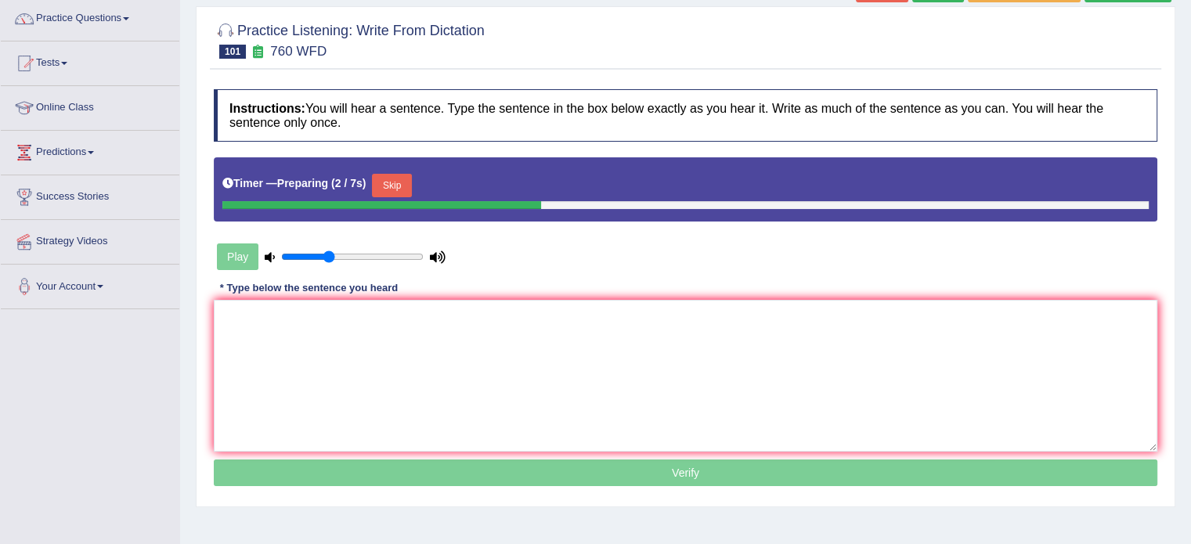
scroll to position [148, 0]
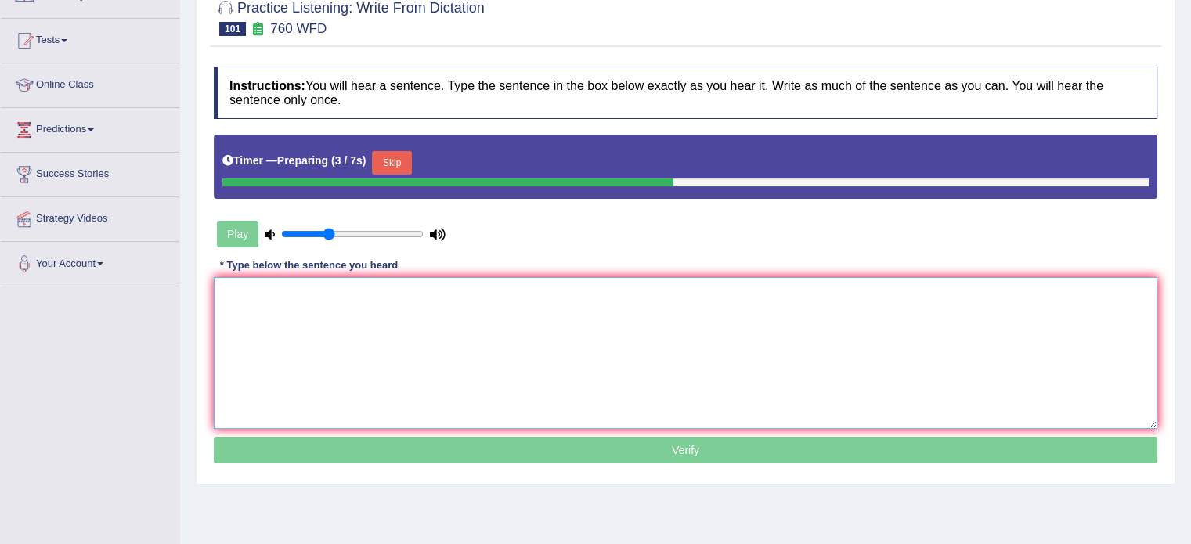
click at [921, 338] on textarea at bounding box center [686, 353] width 944 height 152
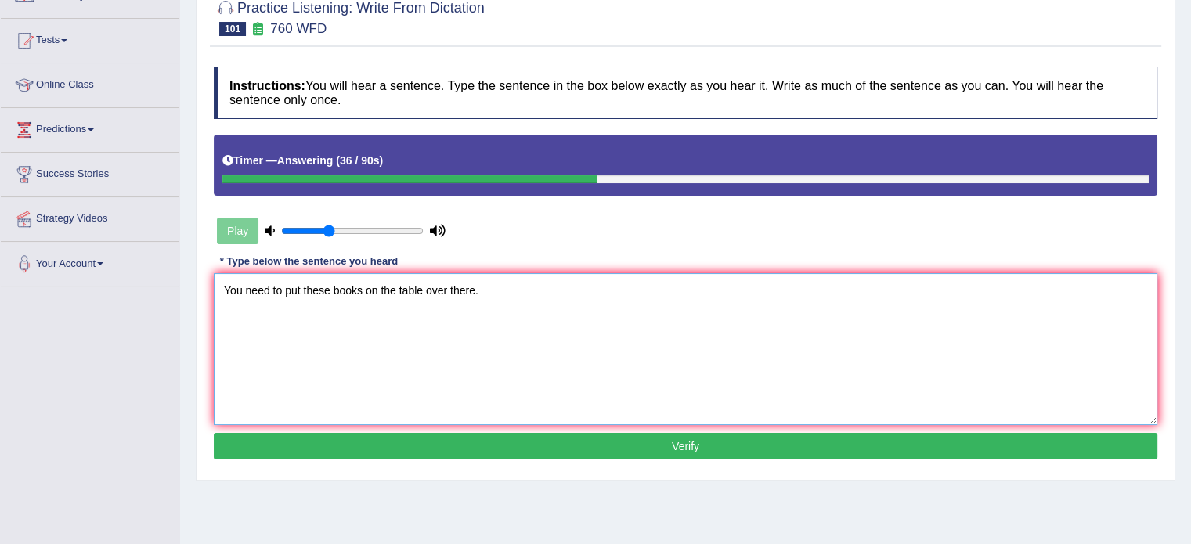
type textarea "You need to put these books on the table over there."
click at [625, 442] on button "Verify" at bounding box center [686, 446] width 944 height 27
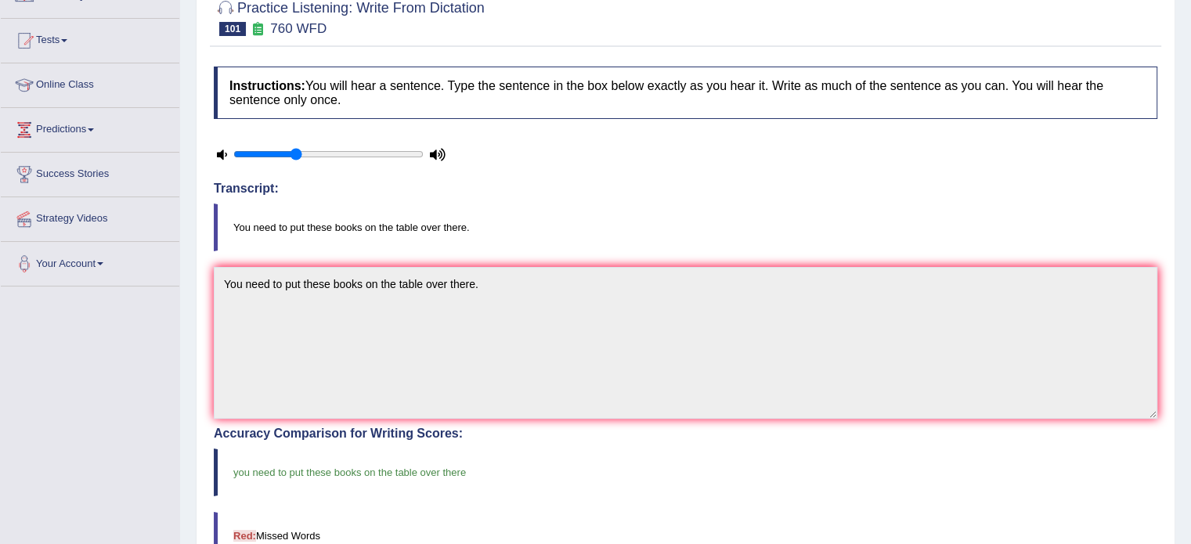
scroll to position [0, 0]
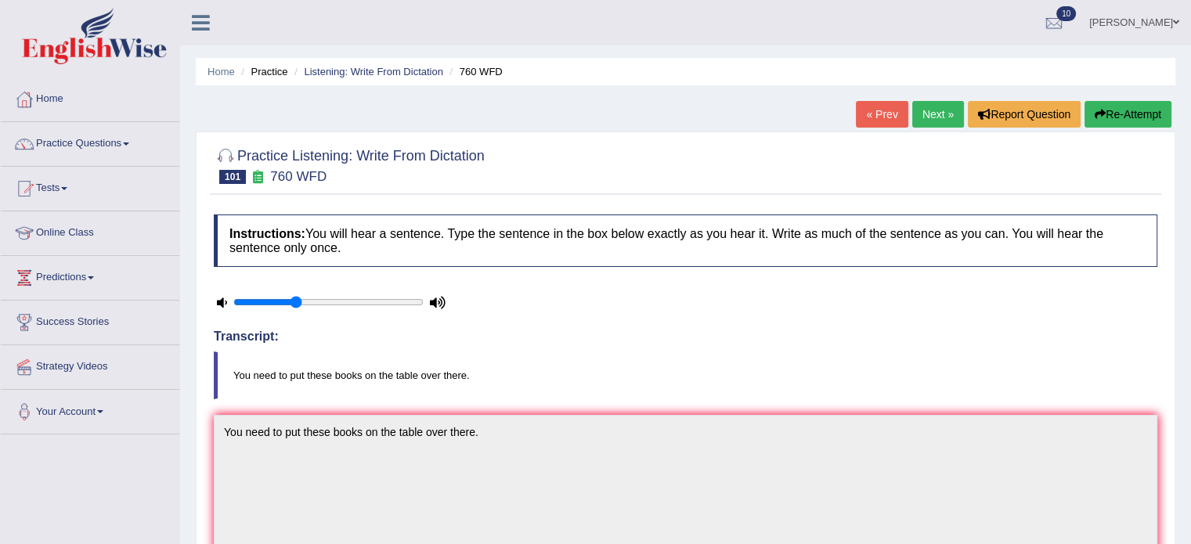
click at [935, 124] on link "Next »" at bounding box center [938, 114] width 52 height 27
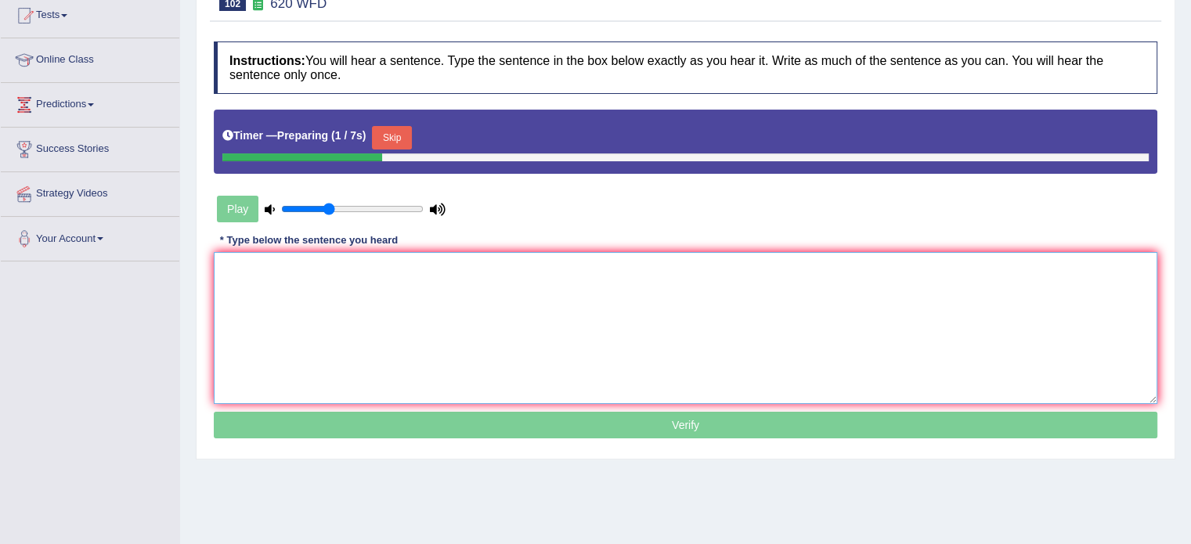
click at [959, 374] on textarea at bounding box center [686, 328] width 944 height 152
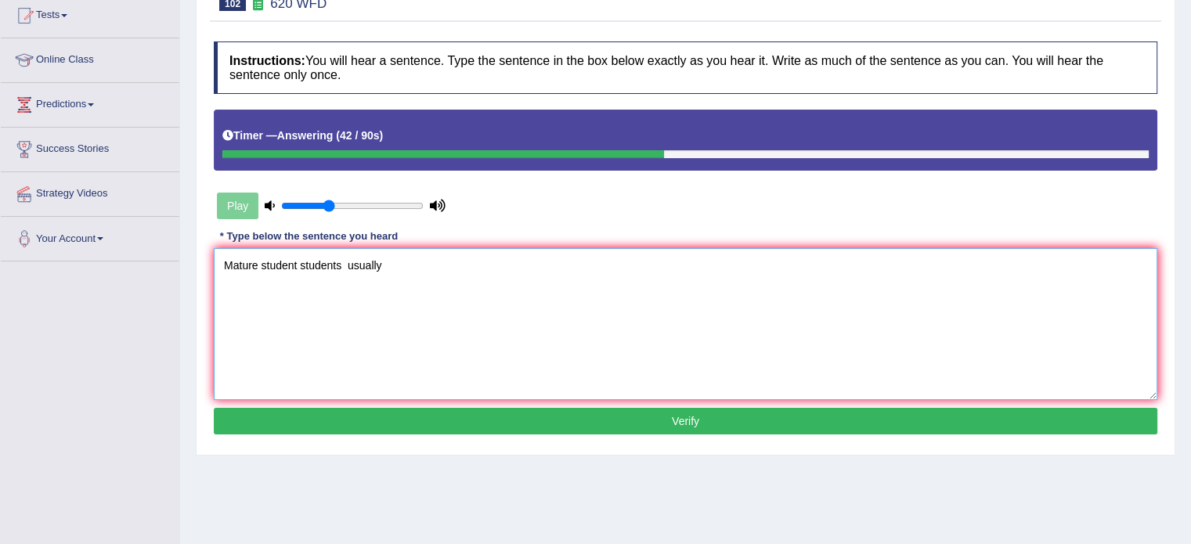
click at [343, 257] on textarea "Mature student students usually" at bounding box center [686, 324] width 944 height 152
drag, startPoint x: 343, startPoint y: 257, endPoint x: 424, endPoint y: 262, distance: 81.6
click at [424, 262] on textarea "Mature student students usually" at bounding box center [686, 324] width 944 height 152
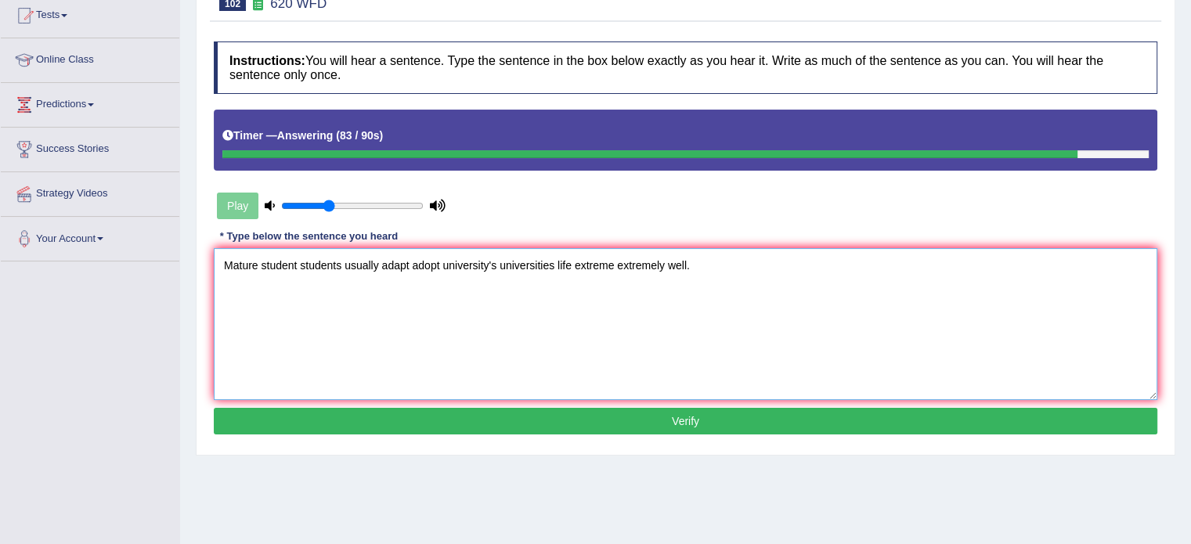
type textarea "Mature student students usually adapt adopt university's universities life extr…"
click at [637, 419] on button "Verify" at bounding box center [686, 421] width 944 height 27
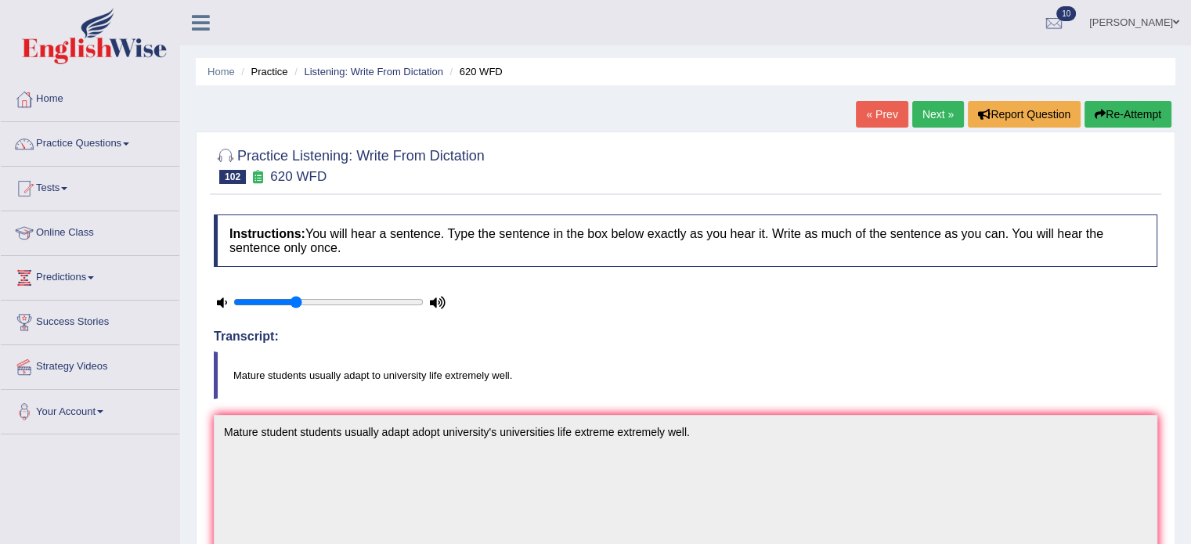
click at [924, 112] on link "Next »" at bounding box center [938, 114] width 52 height 27
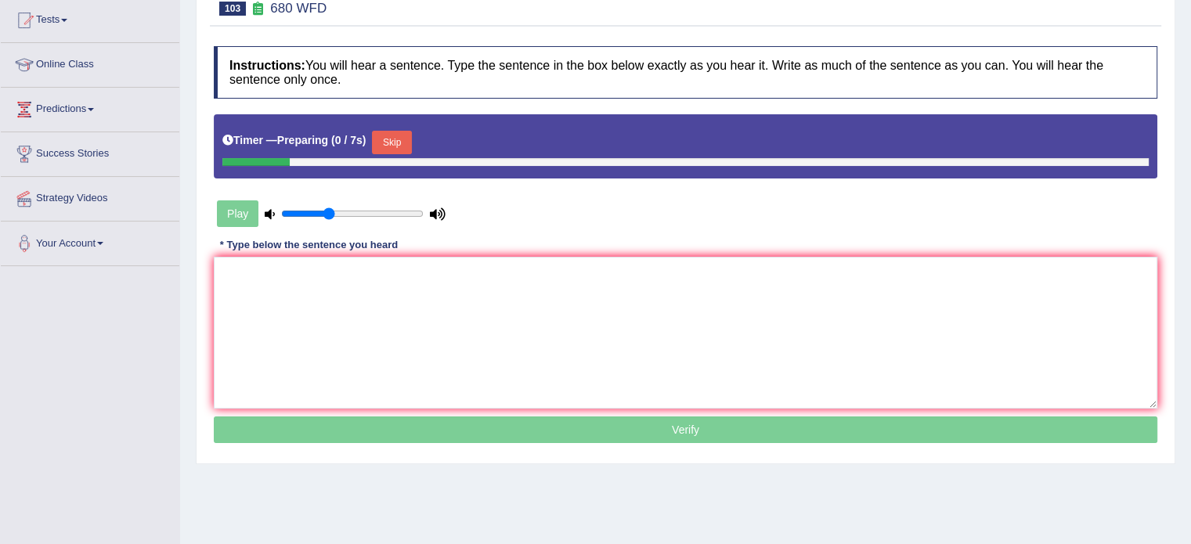
scroll to position [168, 0]
click at [869, 364] on textarea at bounding box center [686, 333] width 944 height 152
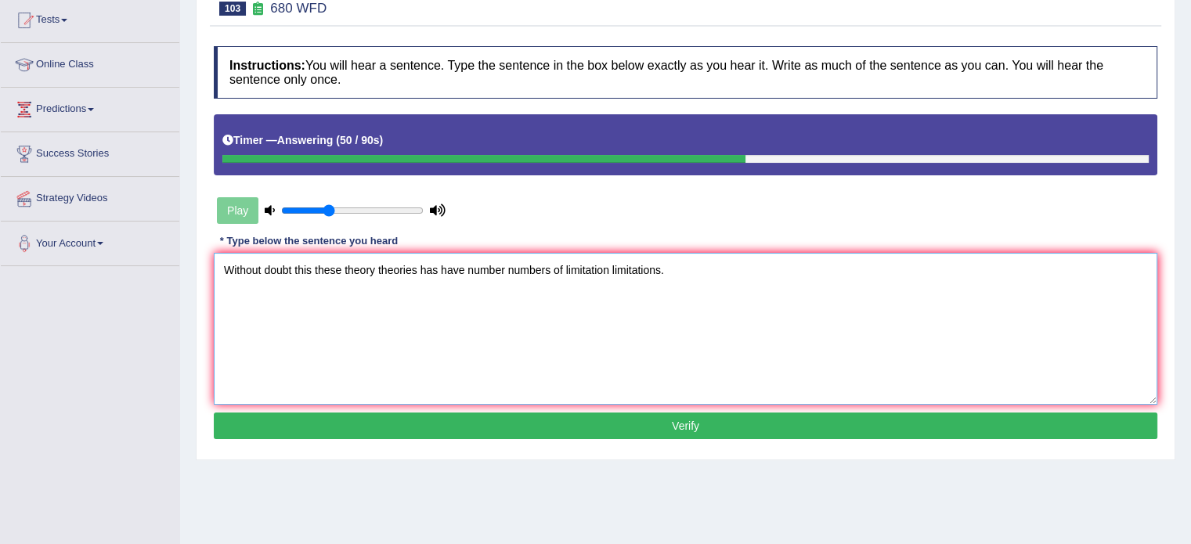
type textarea "Without doubt this these theory theories has have number numbers of limitation …"
click at [781, 433] on button "Verify" at bounding box center [686, 426] width 944 height 27
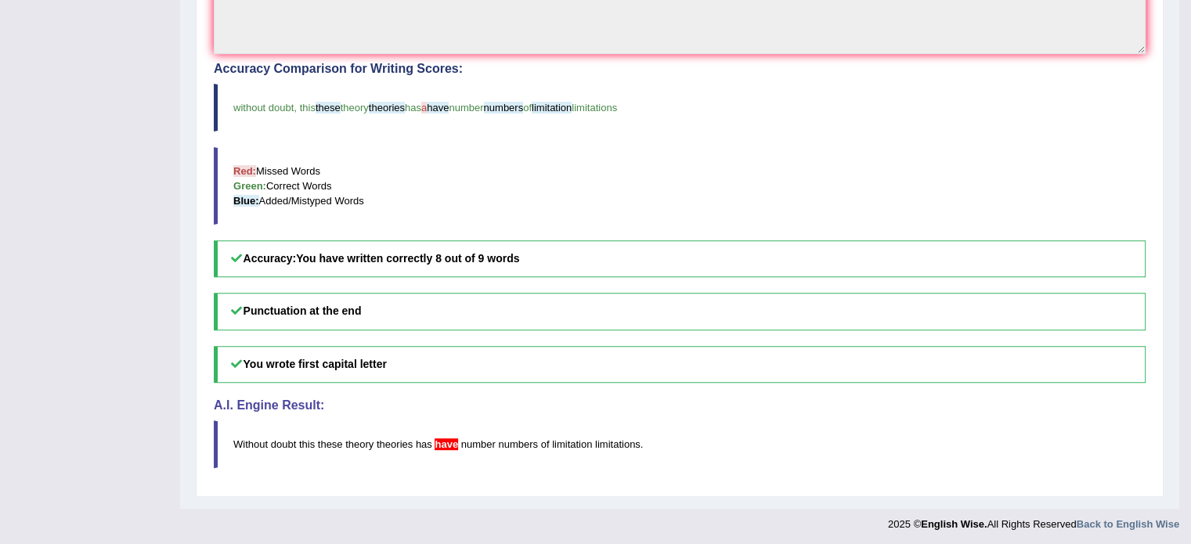
scroll to position [0, 0]
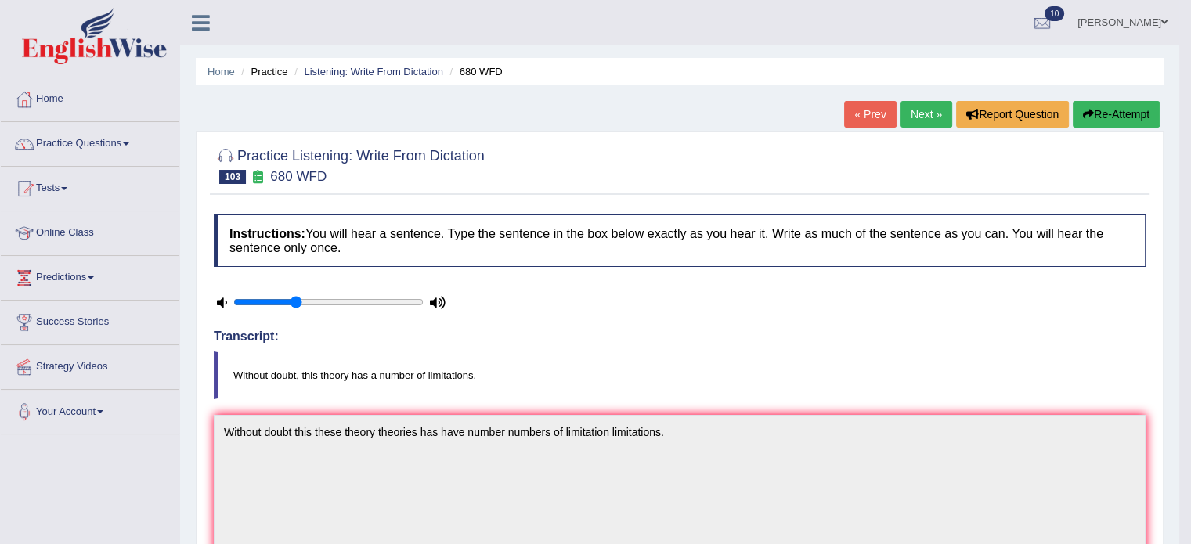
click at [919, 116] on link "Next »" at bounding box center [927, 114] width 52 height 27
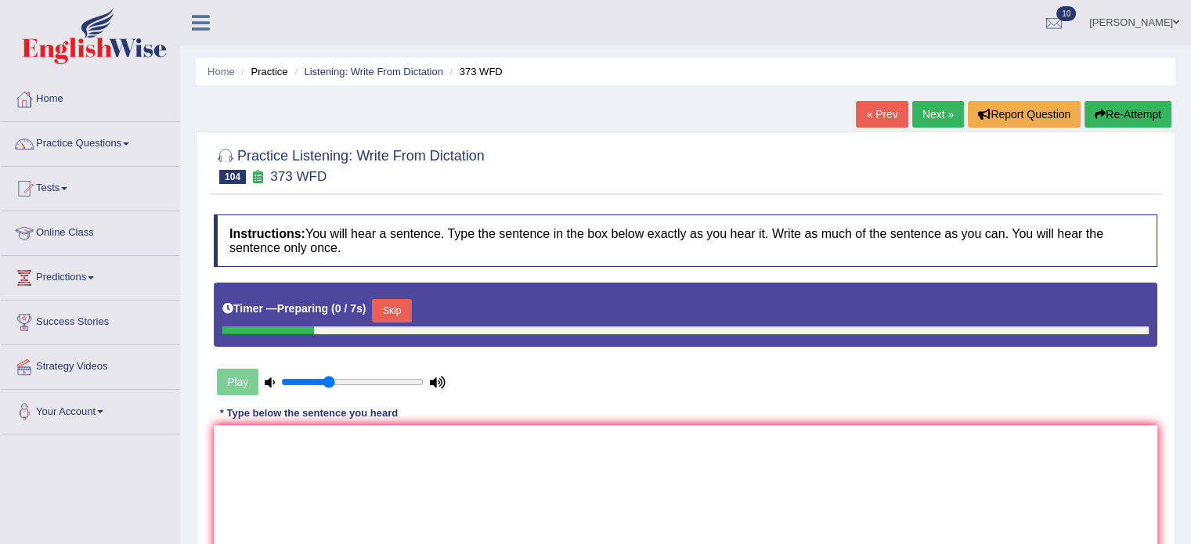
scroll to position [49, 0]
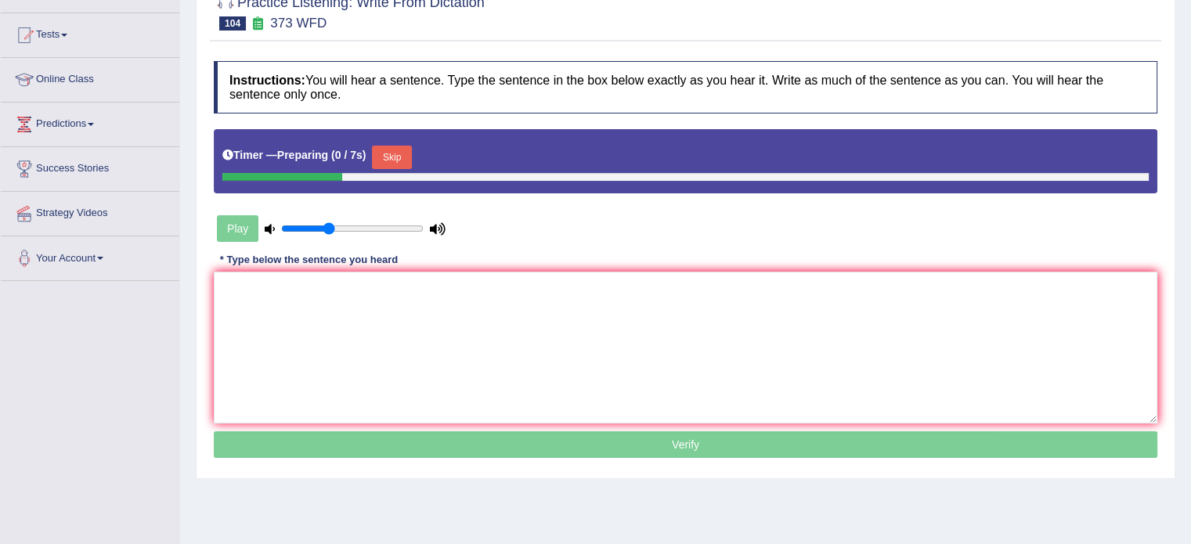
drag, startPoint x: 0, startPoint y: 0, endPoint x: 1202, endPoint y: 248, distance: 1227.3
click at [1190, 248] on html "Toggle navigation Home Practice Questions Speaking Practice Read Aloud Repeat S…" at bounding box center [595, 119] width 1191 height 544
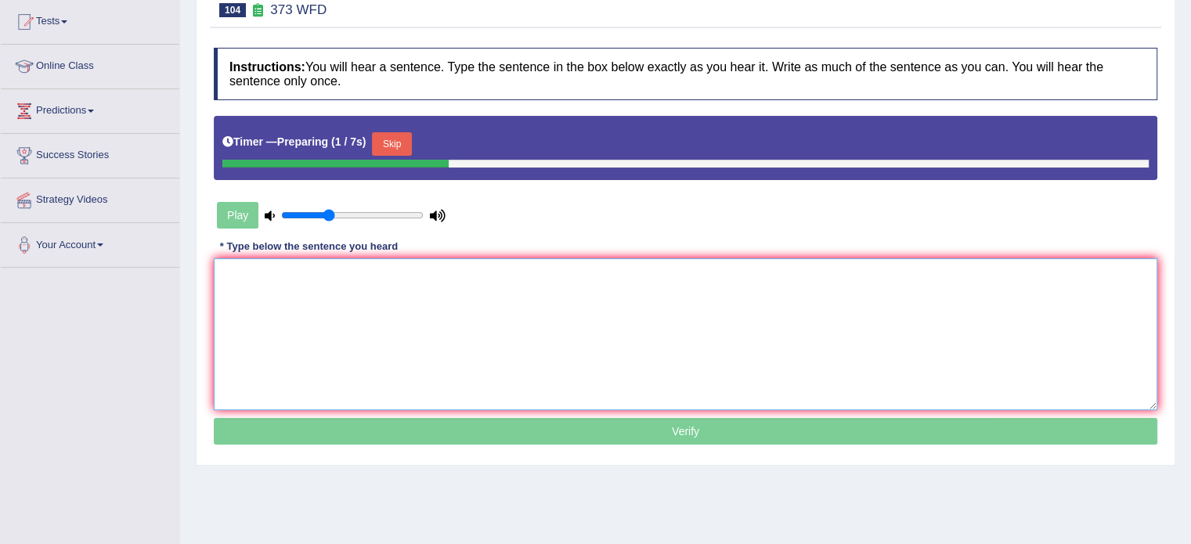
click at [893, 305] on textarea at bounding box center [686, 334] width 944 height 152
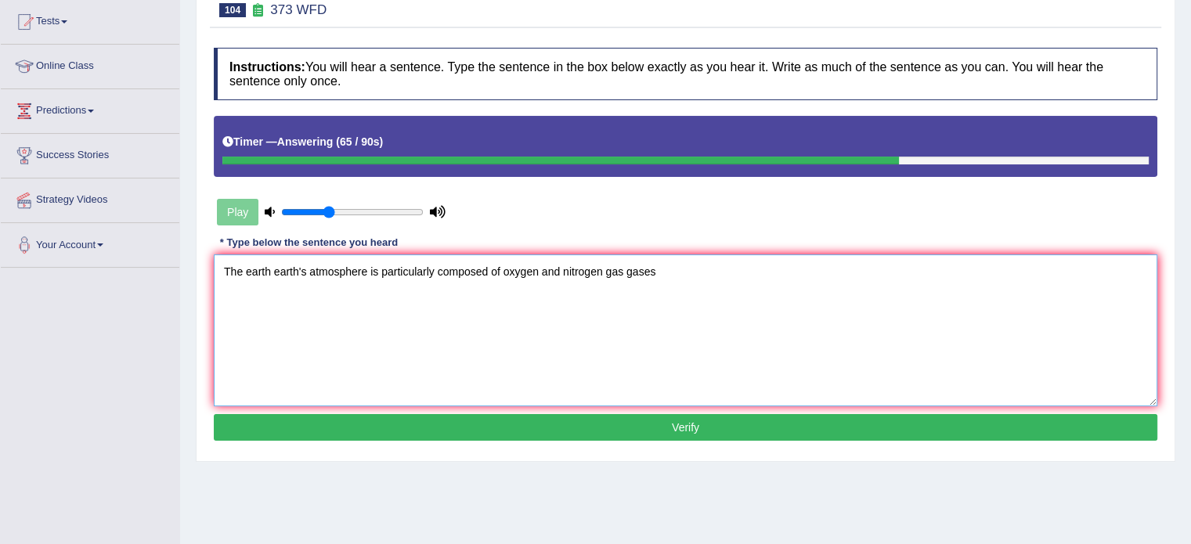
click at [820, 305] on textarea "The earth earth's atmosphere is particularly composed of oxygen and nitrogen ga…" at bounding box center [686, 330] width 944 height 152
type textarea "The earth earth's atmosphere is particularly composed of oxygen and nitrogen ga…"
click at [810, 426] on button "Verify" at bounding box center [686, 427] width 944 height 27
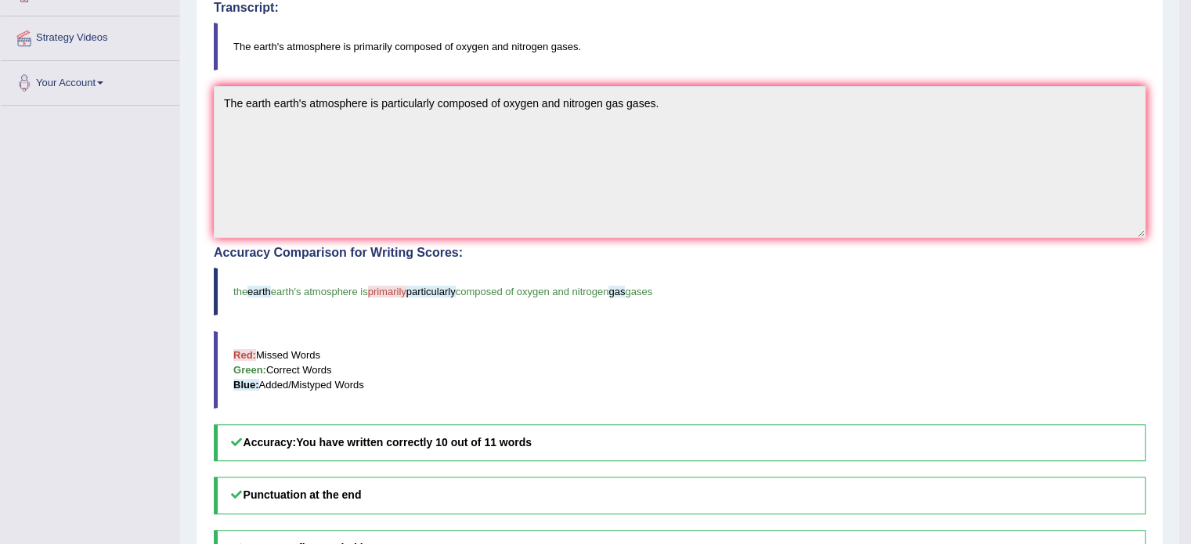
scroll to position [0, 0]
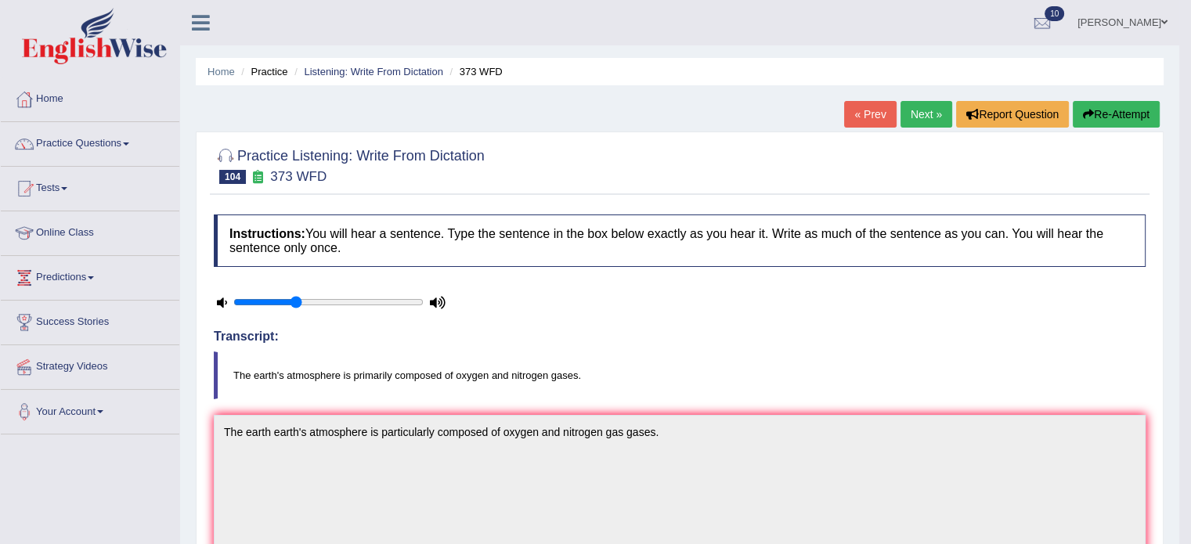
click at [916, 121] on link "Next »" at bounding box center [927, 114] width 52 height 27
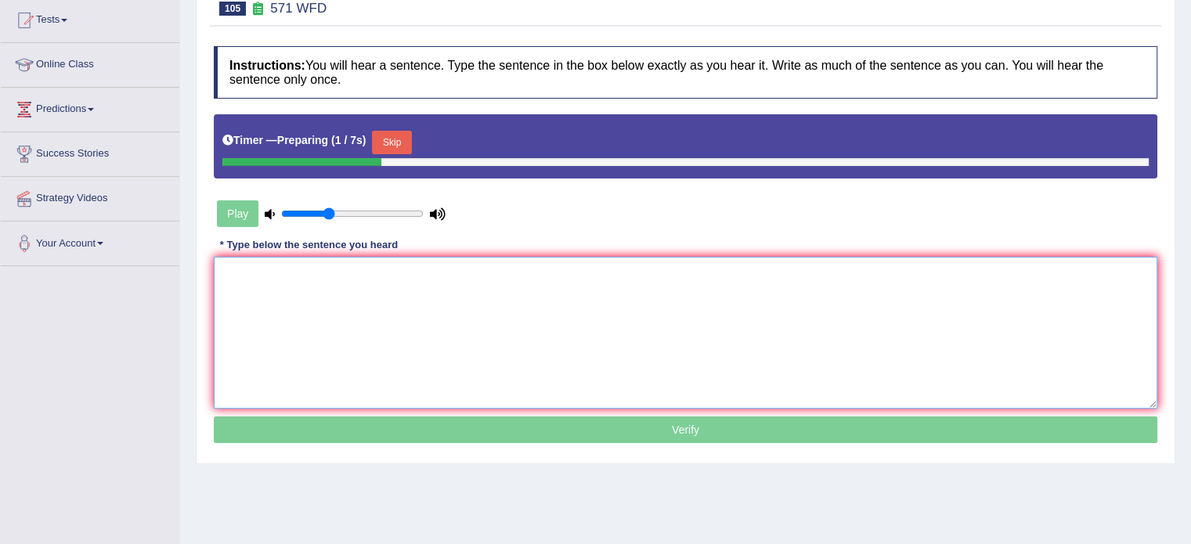
click at [868, 350] on textarea at bounding box center [686, 333] width 944 height 152
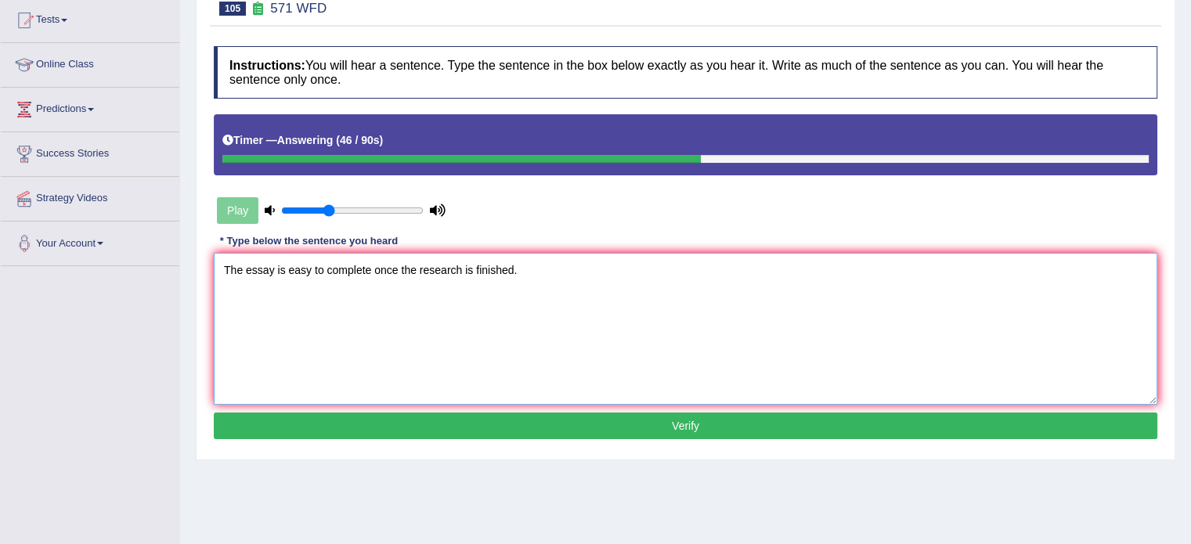
type textarea "The essay is easy to complete once the research is finished."
click at [738, 431] on button "Verify" at bounding box center [686, 426] width 944 height 27
